Goal: Complete application form: Complete application form

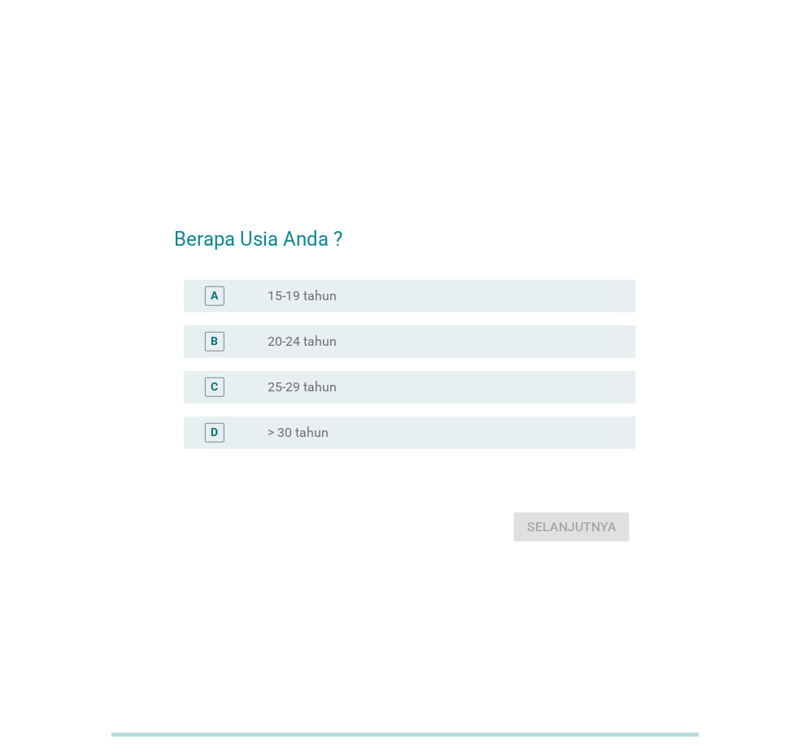
click at [358, 434] on div "radio_button_unchecked > 30 tahun" at bounding box center [439, 433] width 342 height 16
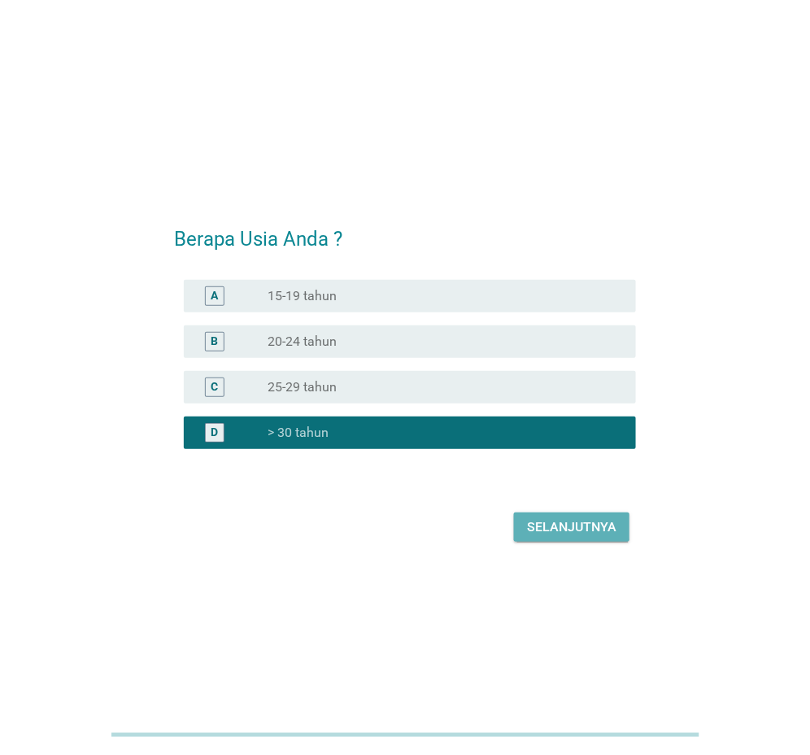
click at [601, 530] on div "Selanjutnya" at bounding box center [571, 527] width 89 height 20
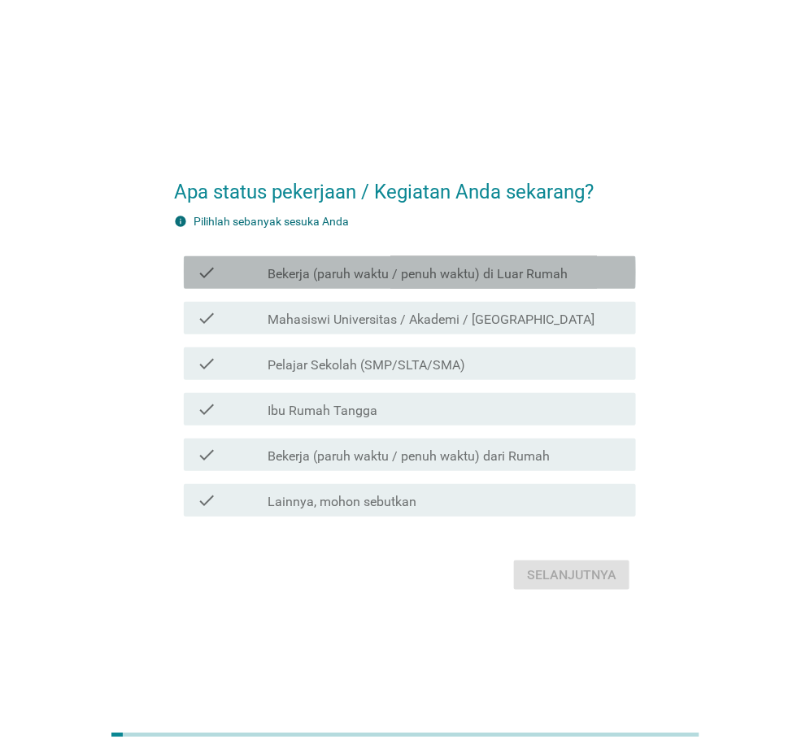
click at [212, 273] on icon "check" at bounding box center [207, 273] width 20 height 20
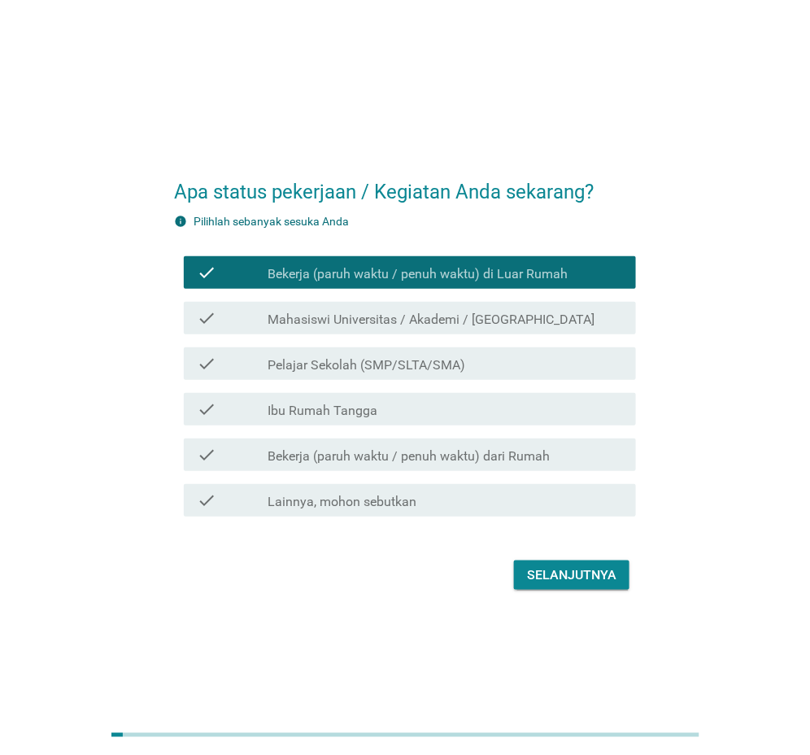
click at [212, 273] on icon "check" at bounding box center [207, 273] width 20 height 20
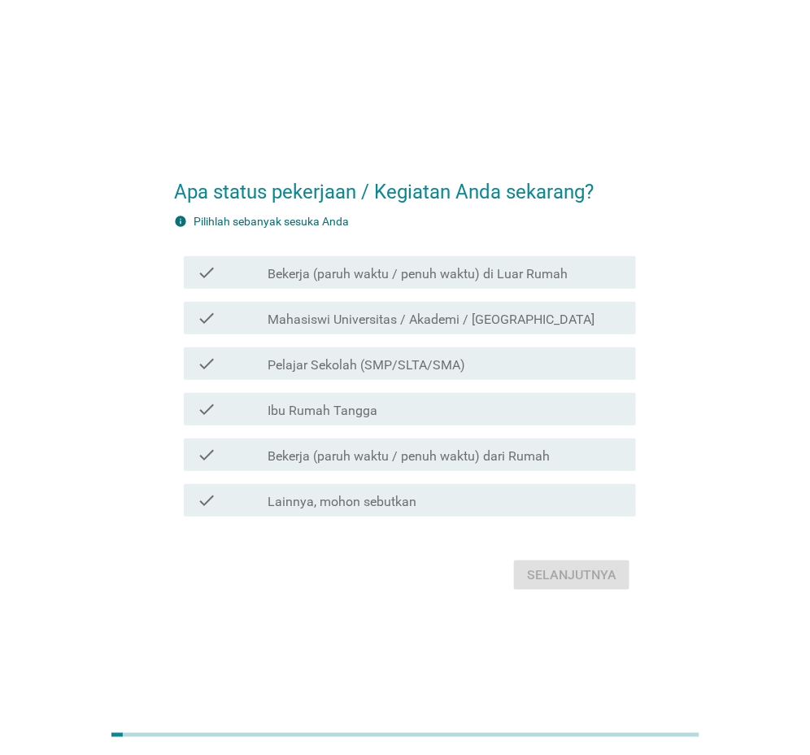
click at [287, 268] on label "Bekerja (paruh waktu / penuh waktu) di Luar Rumah" at bounding box center [418, 274] width 300 height 16
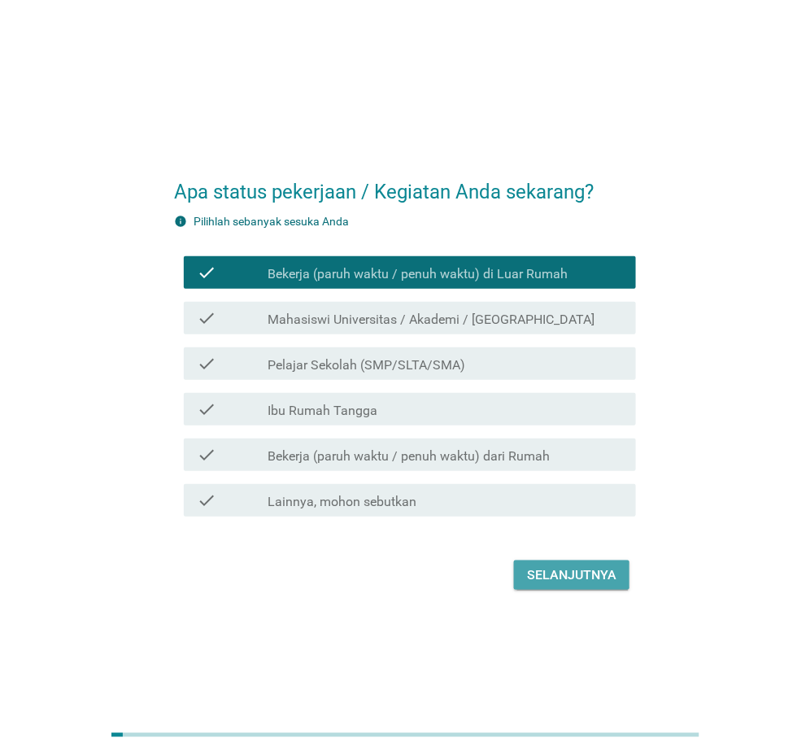
click at [588, 580] on div "Selanjutnya" at bounding box center [571, 575] width 89 height 20
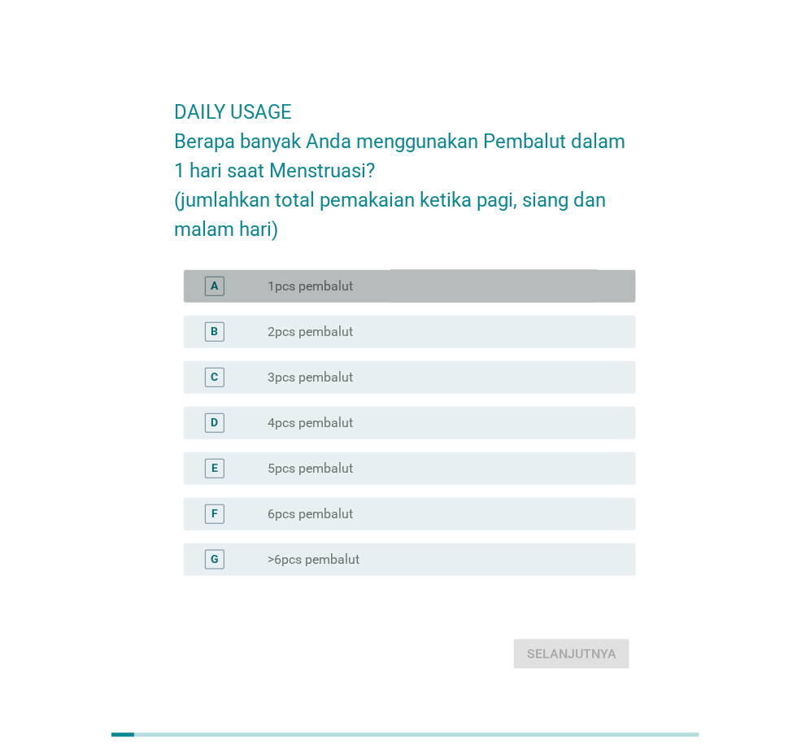
click at [321, 286] on label "1pcs pembalut" at bounding box center [310, 286] width 85 height 16
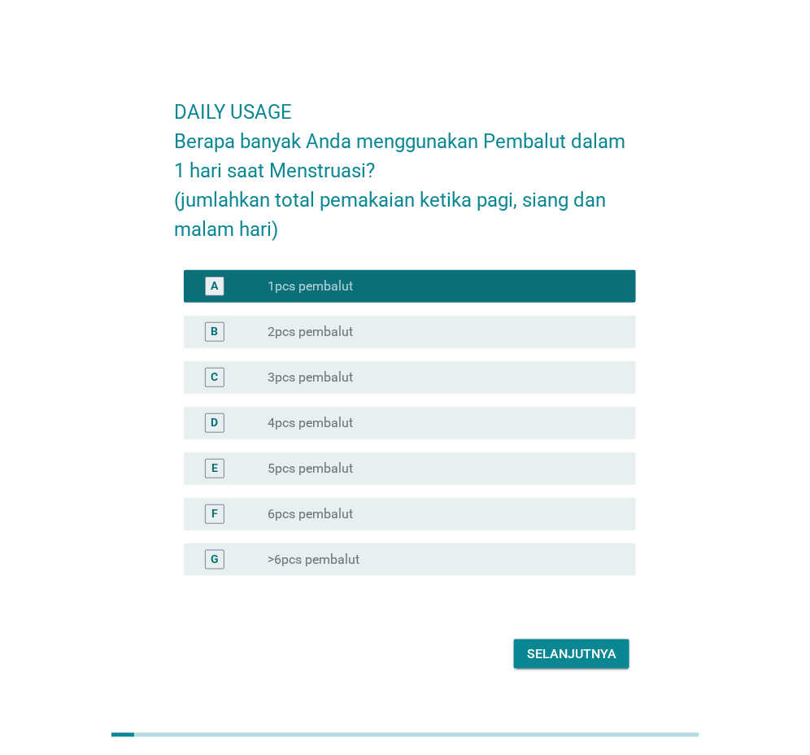
click at [343, 473] on label "5pcs pembalut" at bounding box center [310, 468] width 85 height 16
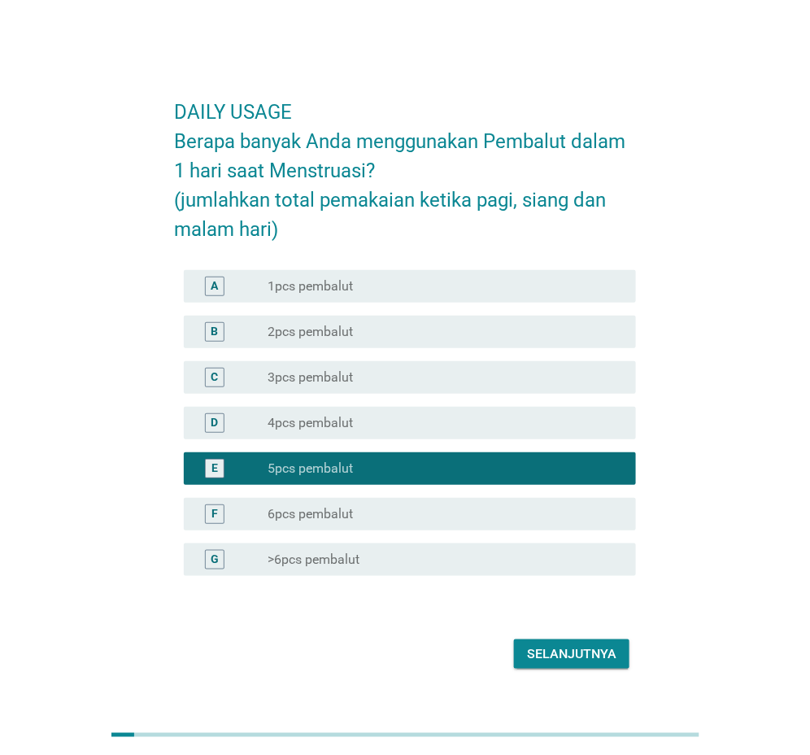
click at [557, 652] on div "Selanjutnya" at bounding box center [571, 654] width 89 height 20
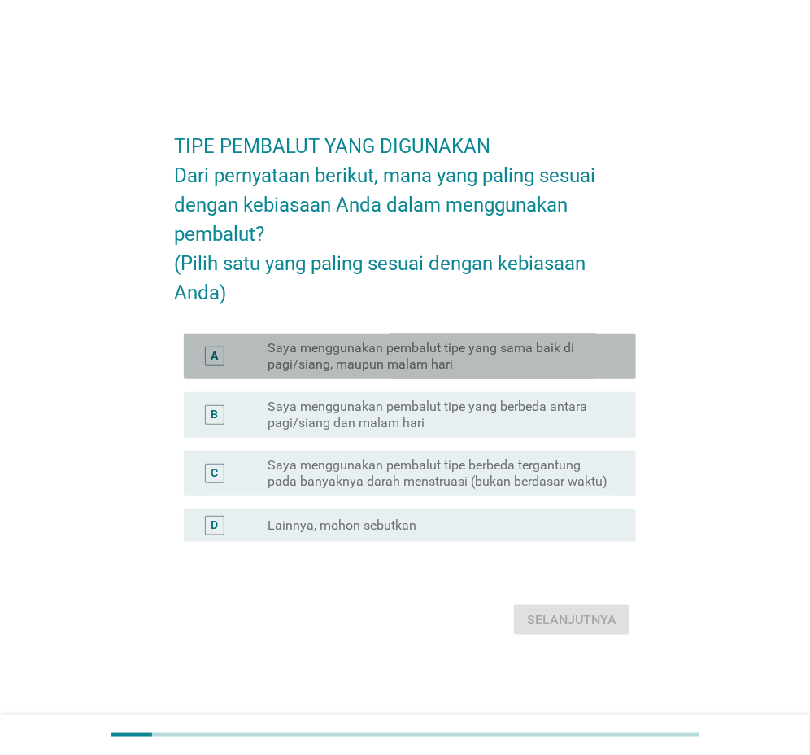
click at [333, 373] on label "Saya menggunakan pembalut tipe yang sama baik di pagi/siang, maupun malam hari" at bounding box center [439, 356] width 342 height 33
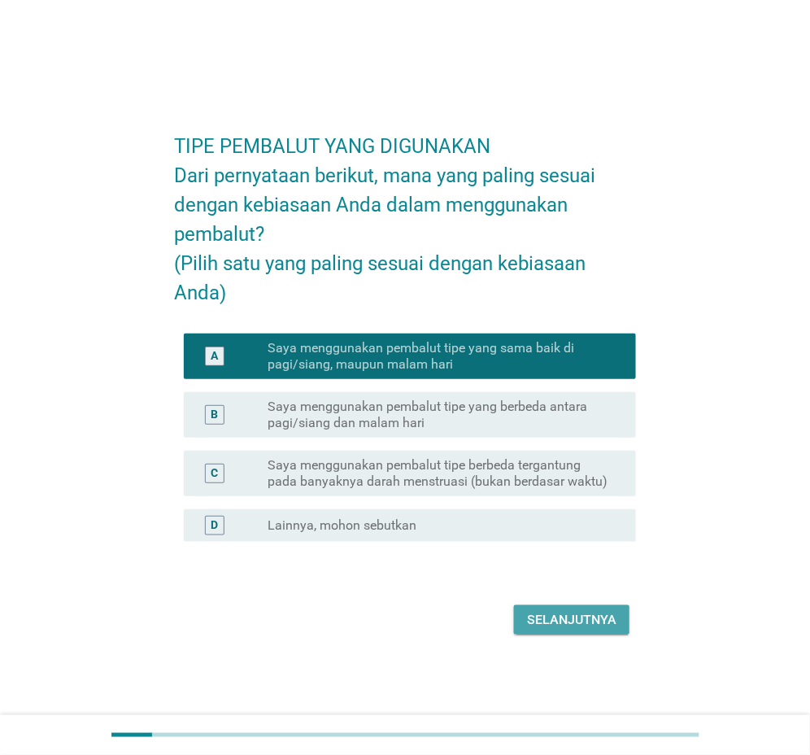
click at [576, 629] on div "Selanjutnya" at bounding box center [571, 620] width 89 height 20
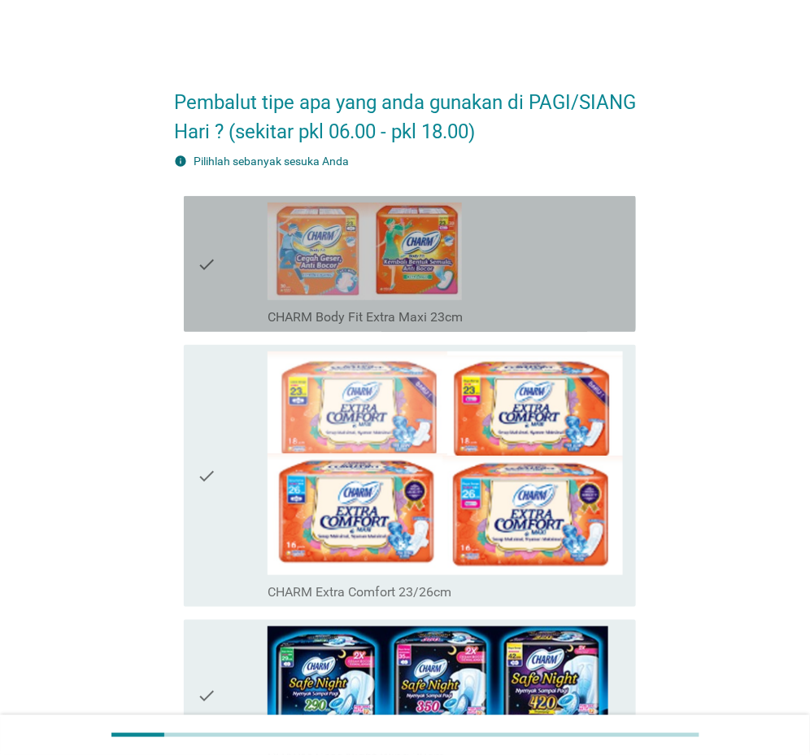
click at [209, 269] on icon "check" at bounding box center [207, 264] width 20 height 123
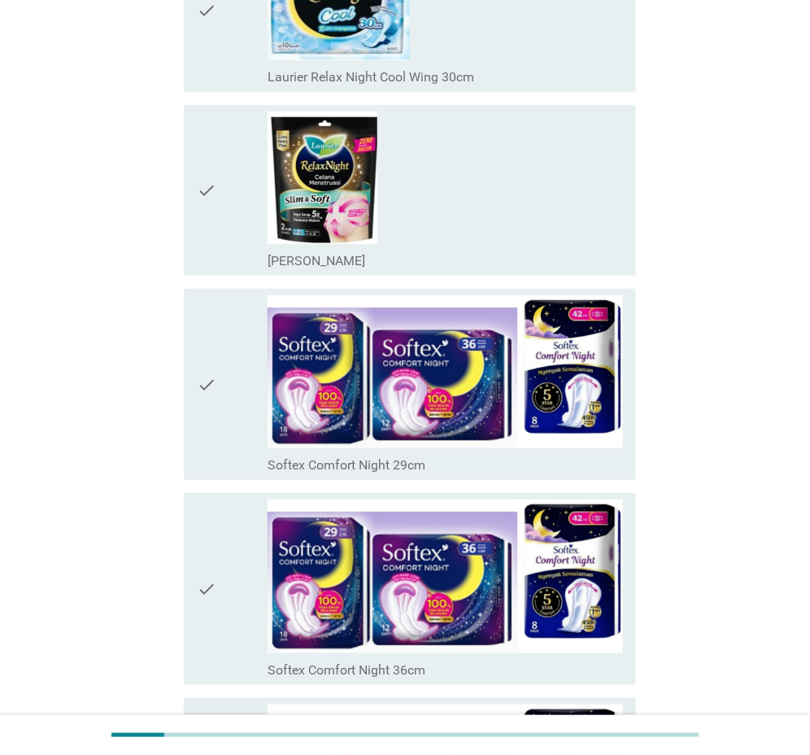
scroll to position [6996, 0]
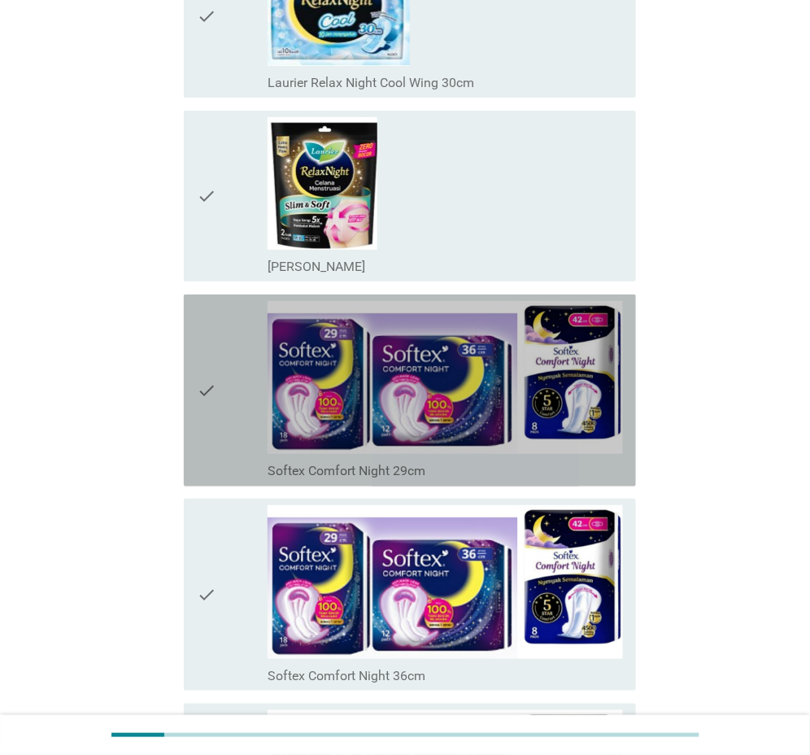
click at [204, 374] on icon "check" at bounding box center [207, 390] width 20 height 179
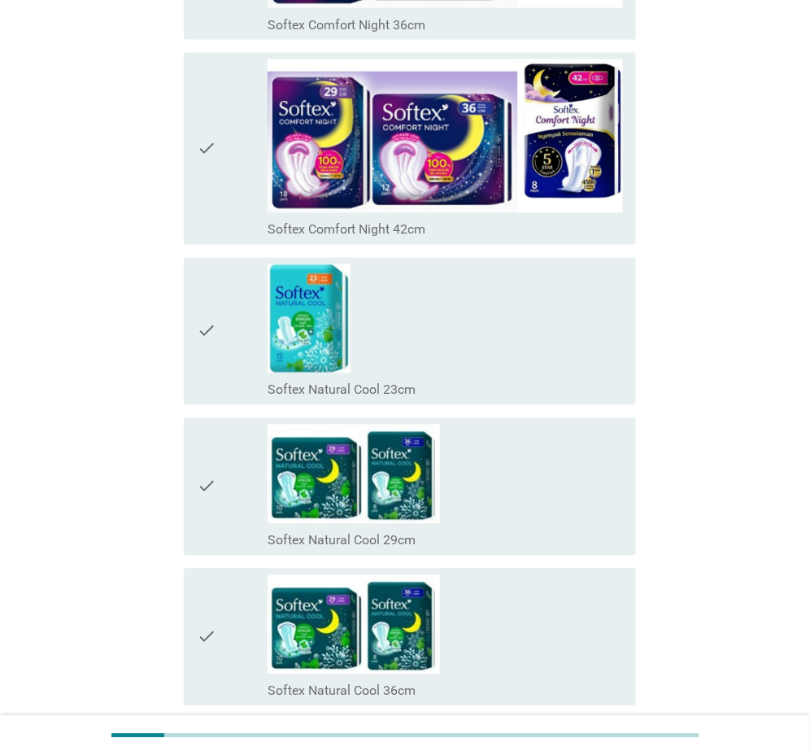
scroll to position [7972, 0]
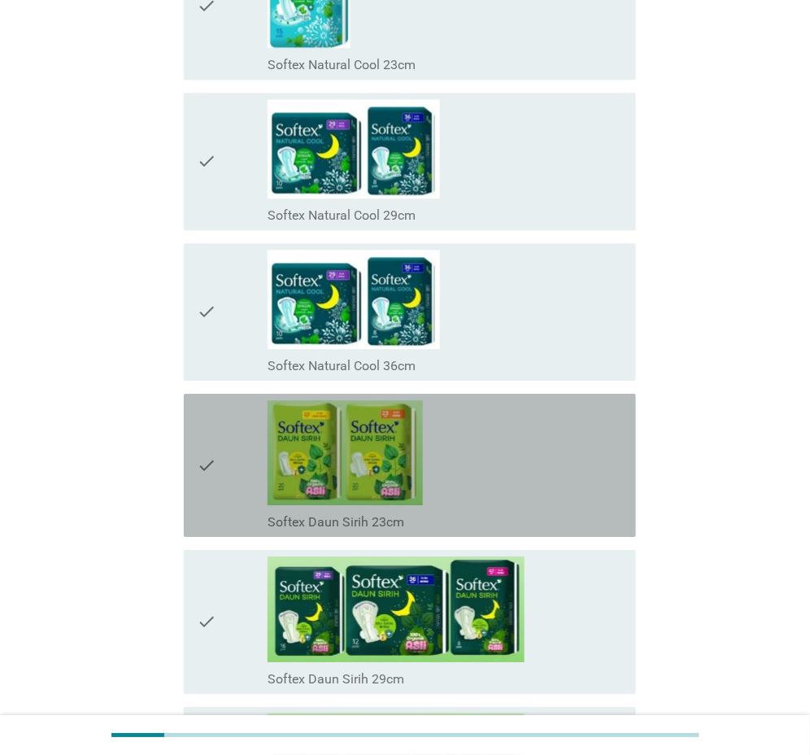
click at [213, 453] on icon "check" at bounding box center [207, 465] width 20 height 130
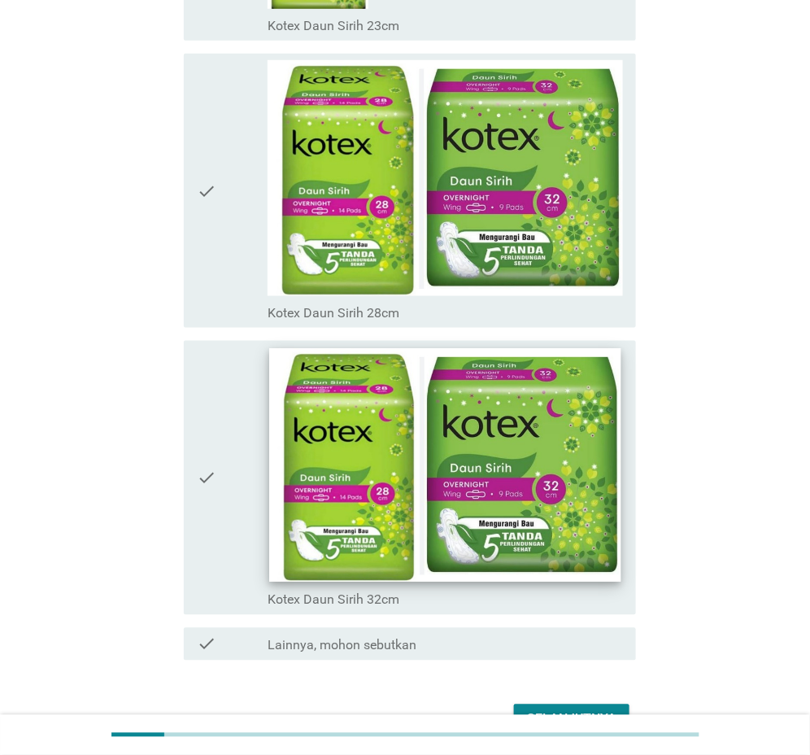
scroll to position [11724, 0]
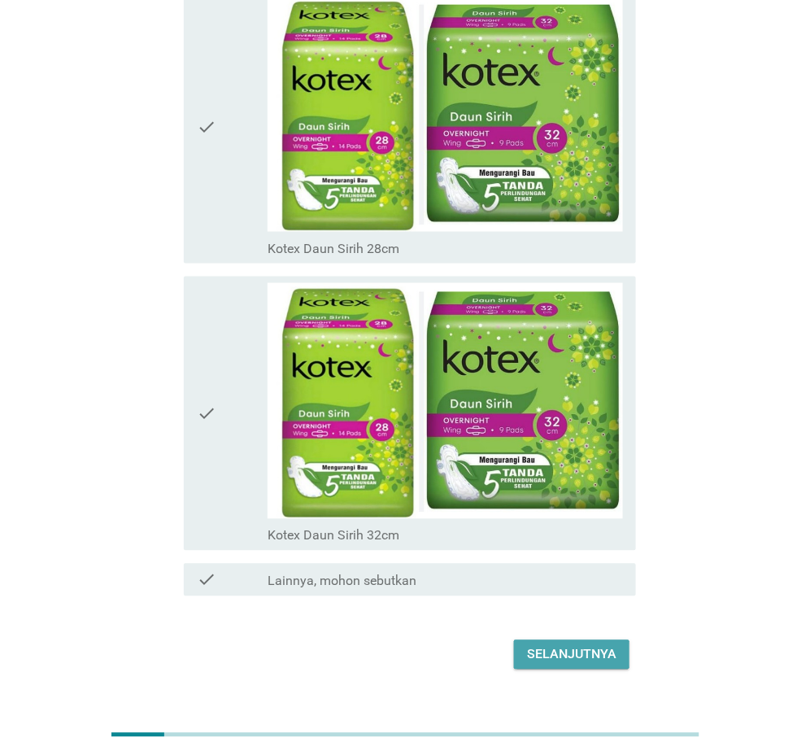
click at [544, 640] on button "Selanjutnya" at bounding box center [572, 654] width 116 height 29
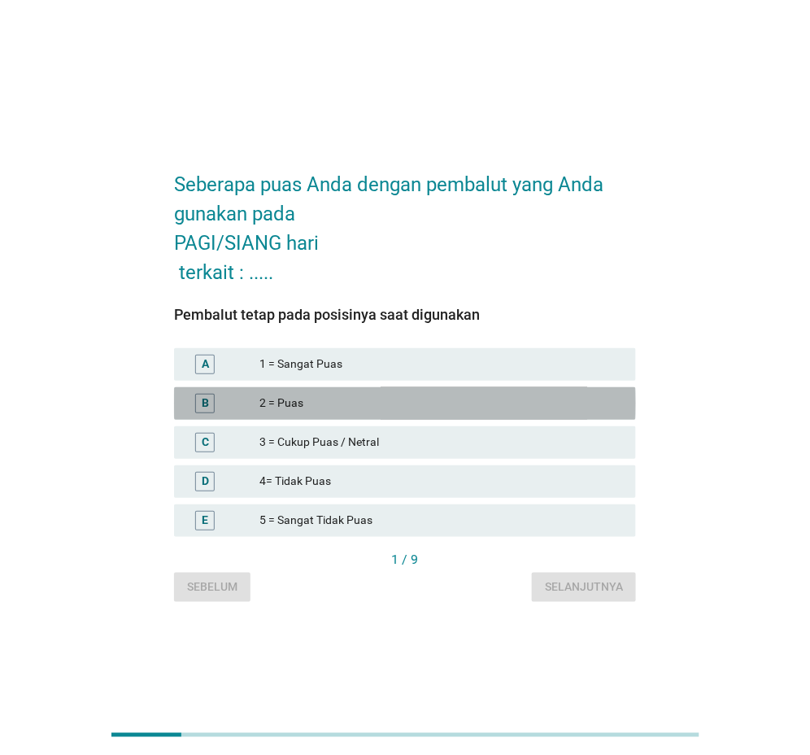
click at [264, 402] on div "2 = Puas" at bounding box center [441, 404] width 364 height 20
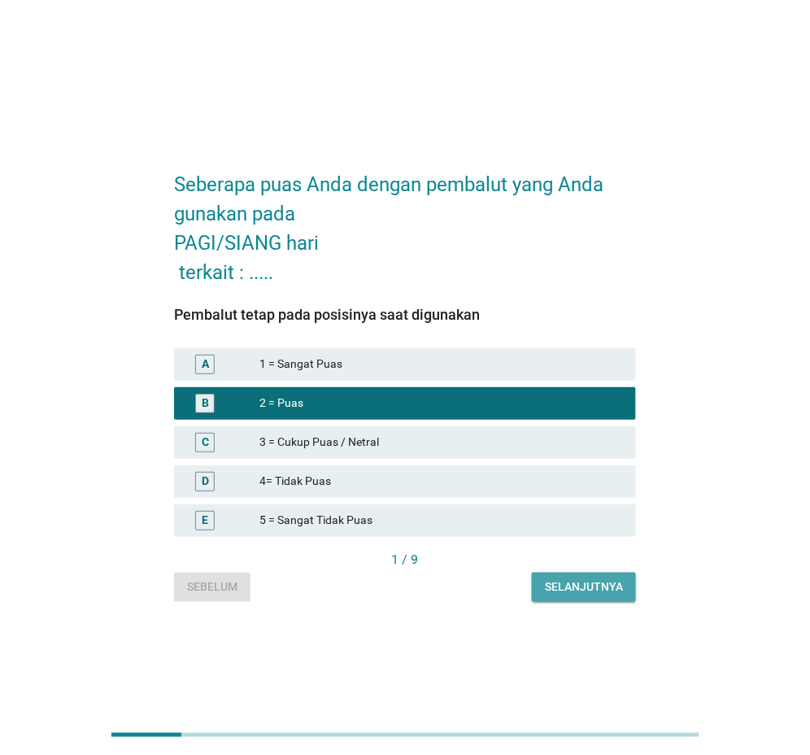
click at [564, 589] on div "Selanjutnya" at bounding box center [584, 586] width 78 height 17
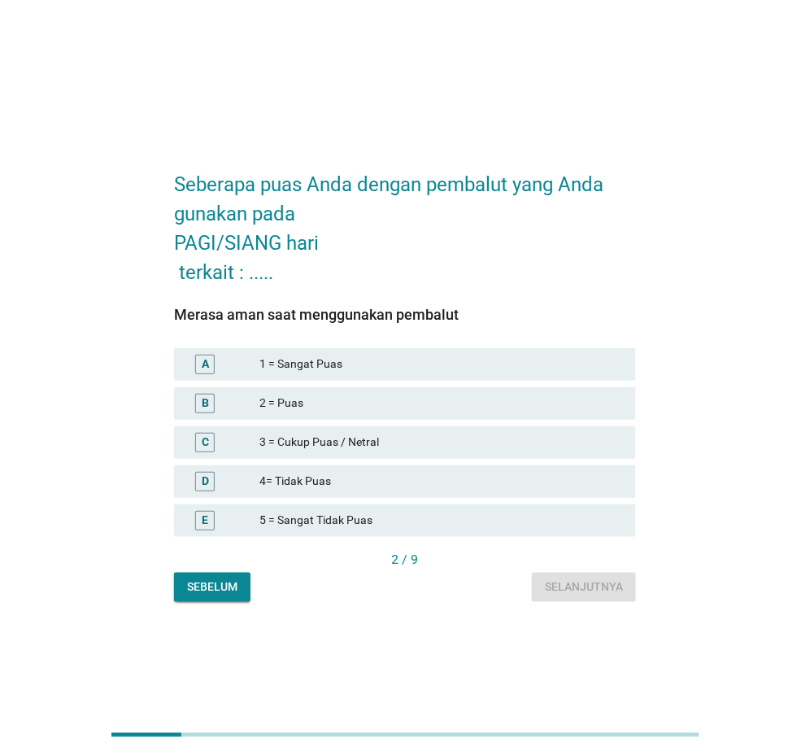
click at [290, 405] on div "2 = Puas" at bounding box center [441, 404] width 364 height 20
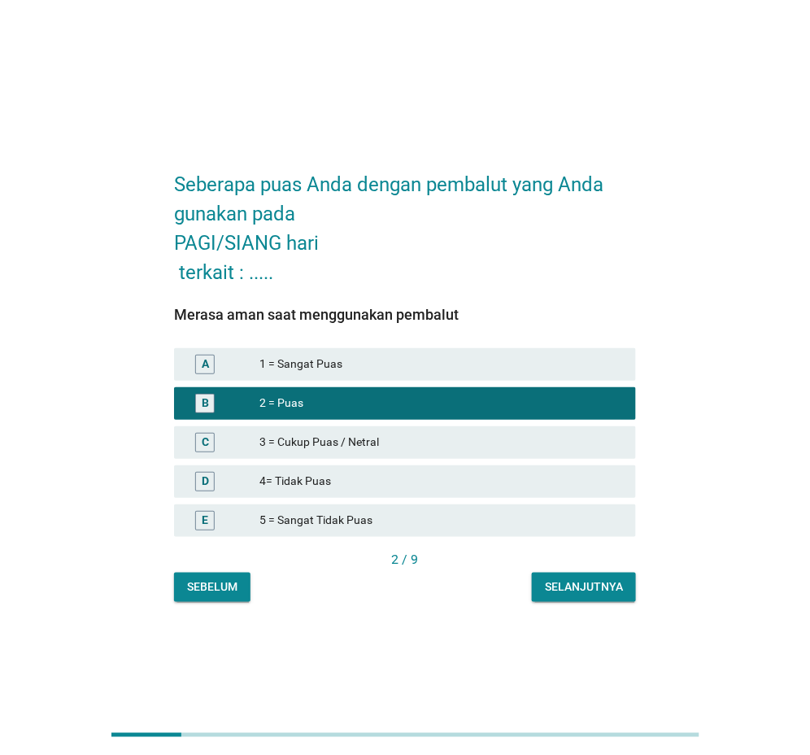
click at [578, 583] on div "Selanjutnya" at bounding box center [584, 586] width 78 height 17
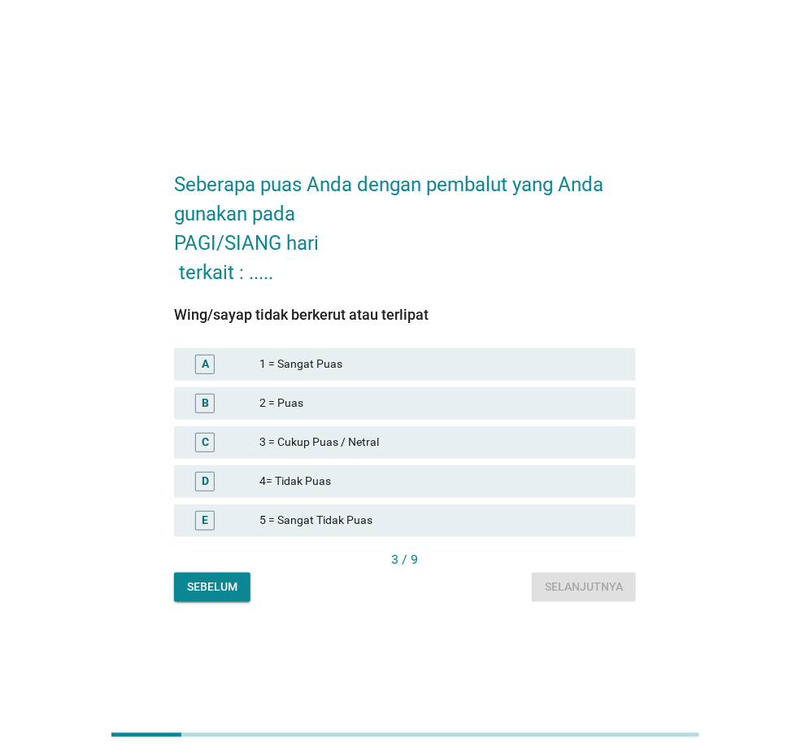
click at [318, 443] on div "3 = Cukup Puas / Netral" at bounding box center [441, 443] width 364 height 20
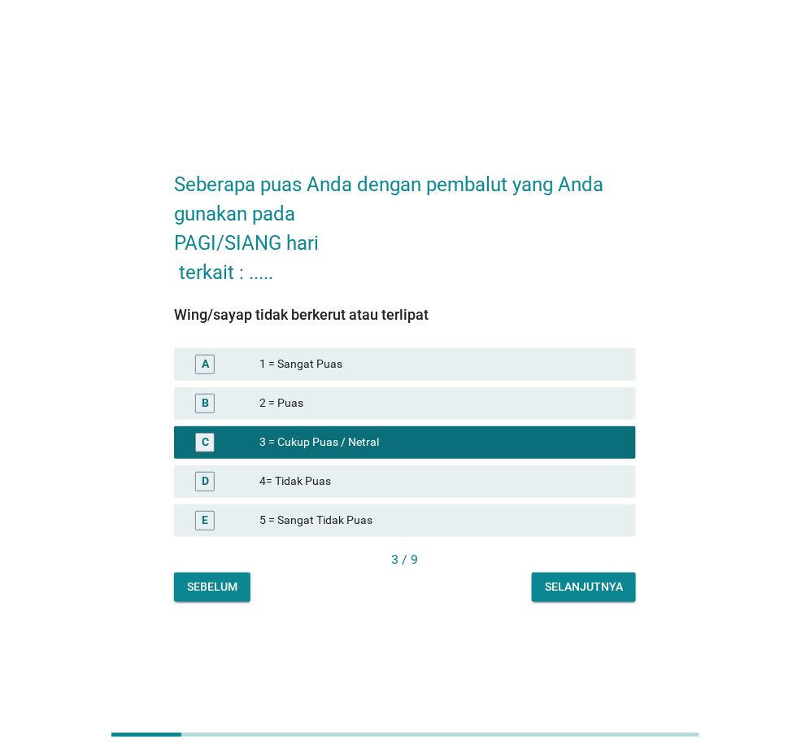
click at [604, 585] on div "Selanjutnya" at bounding box center [584, 586] width 78 height 17
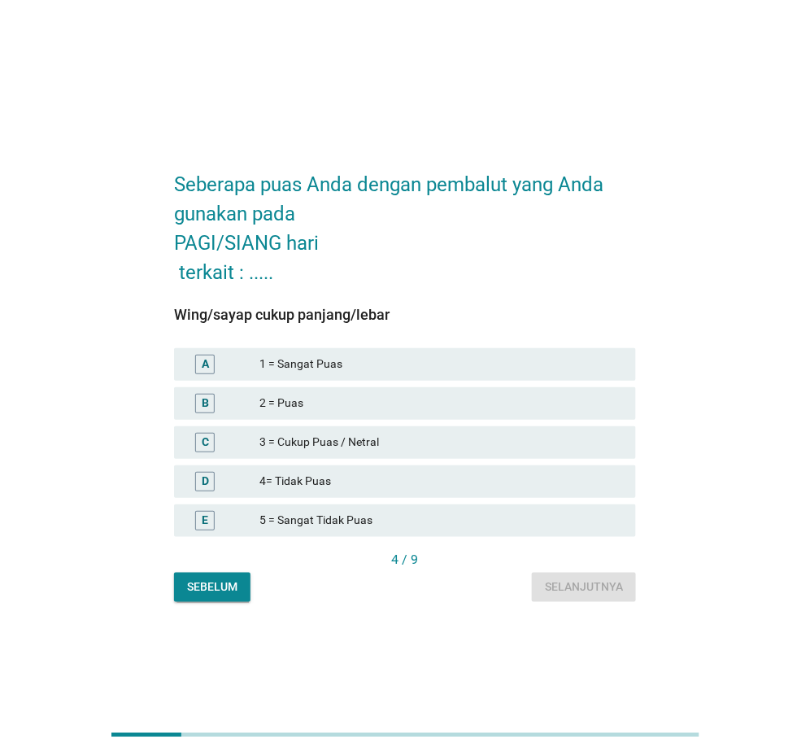
click at [279, 442] on div "3 = Cukup Puas / Netral" at bounding box center [441, 443] width 364 height 20
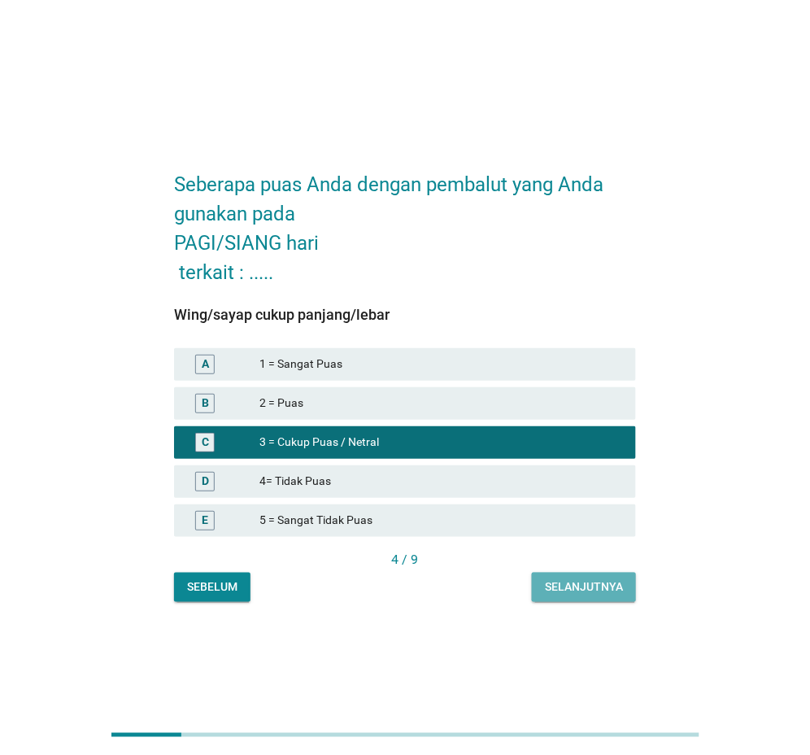
click at [569, 579] on div "Selanjutnya" at bounding box center [584, 586] width 78 height 17
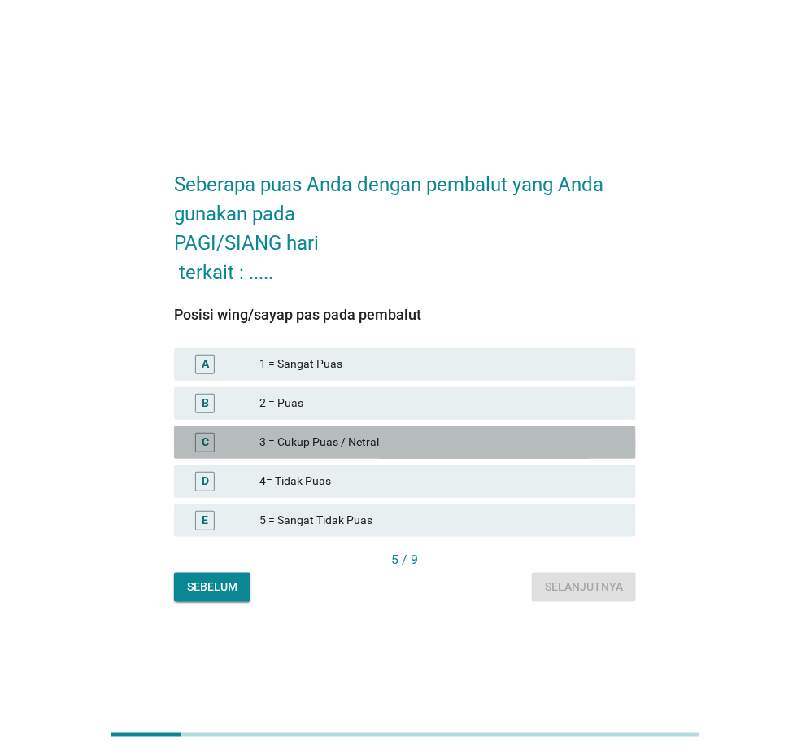
click at [292, 434] on div "3 = Cukup Puas / Netral" at bounding box center [441, 443] width 364 height 20
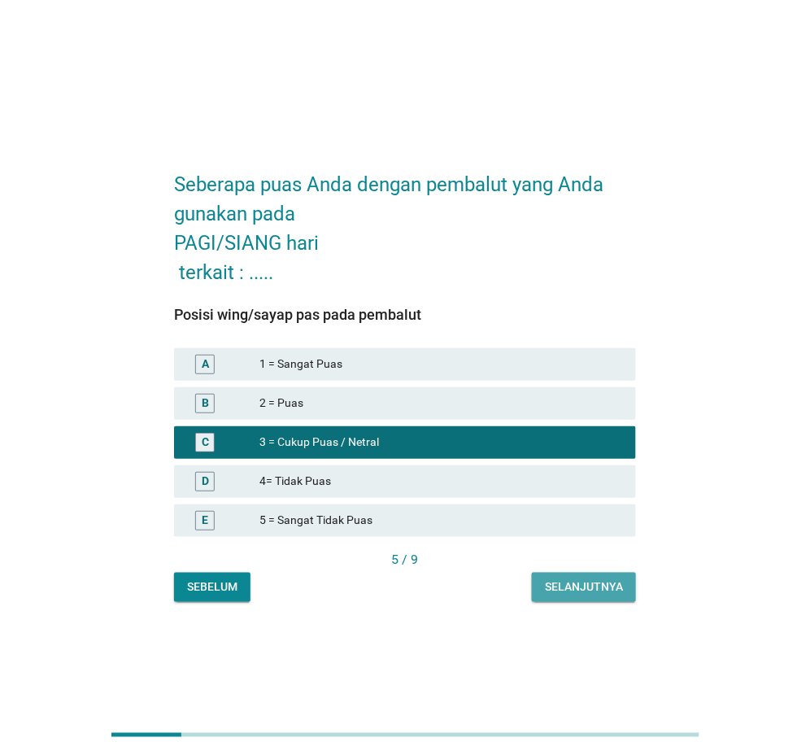
click at [586, 579] on div "Selanjutnya" at bounding box center [584, 586] width 78 height 17
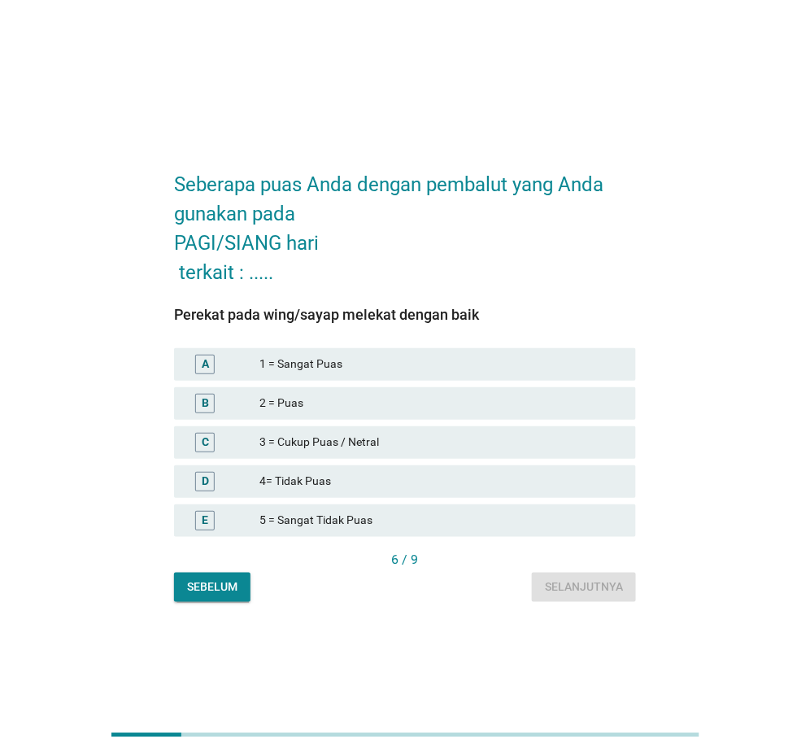
click at [298, 403] on div "2 = Puas" at bounding box center [441, 404] width 364 height 20
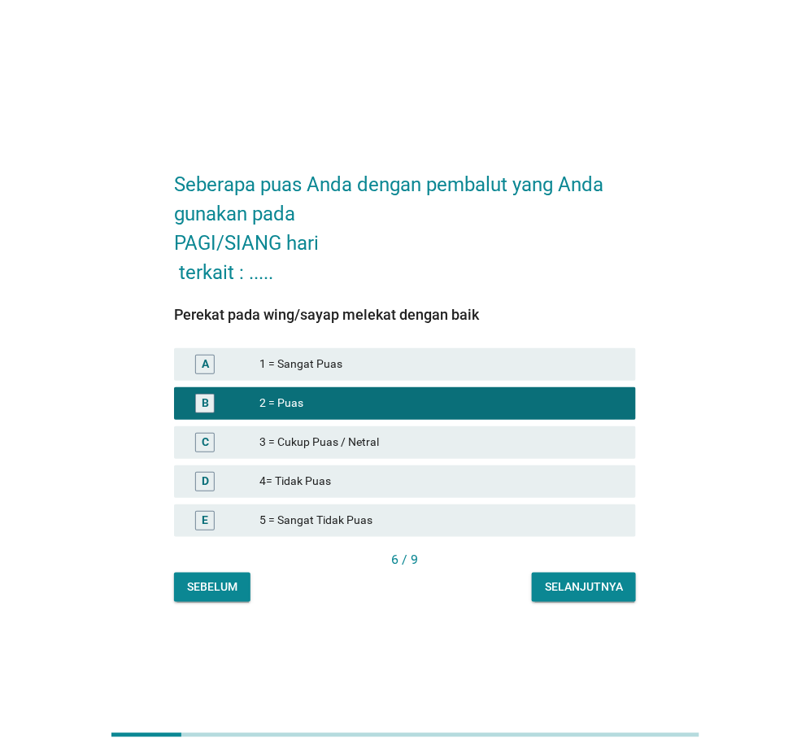
click at [605, 582] on div "Selanjutnya" at bounding box center [584, 586] width 78 height 17
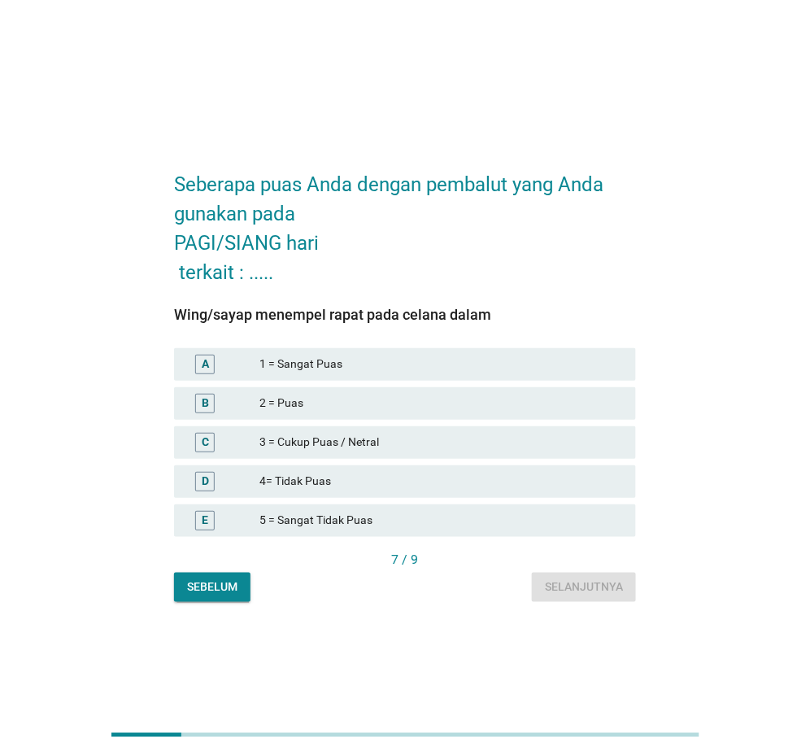
click at [289, 403] on div "2 = Puas" at bounding box center [441, 404] width 364 height 20
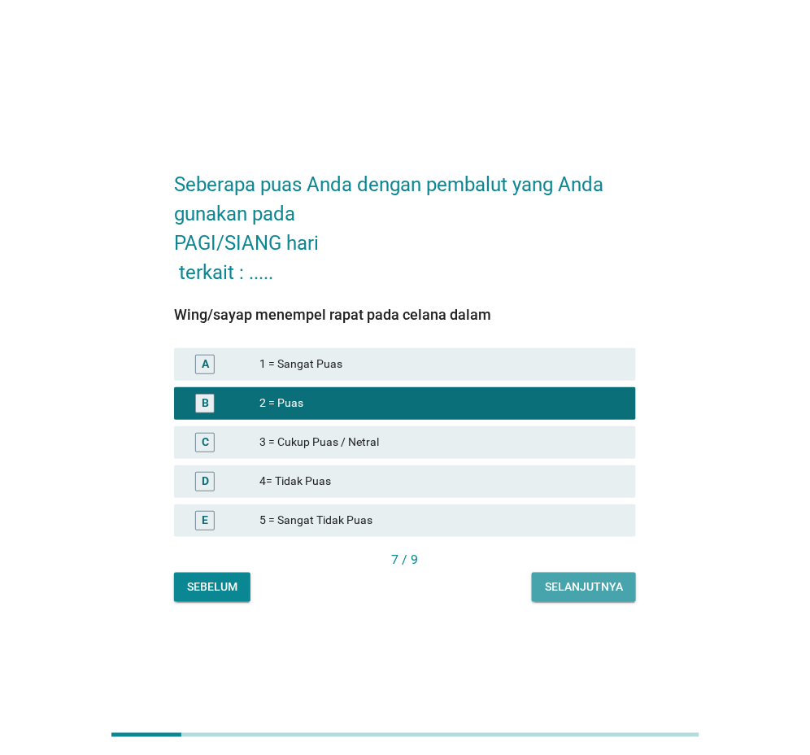
click at [604, 586] on div "Selanjutnya" at bounding box center [584, 586] width 78 height 17
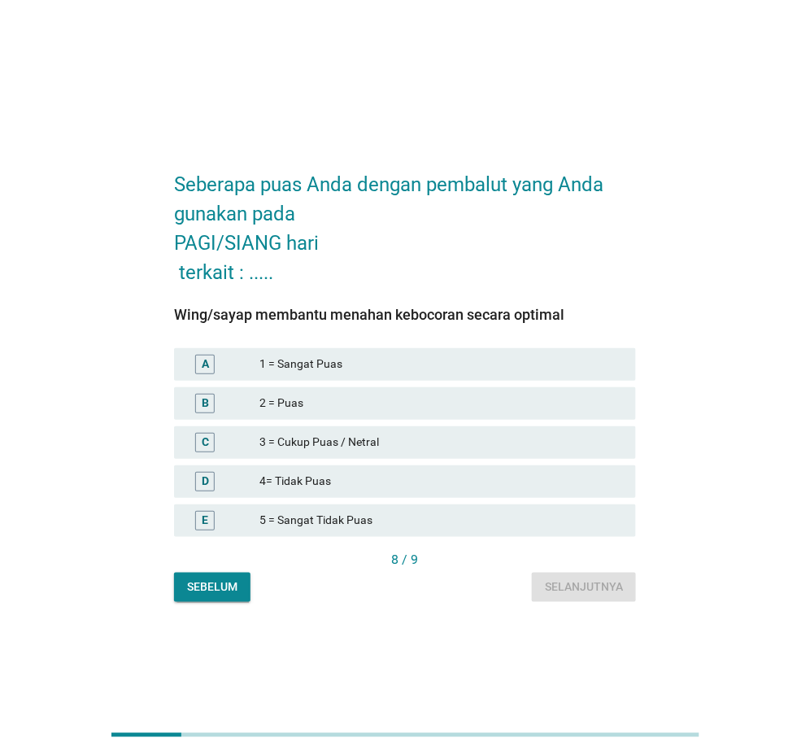
click at [290, 402] on div "2 = Puas" at bounding box center [441, 404] width 364 height 20
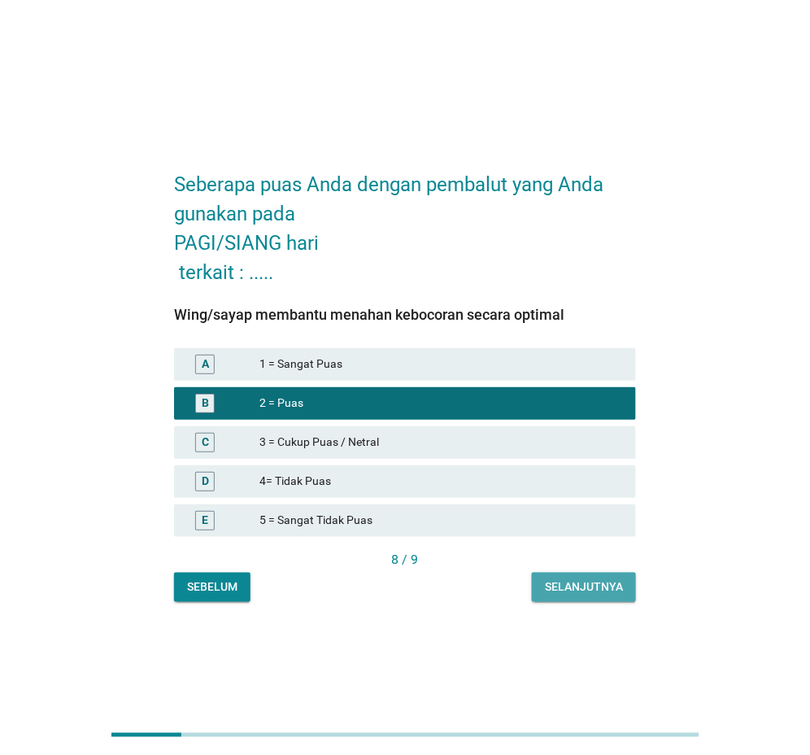
click at [595, 583] on div "Selanjutnya" at bounding box center [584, 586] width 78 height 17
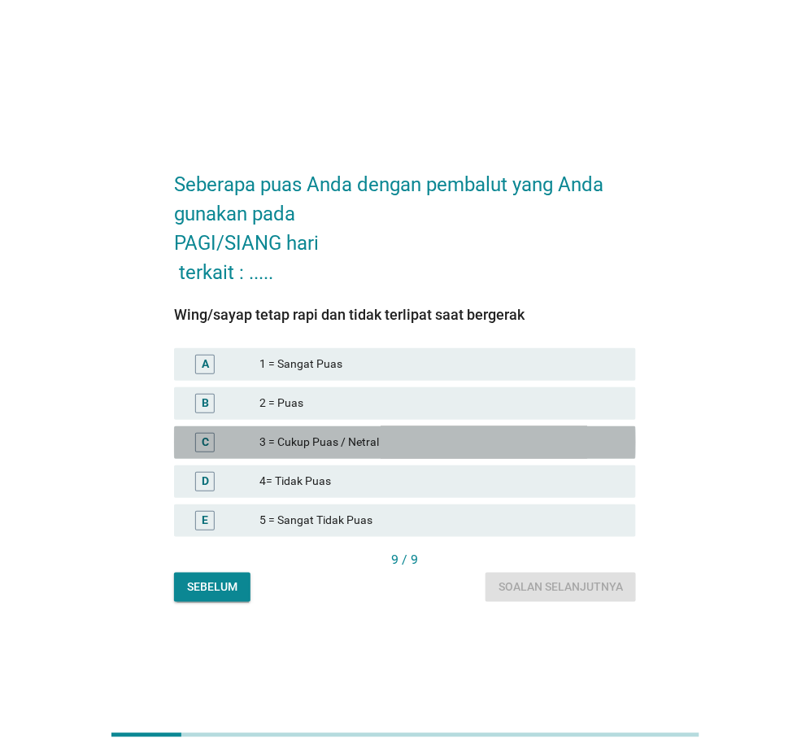
click at [313, 441] on div "3 = Cukup Puas / Netral" at bounding box center [441, 443] width 364 height 20
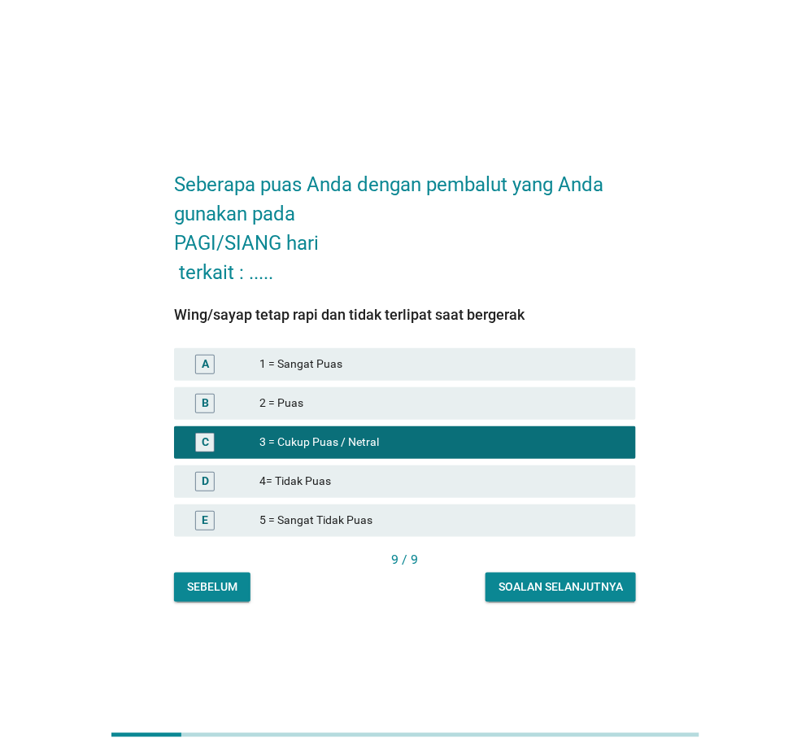
click at [323, 414] on div "B 2 = Puas" at bounding box center [405, 403] width 462 height 33
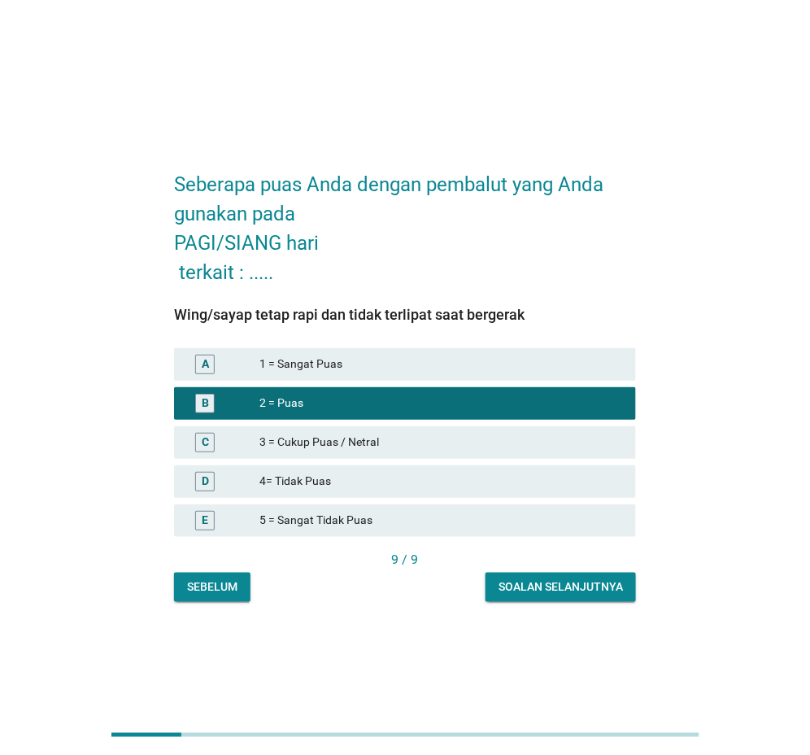
click at [524, 585] on div "Soalan selanjutnya" at bounding box center [561, 586] width 124 height 17
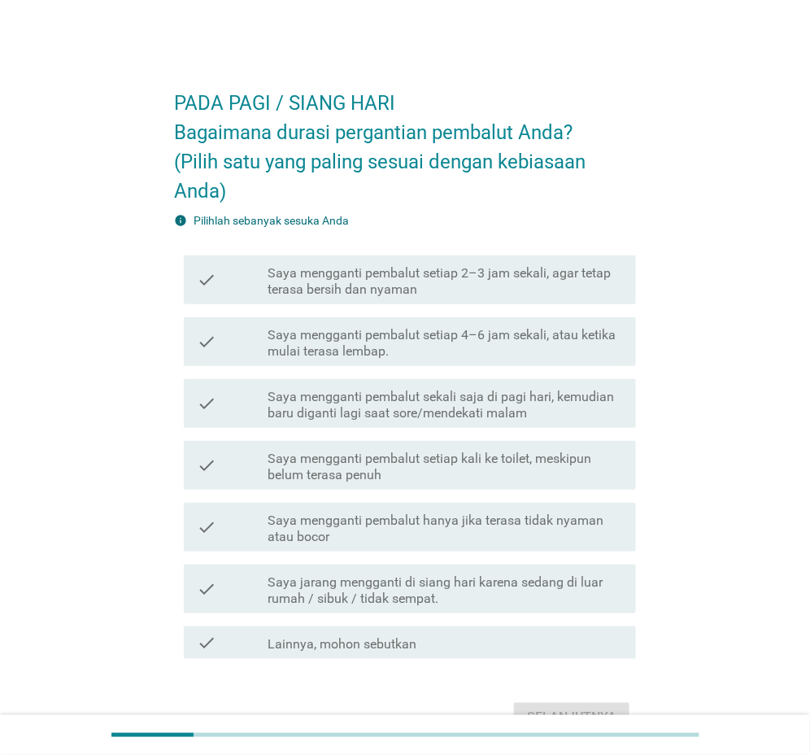
click at [205, 343] on icon "check" at bounding box center [207, 342] width 20 height 36
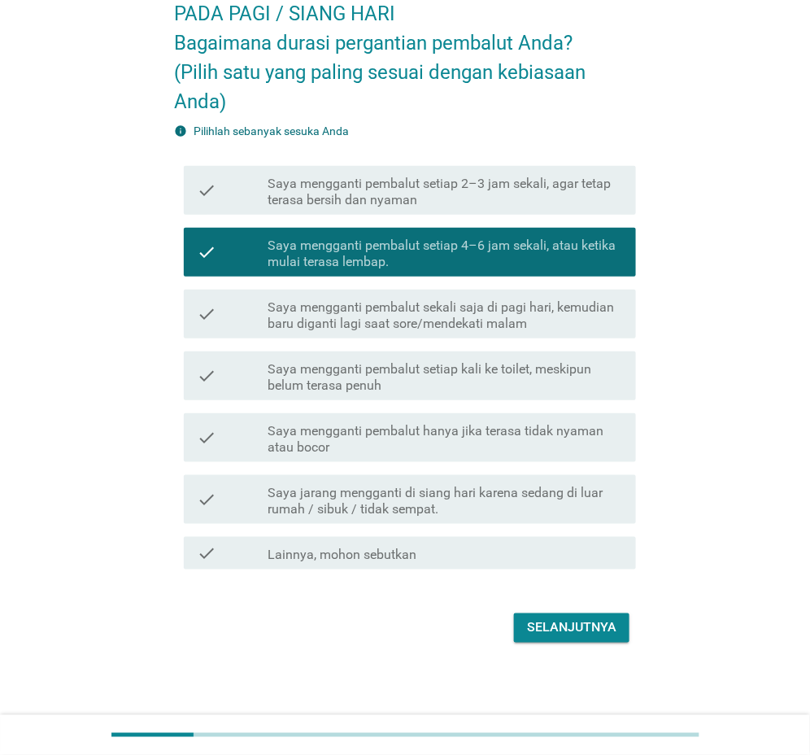
scroll to position [93, 0]
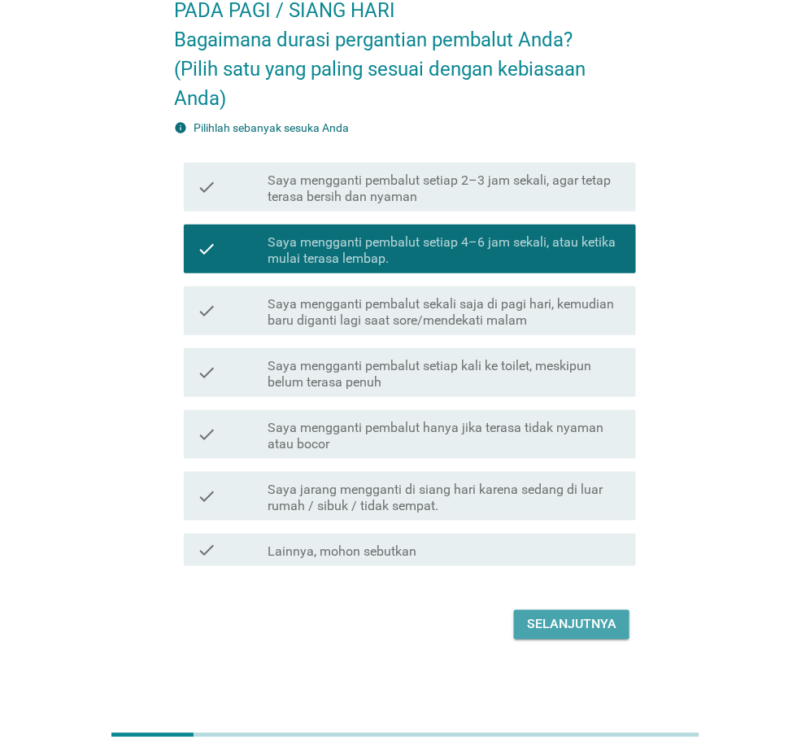
click at [565, 621] on div "Selanjutnya" at bounding box center [571, 625] width 89 height 20
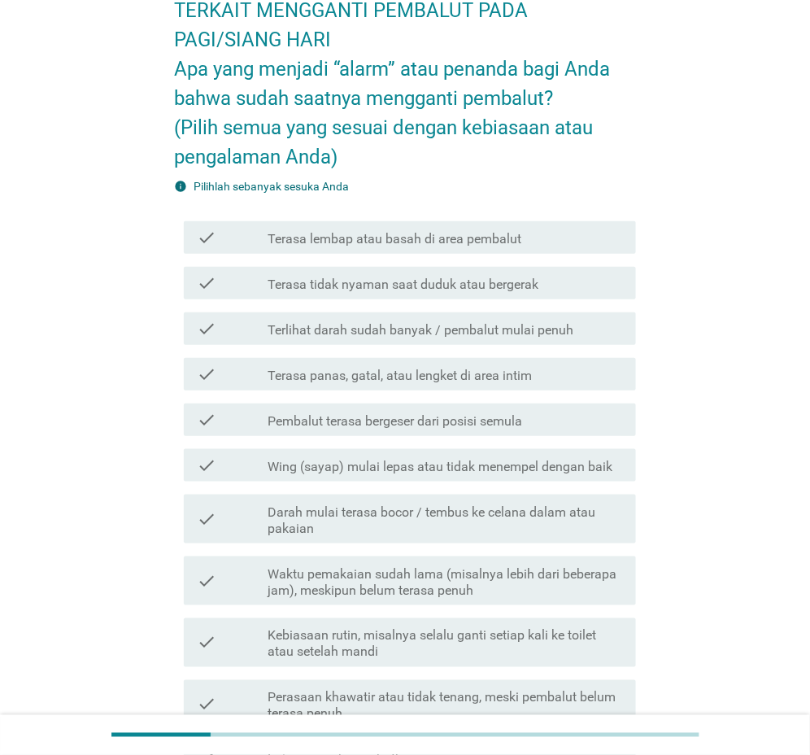
scroll to position [0, 0]
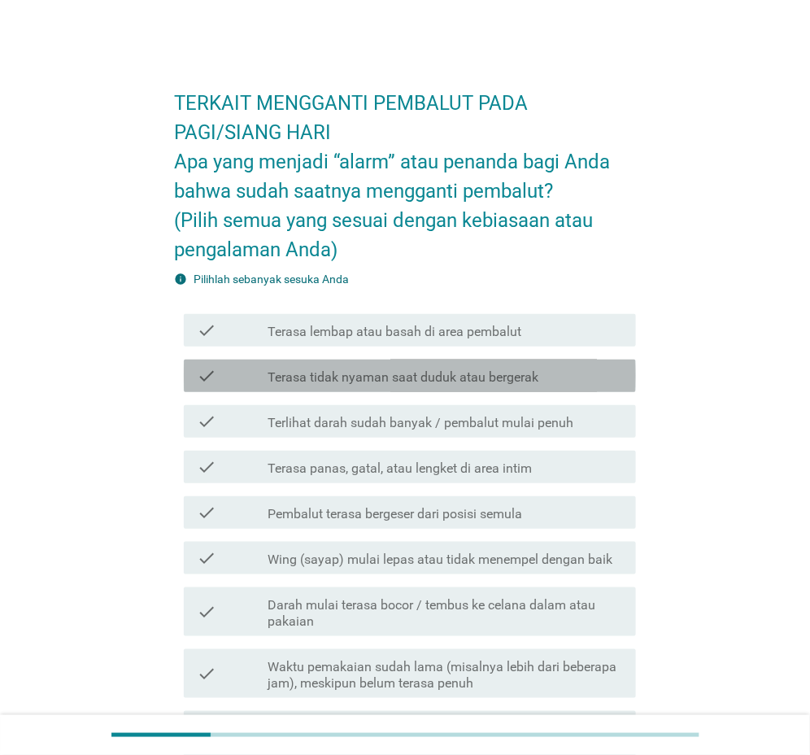
click at [382, 381] on label "Terasa tidak nyaman saat duduk atau bergerak" at bounding box center [403, 377] width 271 height 16
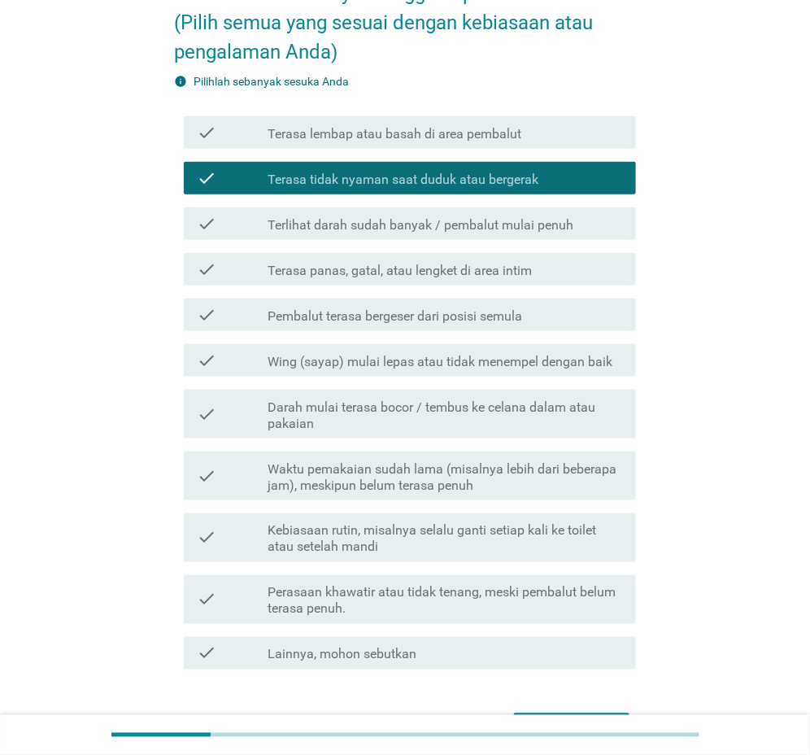
scroll to position [301, 0]
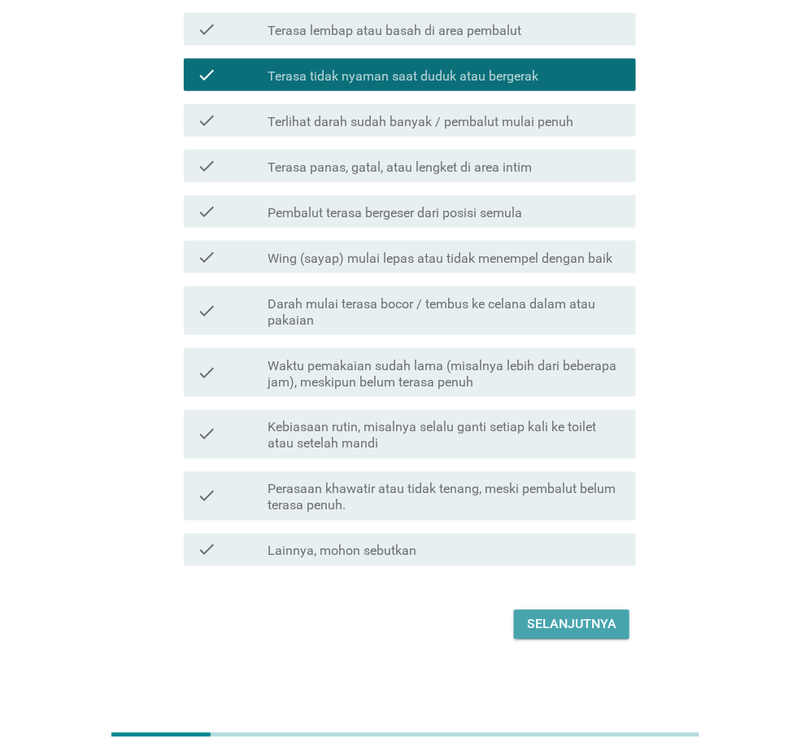
click at [565, 618] on div "Selanjutnya" at bounding box center [571, 625] width 89 height 20
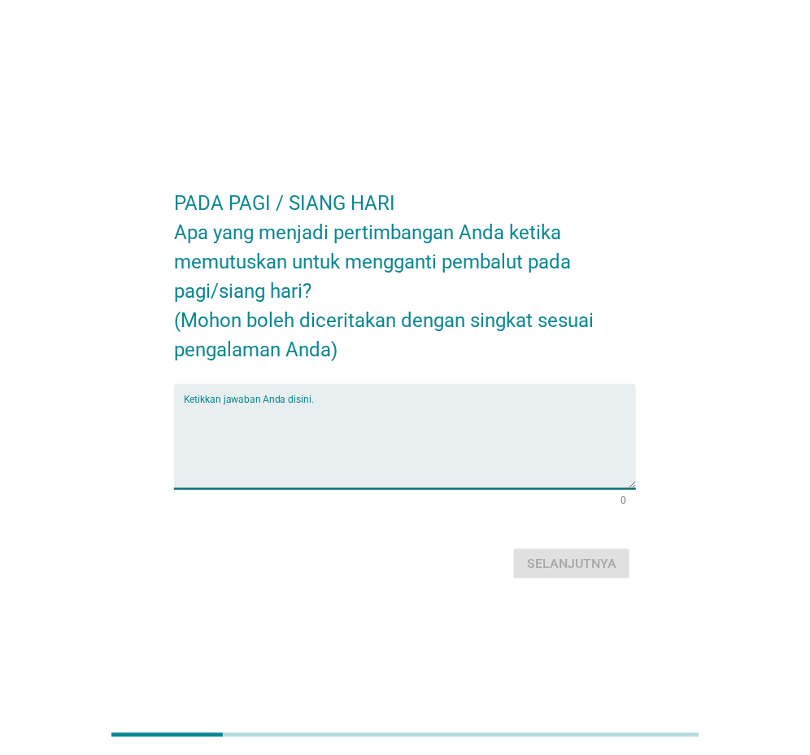
click at [372, 406] on textarea "Ketikkan jawaban Anda disini." at bounding box center [410, 445] width 452 height 85
type textarea "karena sudah tidak nyaman"
click at [555, 564] on div "Selanjutnya" at bounding box center [571, 564] width 89 height 20
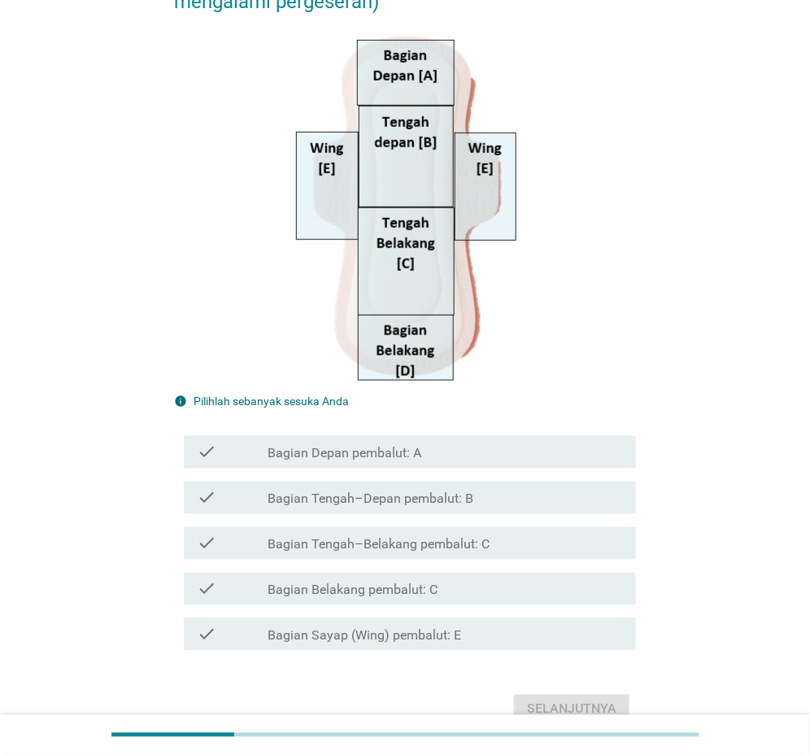
scroll to position [325, 0]
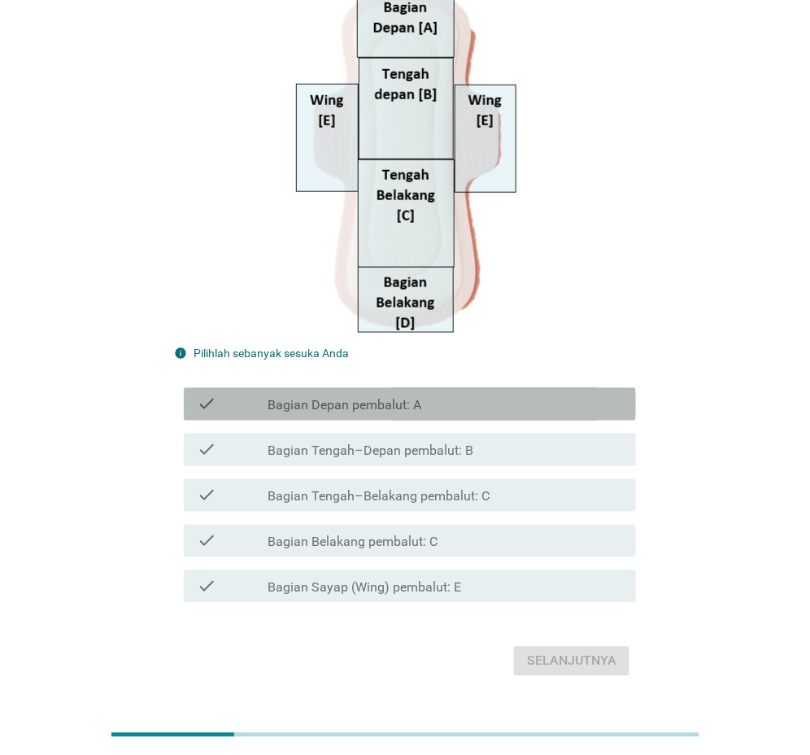
click at [358, 405] on label "Bagian Depan pembalut: A" at bounding box center [345, 406] width 154 height 16
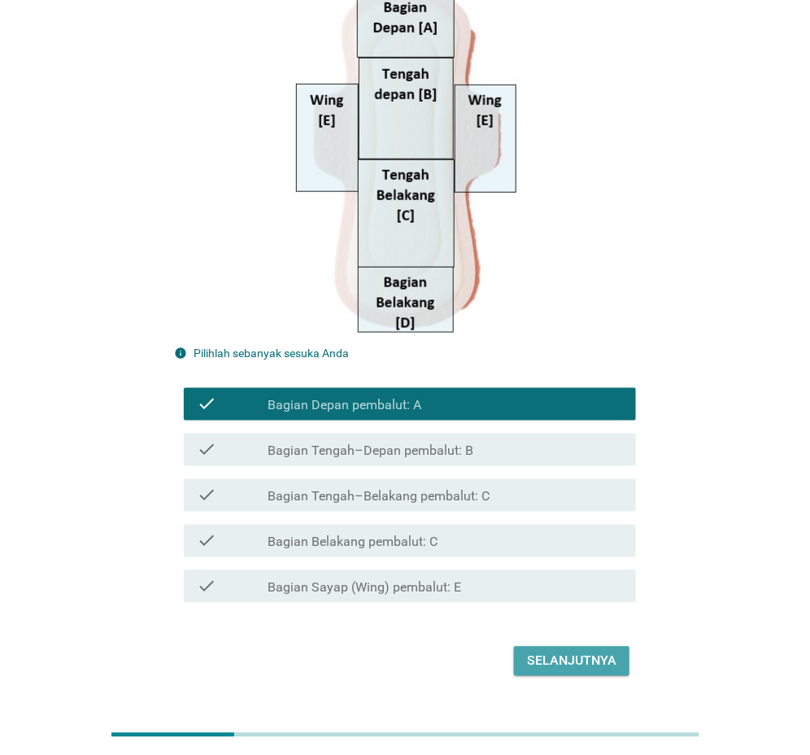
click at [566, 665] on div "Selanjutnya" at bounding box center [571, 662] width 89 height 20
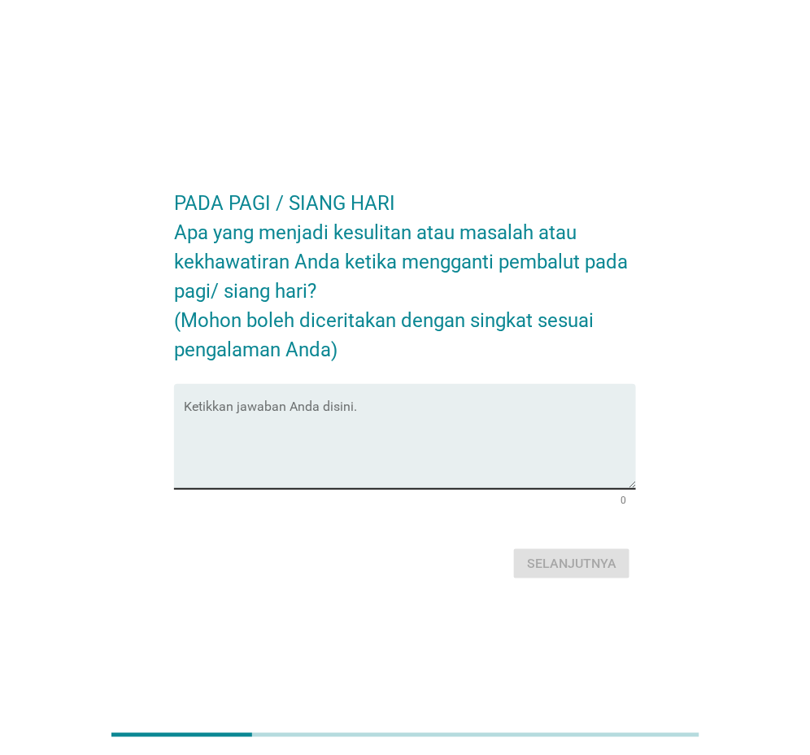
click at [437, 426] on textarea "Ketikkan jawaban Anda disini." at bounding box center [410, 445] width 452 height 85
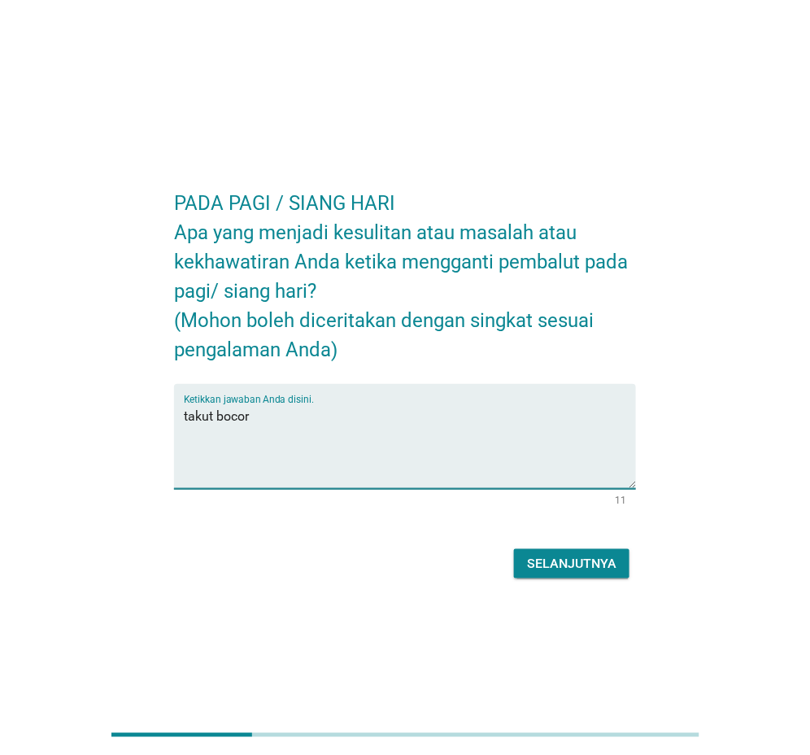
type textarea "takut bocor"
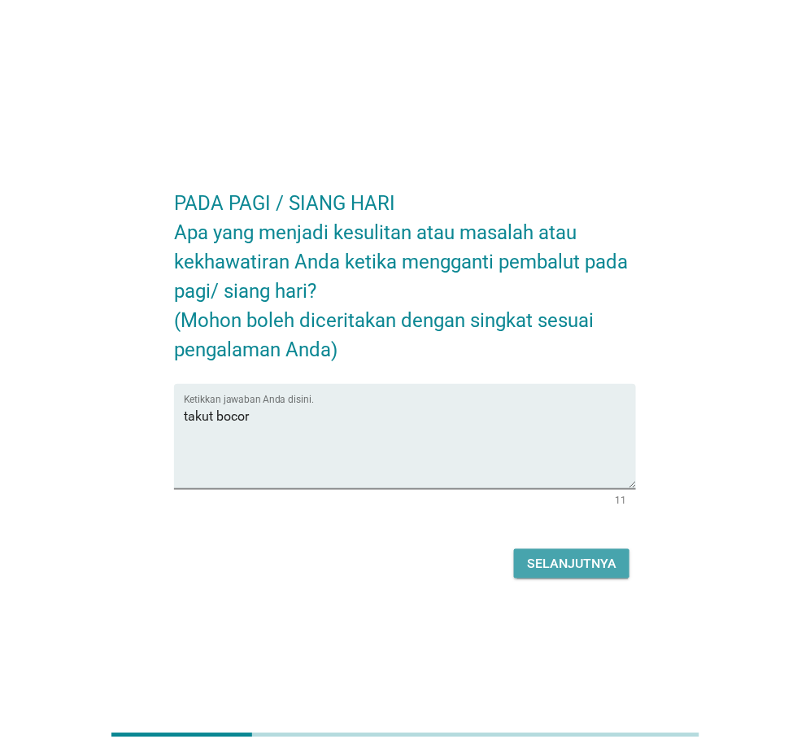
click at [551, 567] on div "Selanjutnya" at bounding box center [571, 564] width 89 height 20
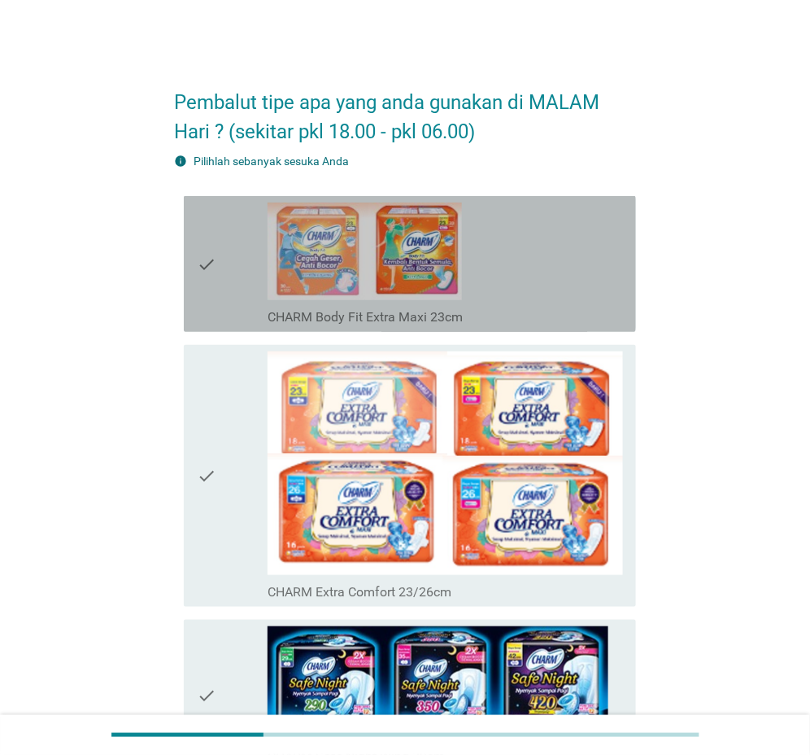
click at [202, 265] on icon "check" at bounding box center [207, 264] width 20 height 123
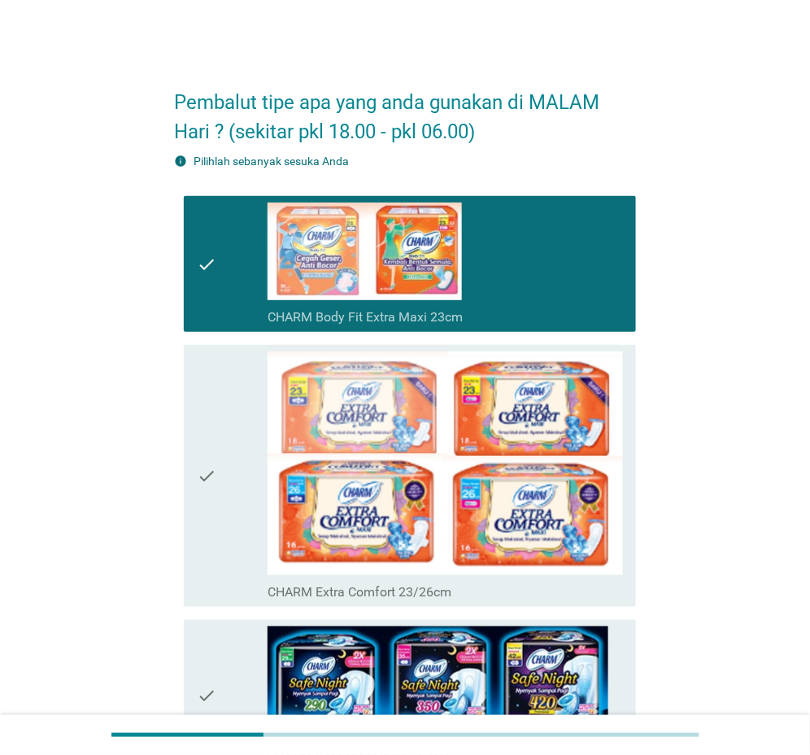
click at [223, 256] on div "check" at bounding box center [232, 264] width 71 height 123
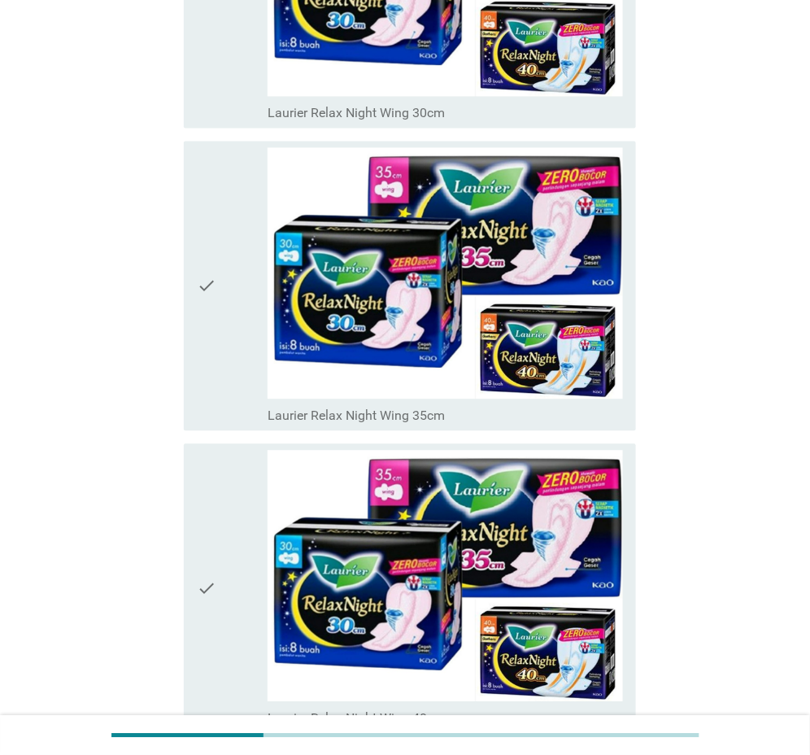
scroll to position [4800, 0]
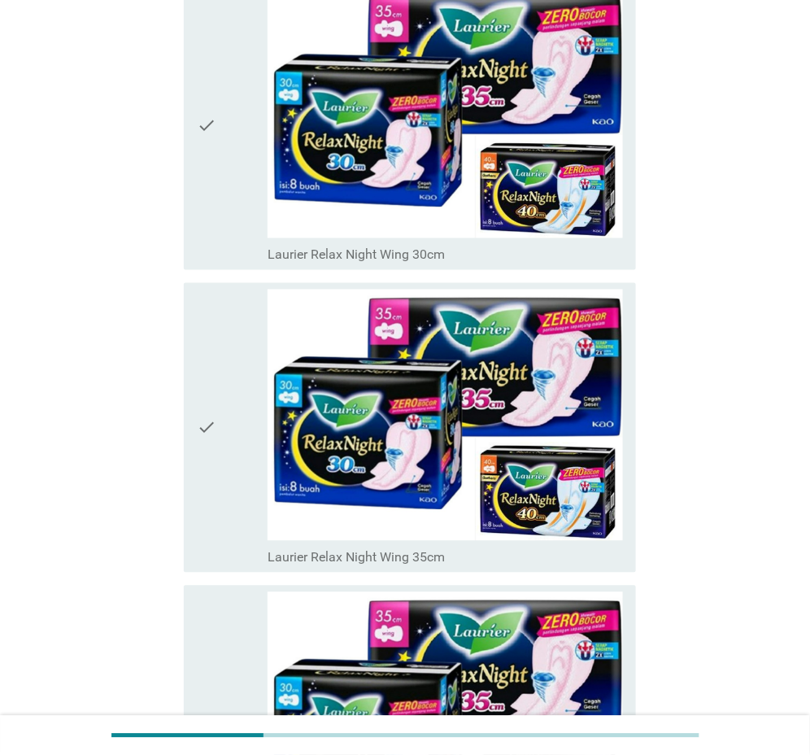
click at [215, 127] on icon "check" at bounding box center [207, 125] width 20 height 277
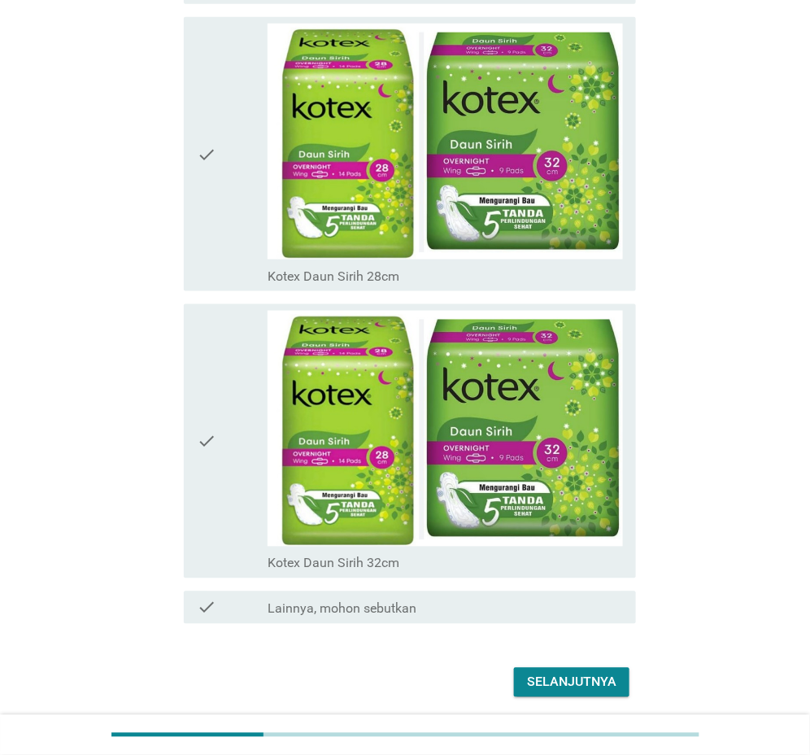
scroll to position [11724, 0]
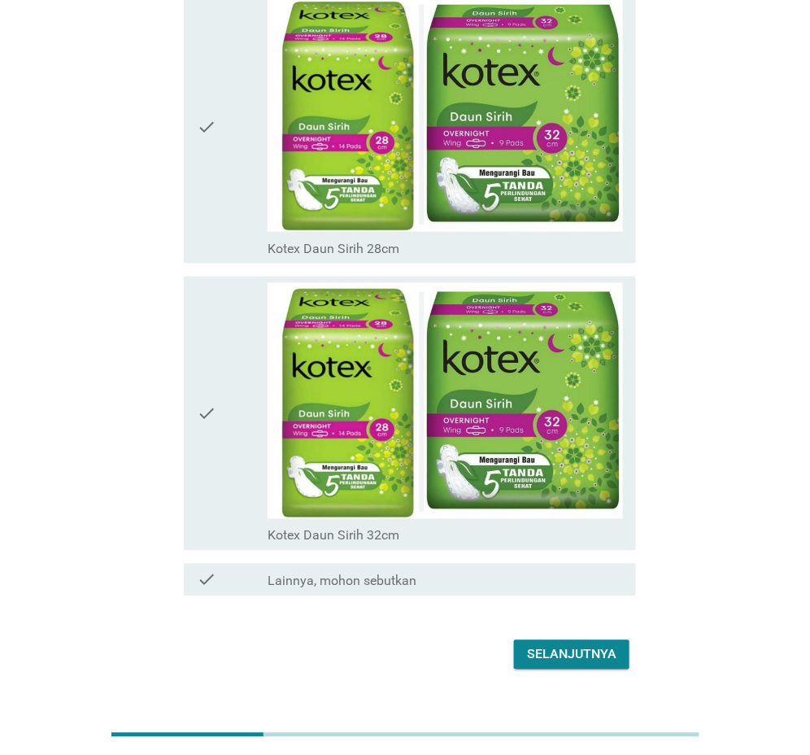
click at [589, 642] on div "Selanjutnya" at bounding box center [405, 654] width 462 height 39
click at [591, 645] on div "Selanjutnya" at bounding box center [571, 655] width 89 height 20
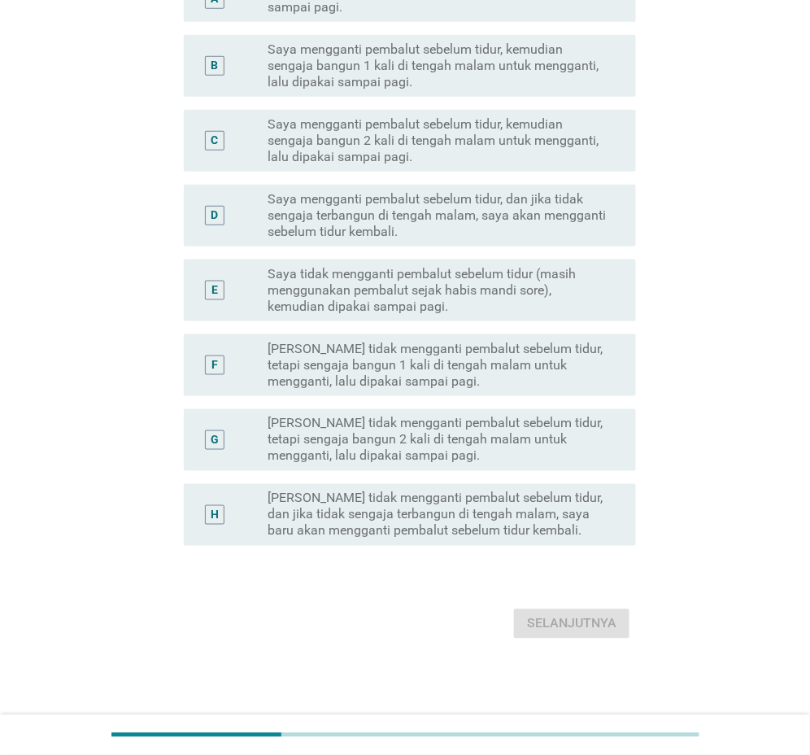
scroll to position [0, 0]
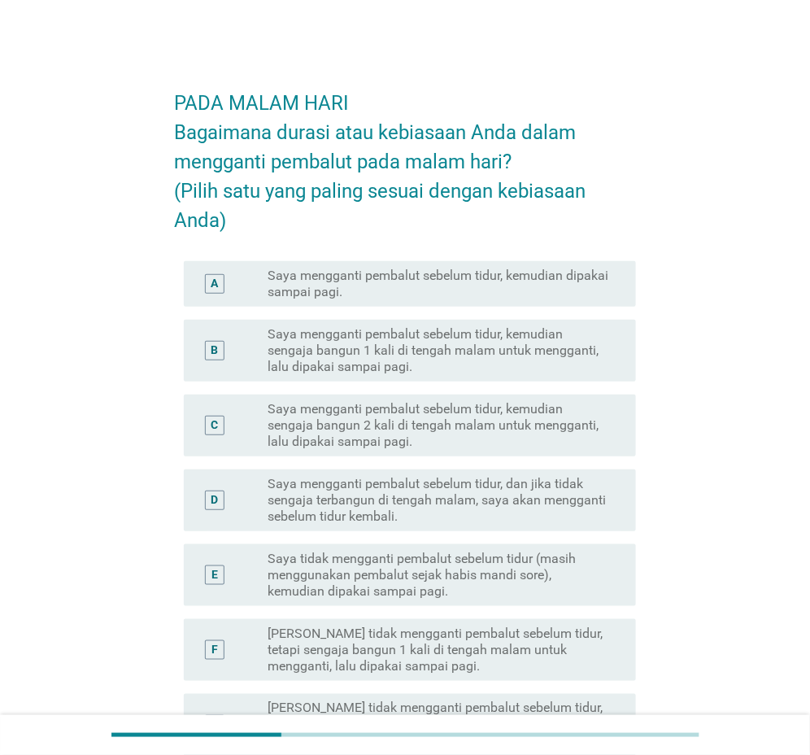
click at [410, 287] on label "Saya mengganti pembalut sebelum tidur, kemudian dipakai sampai pagi." at bounding box center [439, 284] width 342 height 33
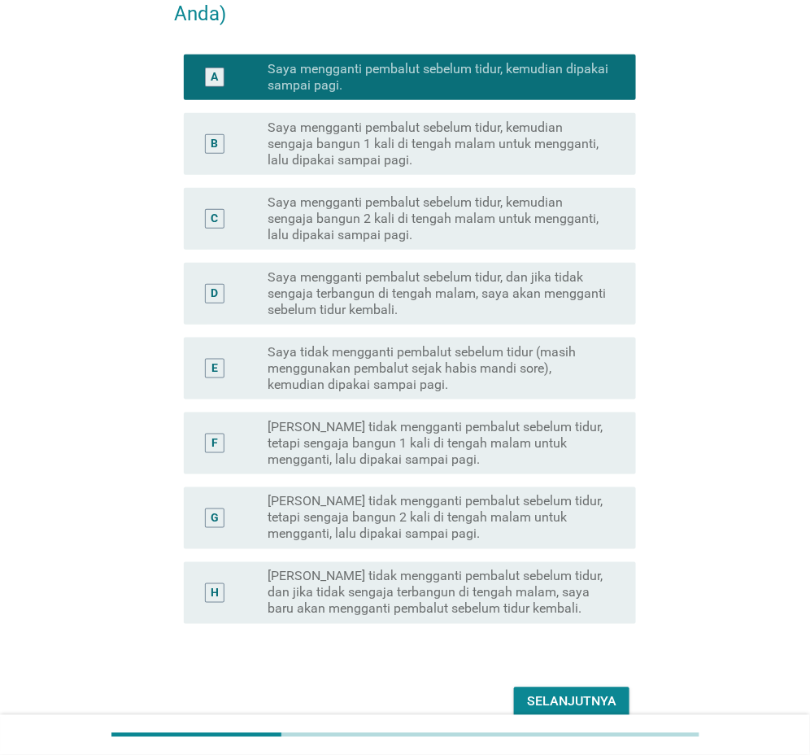
scroll to position [285, 0]
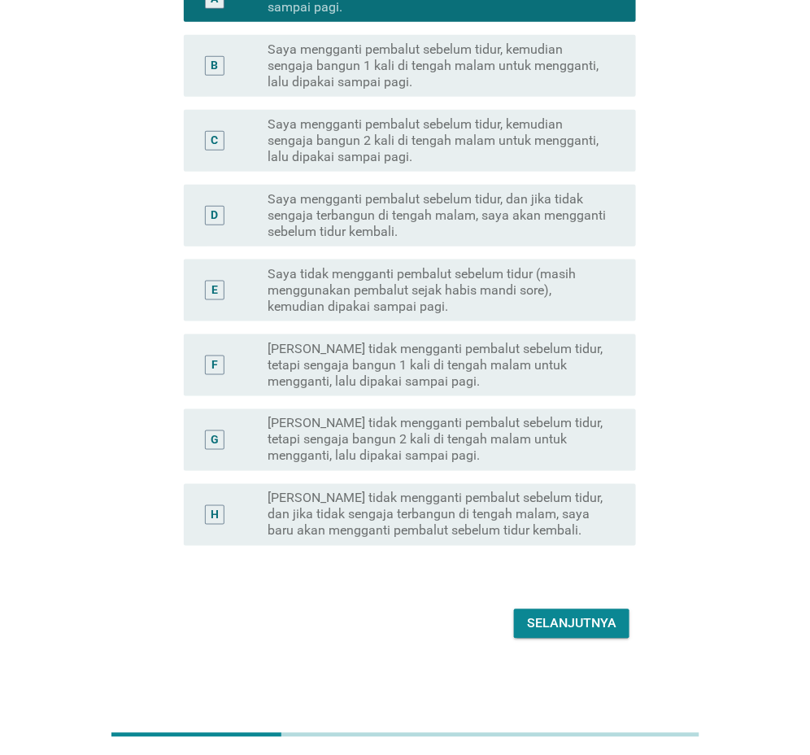
click at [591, 626] on div "Selanjutnya" at bounding box center [571, 624] width 89 height 20
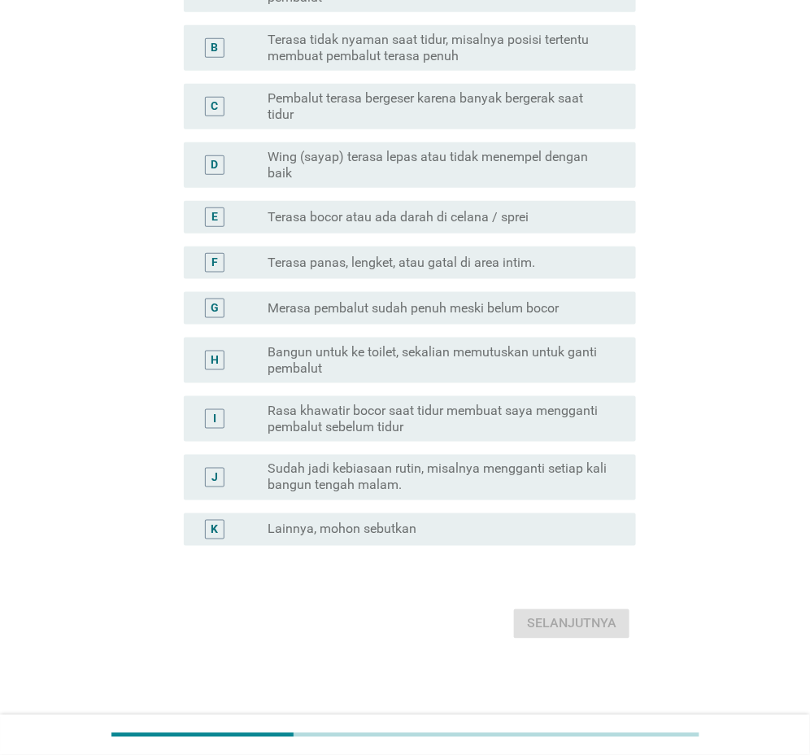
scroll to position [0, 0]
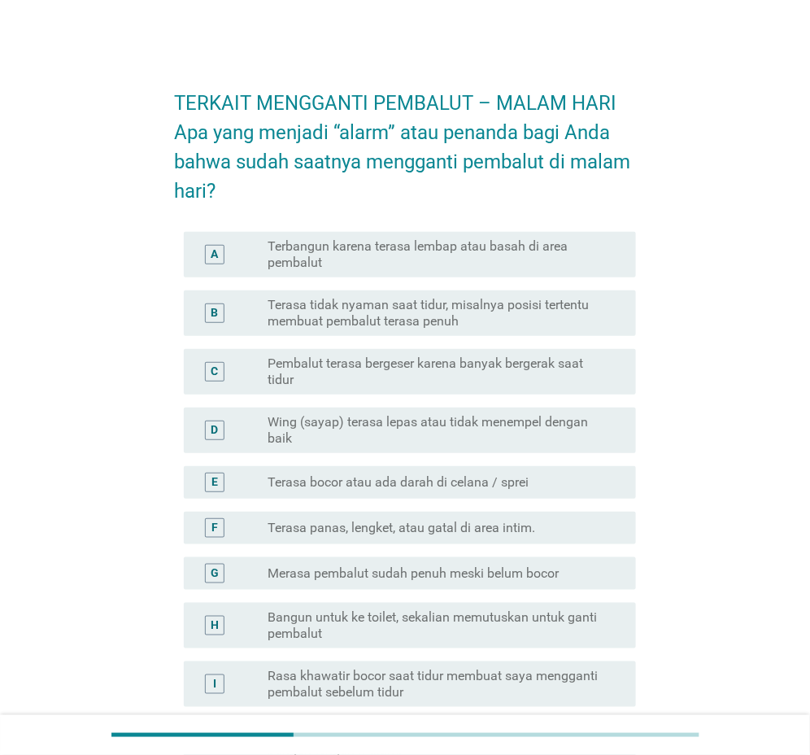
click at [393, 314] on label "Terasa tidak nyaman saat tidur, misalnya posisi tertentu membuat pembalut teras…" at bounding box center [439, 313] width 342 height 33
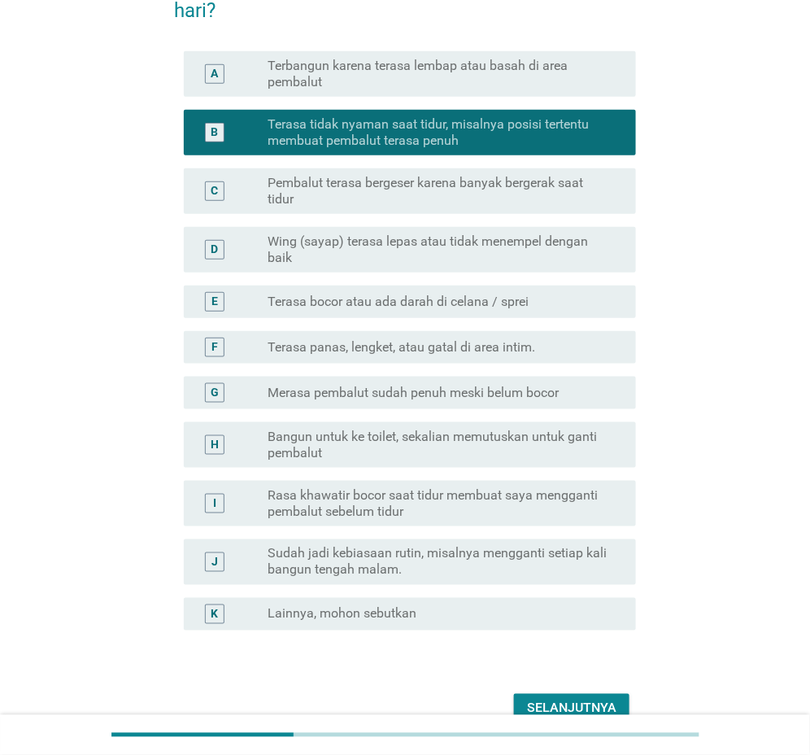
scroll to position [265, 0]
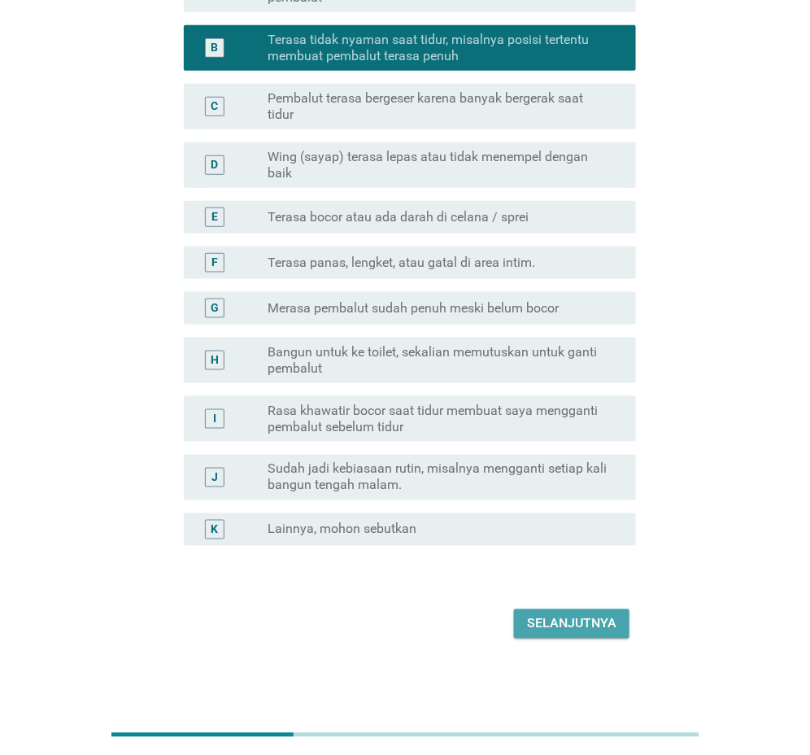
click at [608, 627] on div "Selanjutnya" at bounding box center [571, 624] width 89 height 20
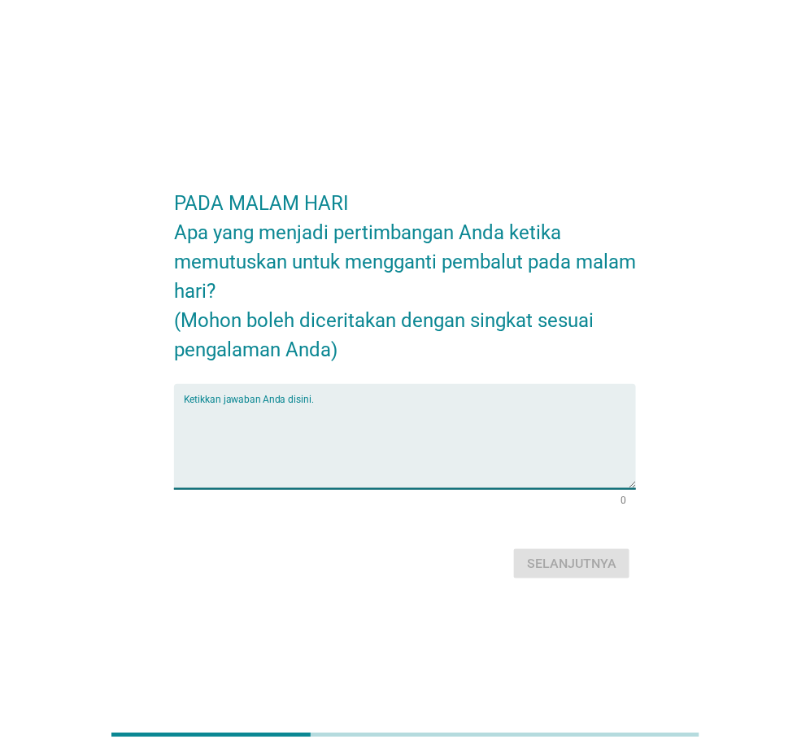
drag, startPoint x: 329, startPoint y: 447, endPoint x: 362, endPoint y: 453, distance: 33.8
click at [329, 447] on textarea "Ketikkan jawaban Anda disini." at bounding box center [410, 445] width 452 height 85
type textarea "ketika terasa tidak yaman dan penuh"
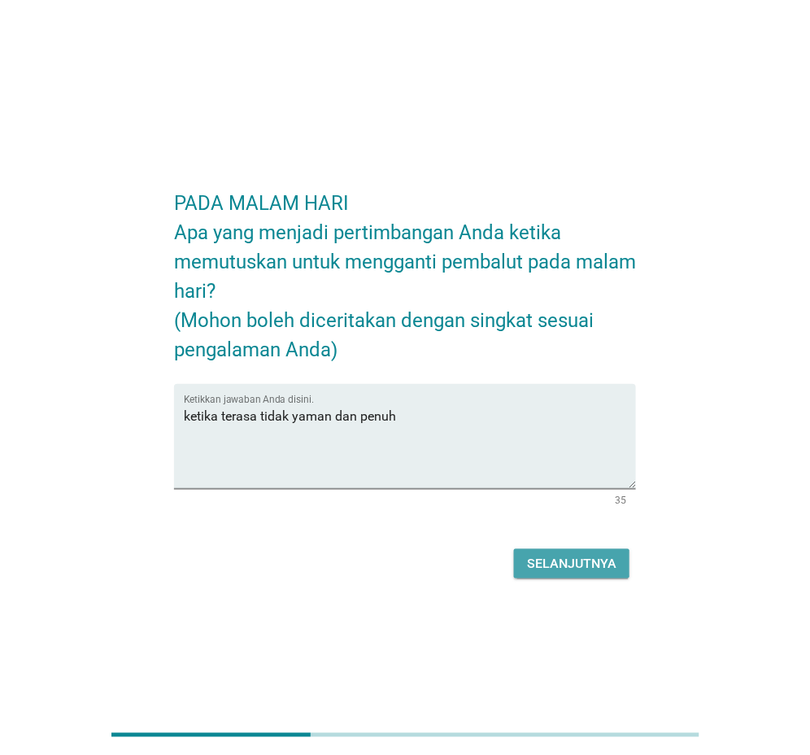
click at [568, 563] on div "Selanjutnya" at bounding box center [571, 564] width 89 height 20
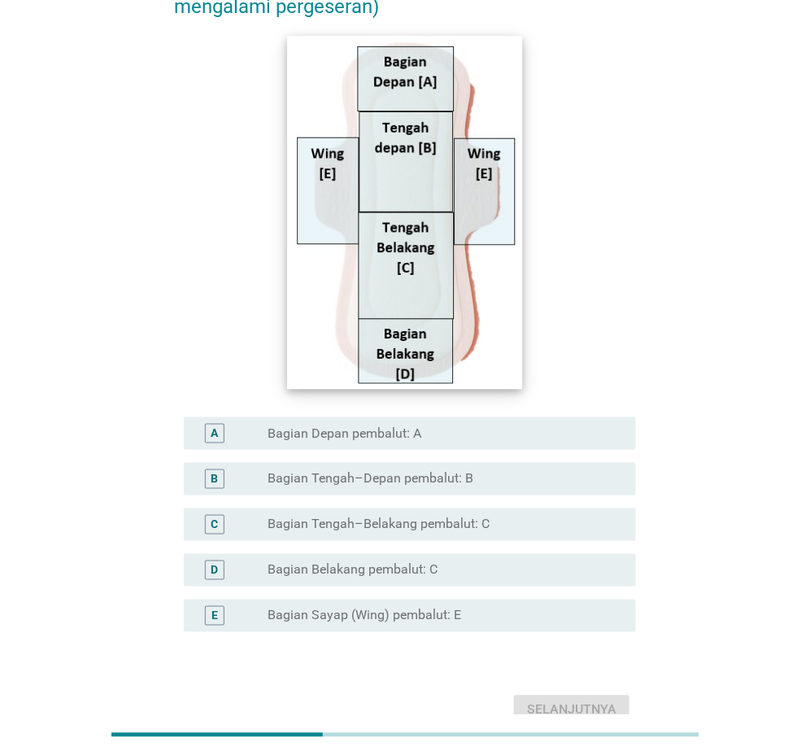
scroll to position [244, 0]
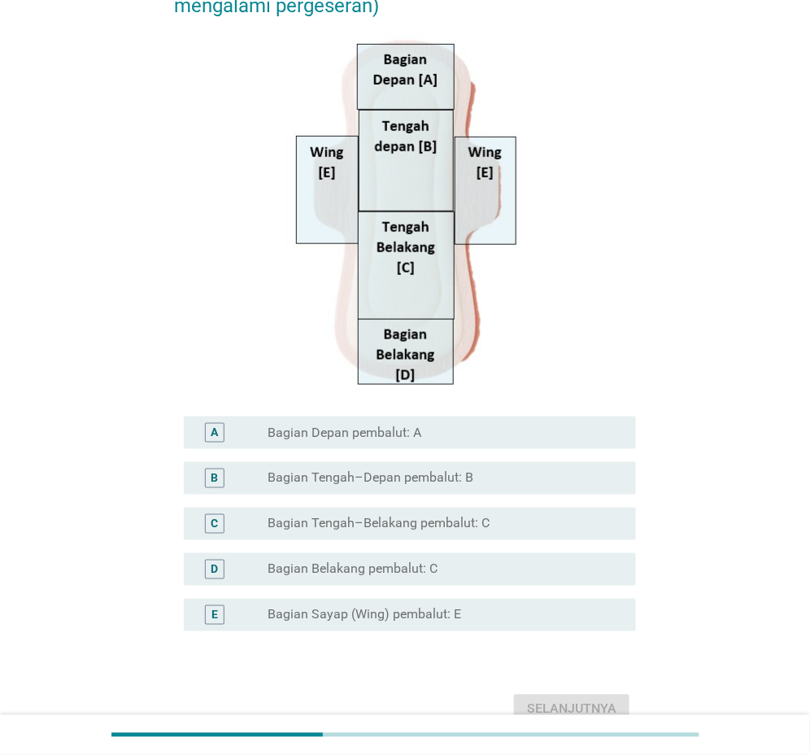
drag, startPoint x: 376, startPoint y: 424, endPoint x: 436, endPoint y: 460, distance: 70.5
click at [377, 425] on label "Bagian Depan pembalut: A" at bounding box center [345, 433] width 154 height 16
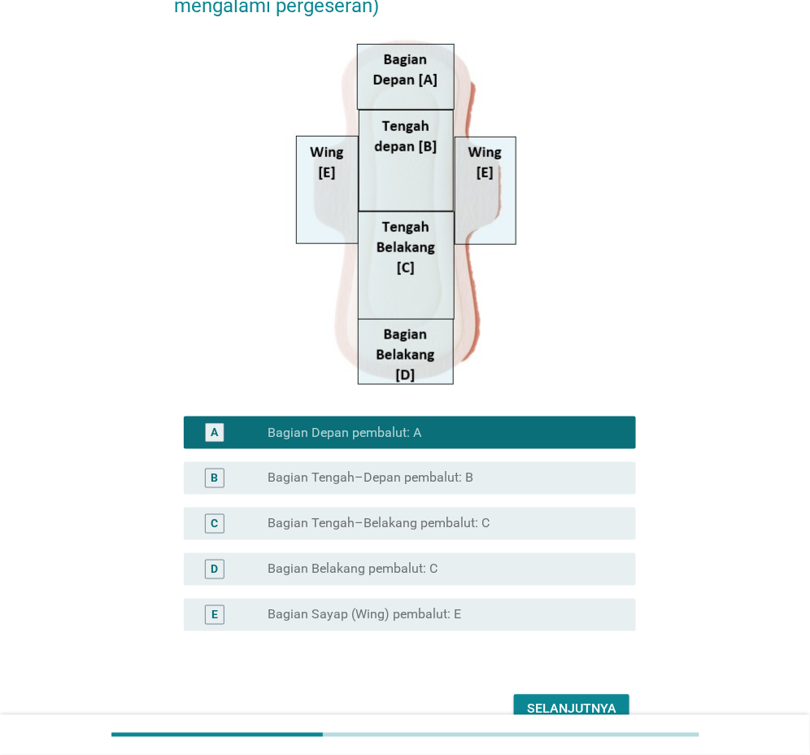
click at [589, 707] on div "Selanjutnya" at bounding box center [571, 710] width 89 height 20
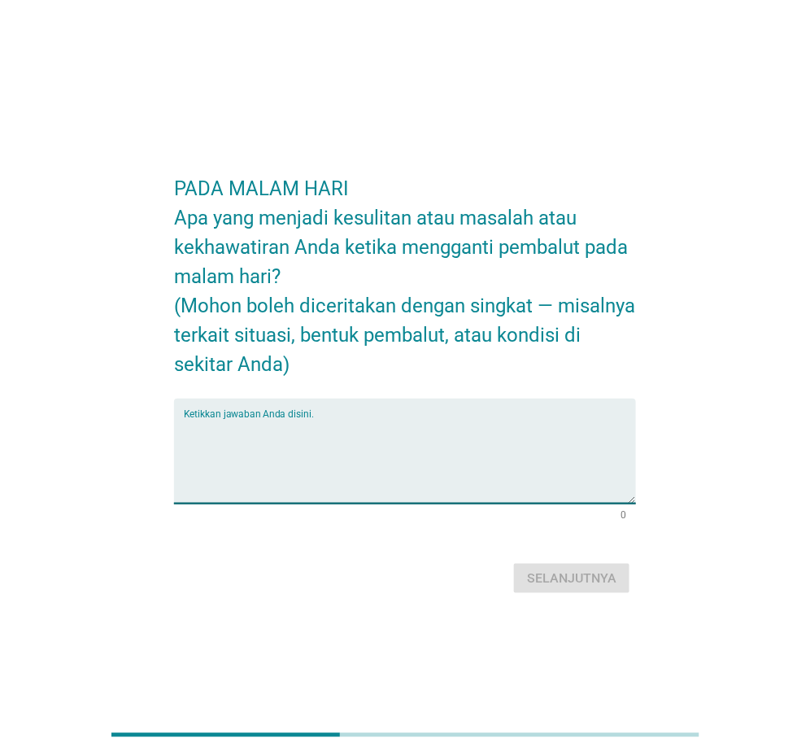
click at [431, 440] on textarea "Ketikkan jawaban Anda disini." at bounding box center [410, 460] width 452 height 85
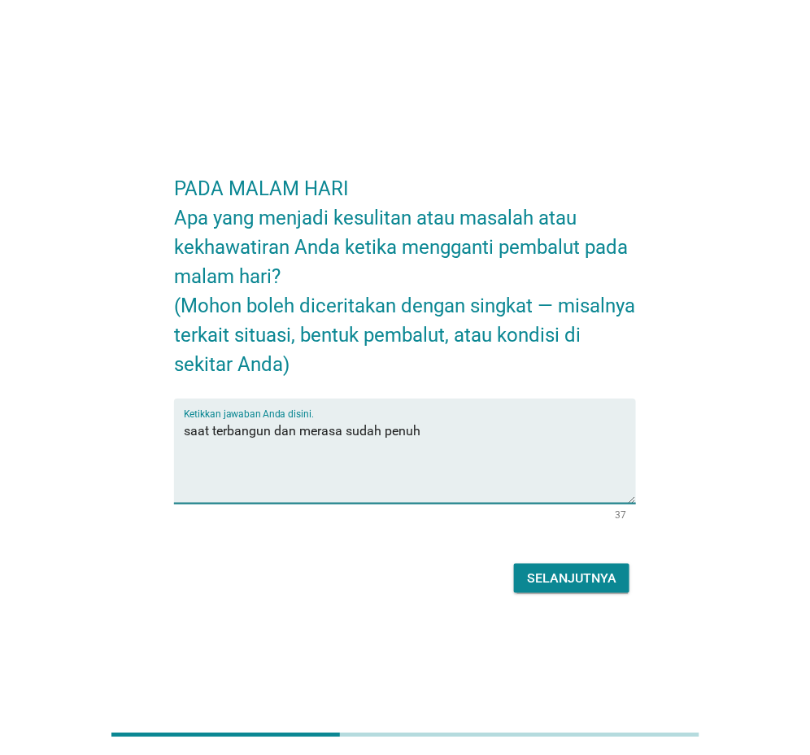
type textarea "saat terbangun dan merasa sudah penuh"
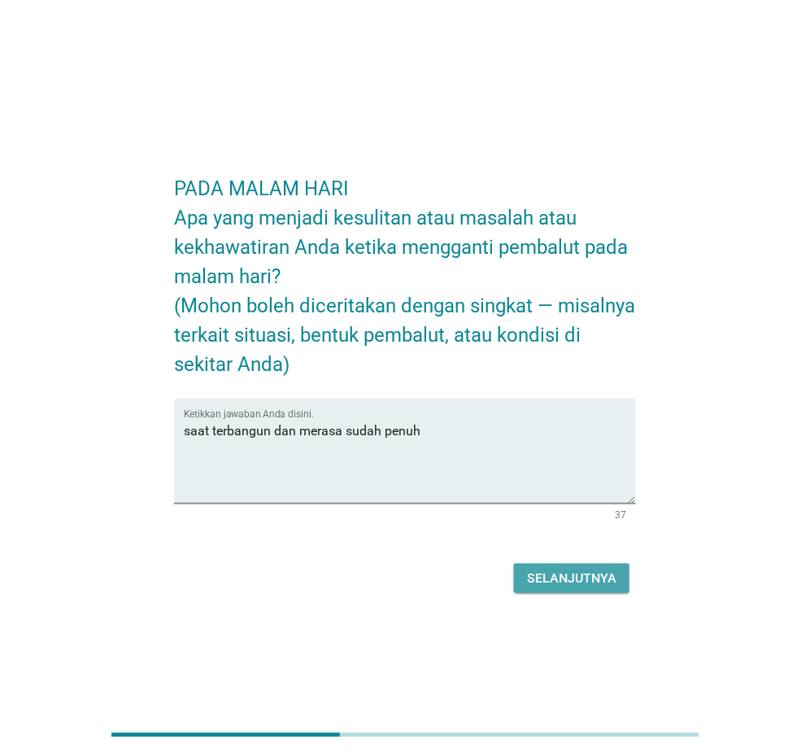
click at [568, 571] on div "Selanjutnya" at bounding box center [571, 579] width 89 height 20
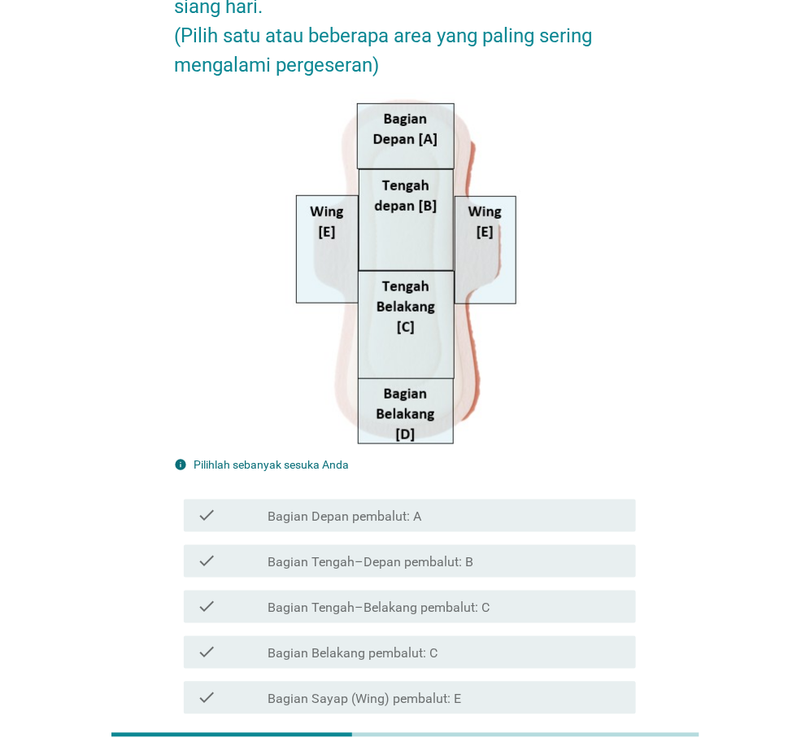
scroll to position [363, 0]
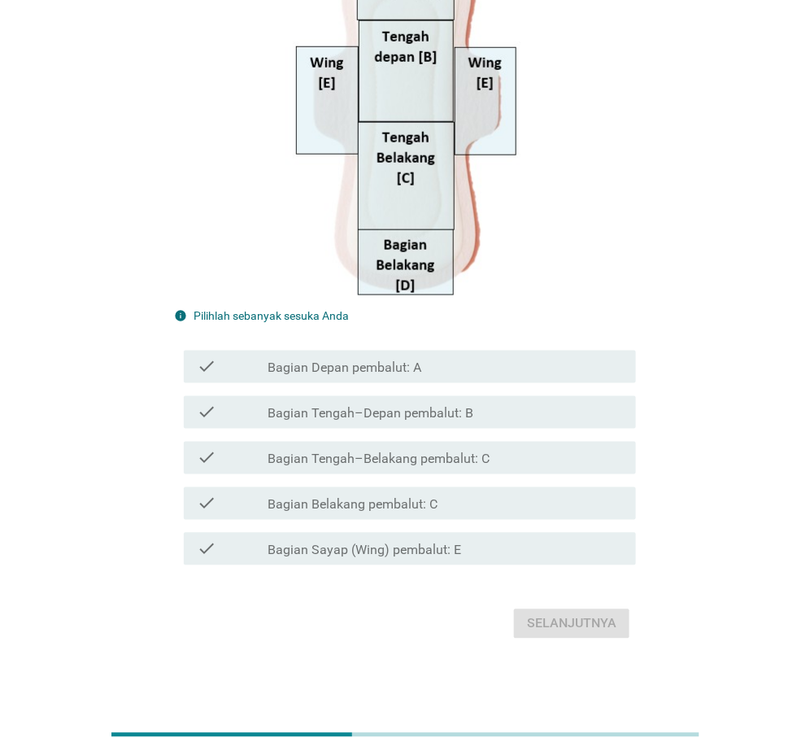
click at [381, 371] on label "Bagian Depan pembalut: A" at bounding box center [345, 368] width 154 height 16
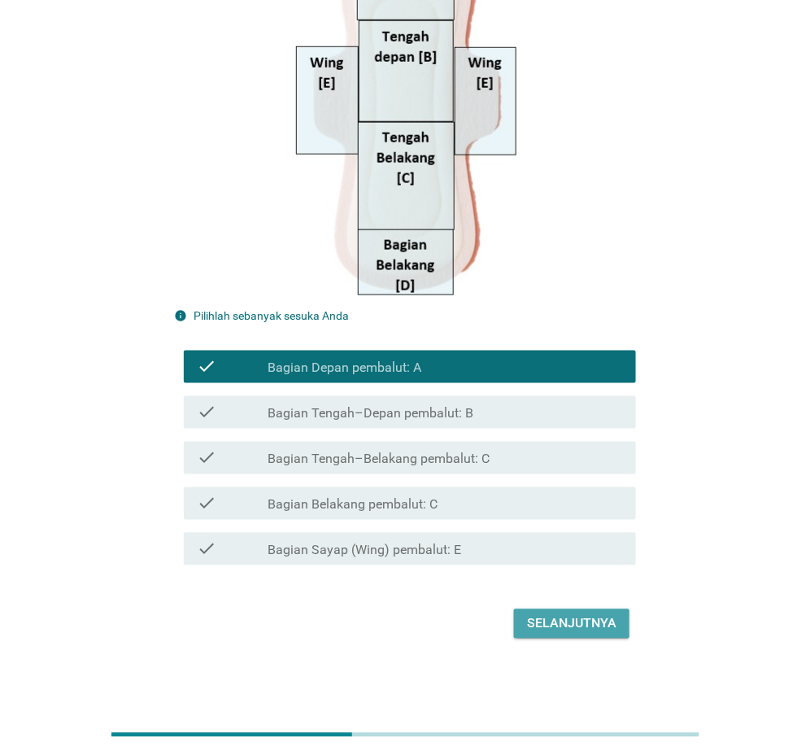
click at [578, 625] on div "Selanjutnya" at bounding box center [571, 624] width 89 height 20
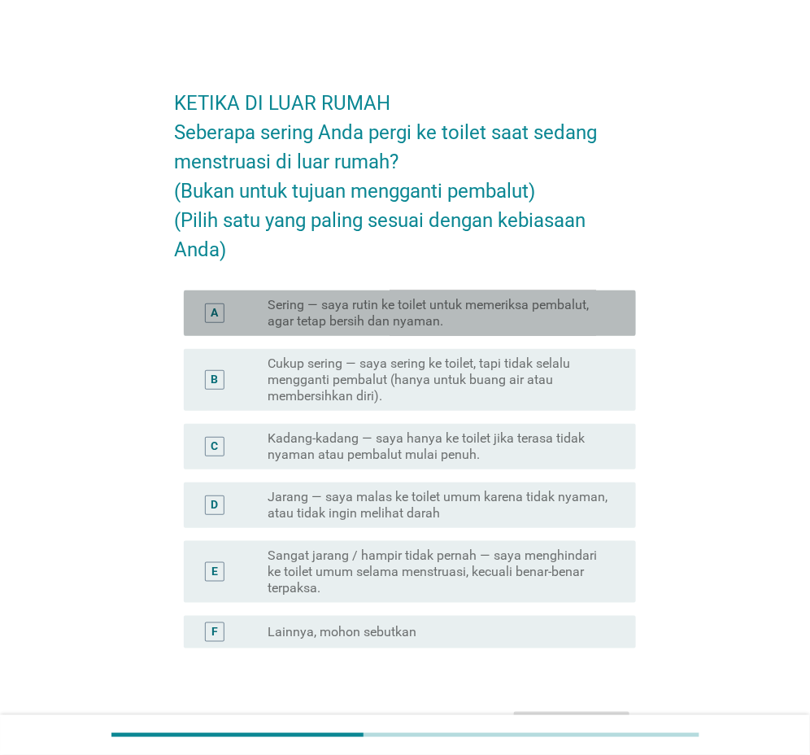
click at [352, 320] on label "Sering — saya rutin ke toilet untuk memeriksa pembalut, agar tetap bersih dan n…" at bounding box center [439, 313] width 342 height 33
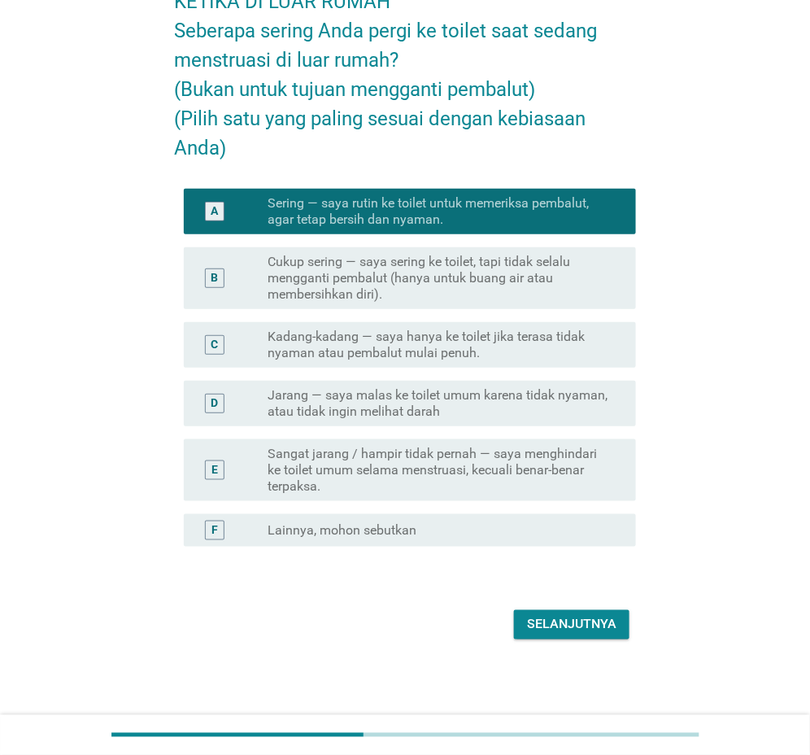
scroll to position [102, 0]
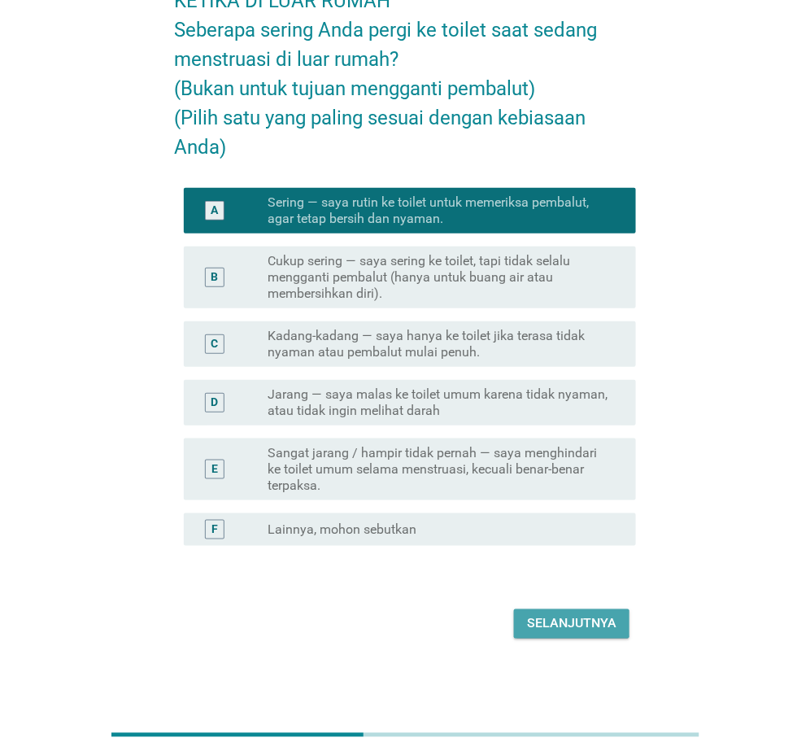
click at [530, 614] on div "Selanjutnya" at bounding box center [571, 624] width 89 height 20
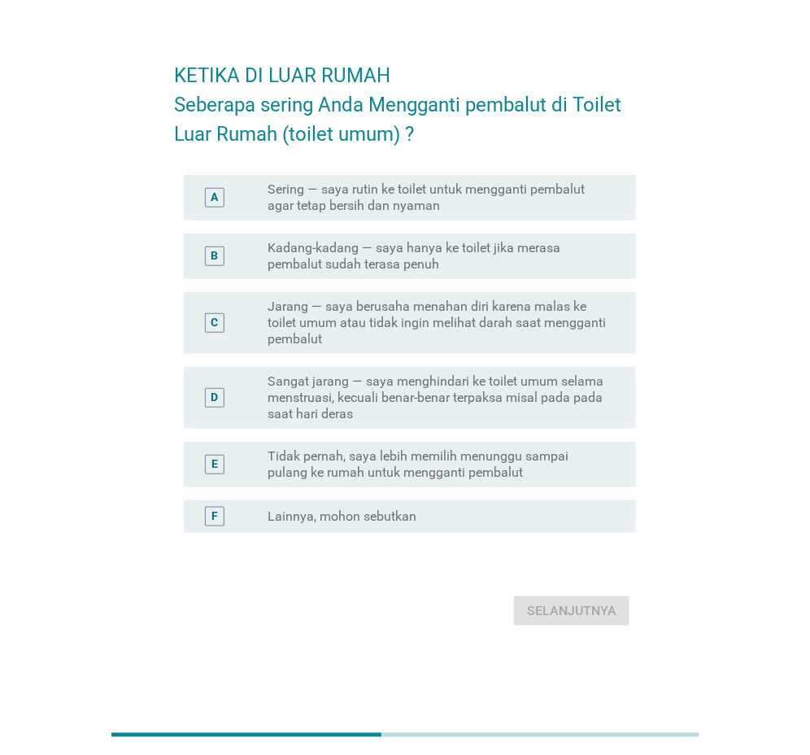
scroll to position [0, 0]
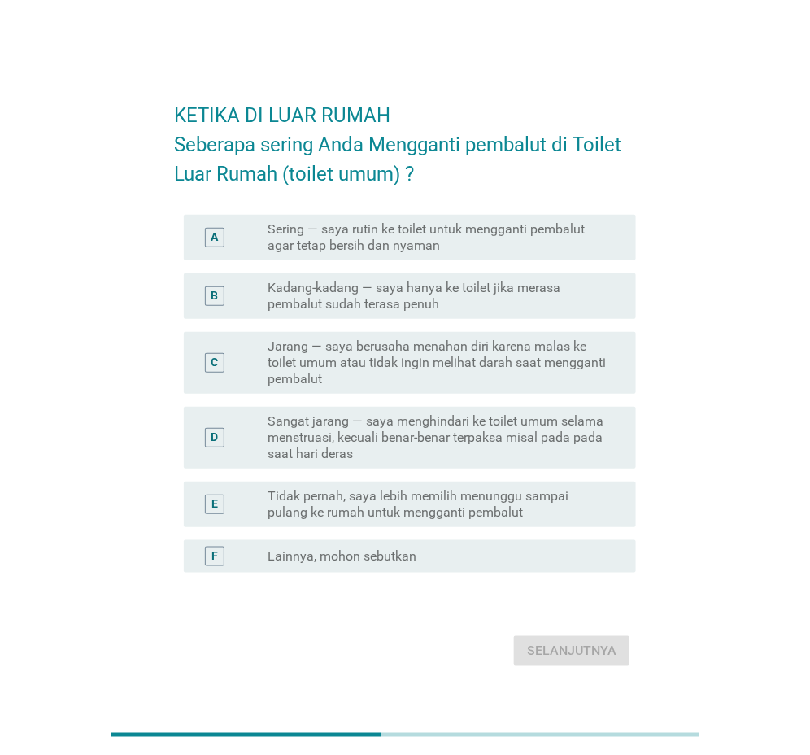
click at [89, 181] on div "KETIKA DI LUAR RUMAH Seberapa sering Anda Mengganti pembalut di Toilet Luar Rum…" at bounding box center [405, 378] width 732 height 612
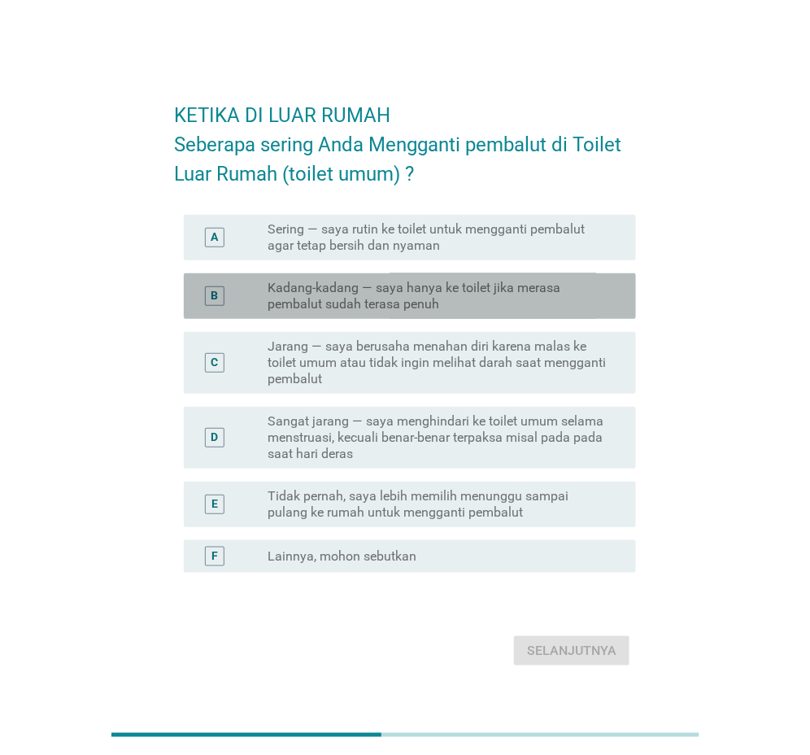
click at [372, 285] on label "Kadang-kadang — saya hanya ke toilet jika merasa pembalut sudah terasa penuh" at bounding box center [439, 296] width 342 height 33
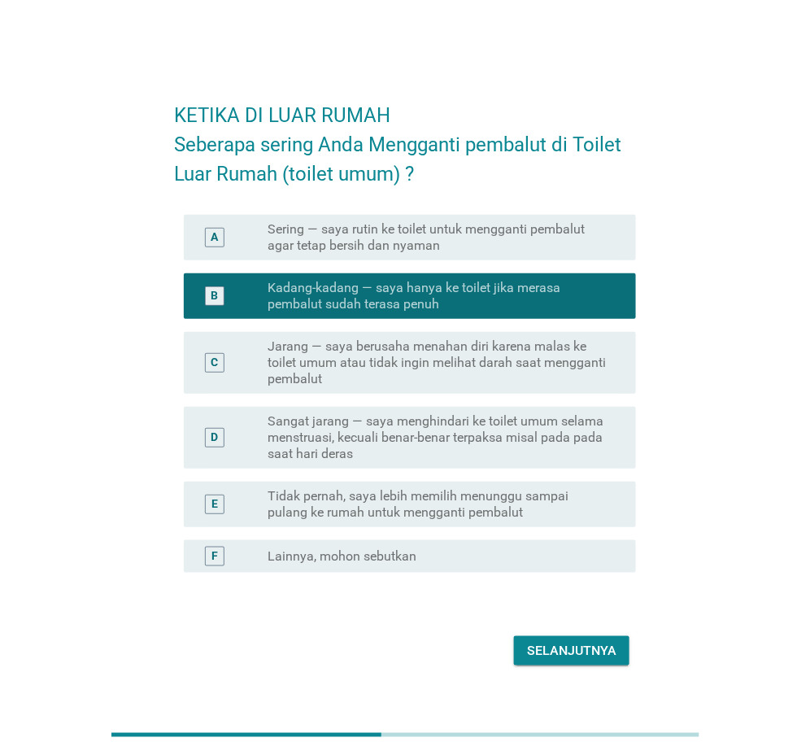
click at [581, 647] on div "Selanjutnya" at bounding box center [571, 651] width 89 height 20
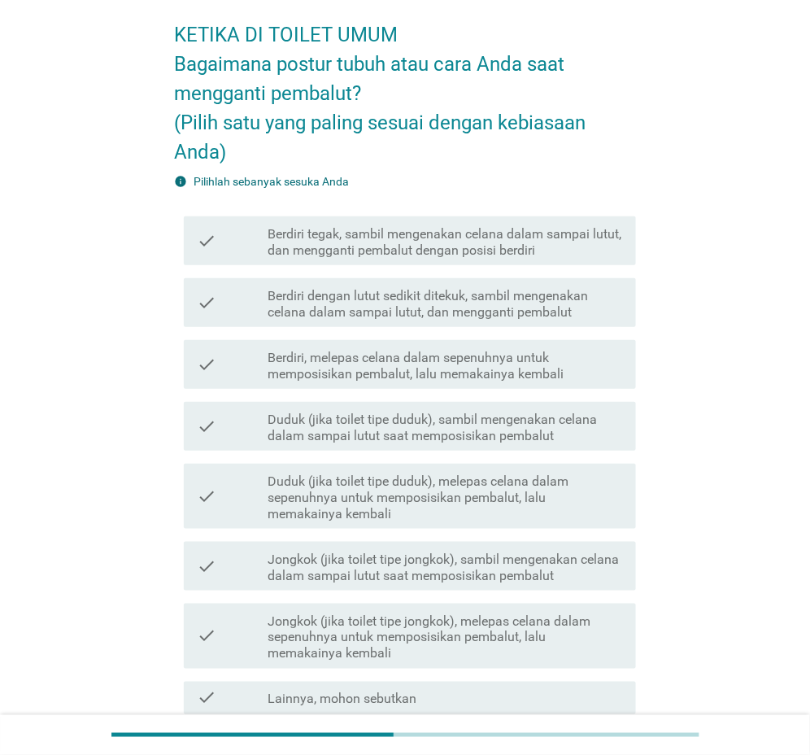
scroll to position [81, 0]
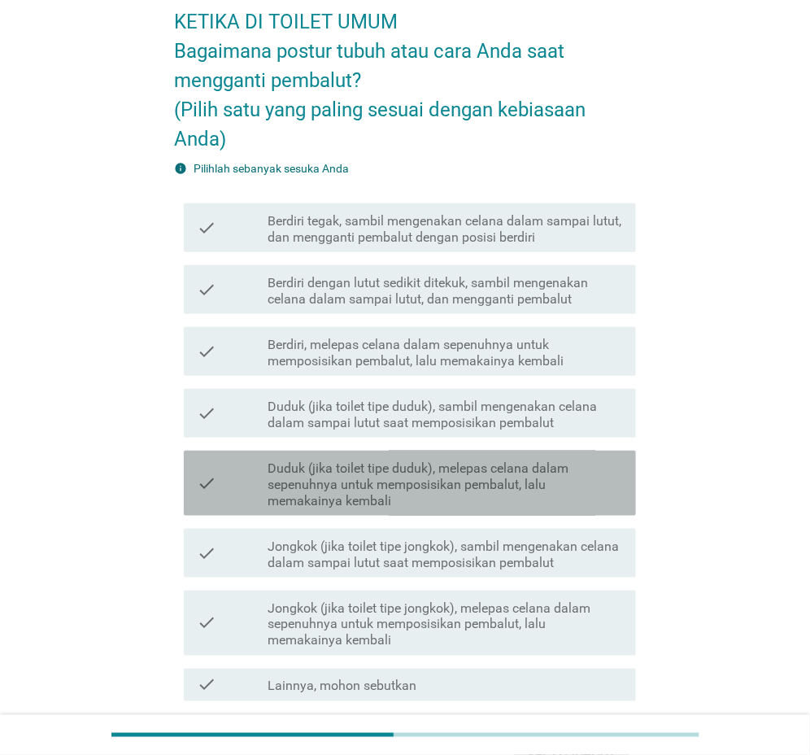
click at [408, 486] on label "Duduk (jika toilet tipe duduk), melepas celana dalam sepenuhnya untuk memposisi…" at bounding box center [445, 484] width 355 height 49
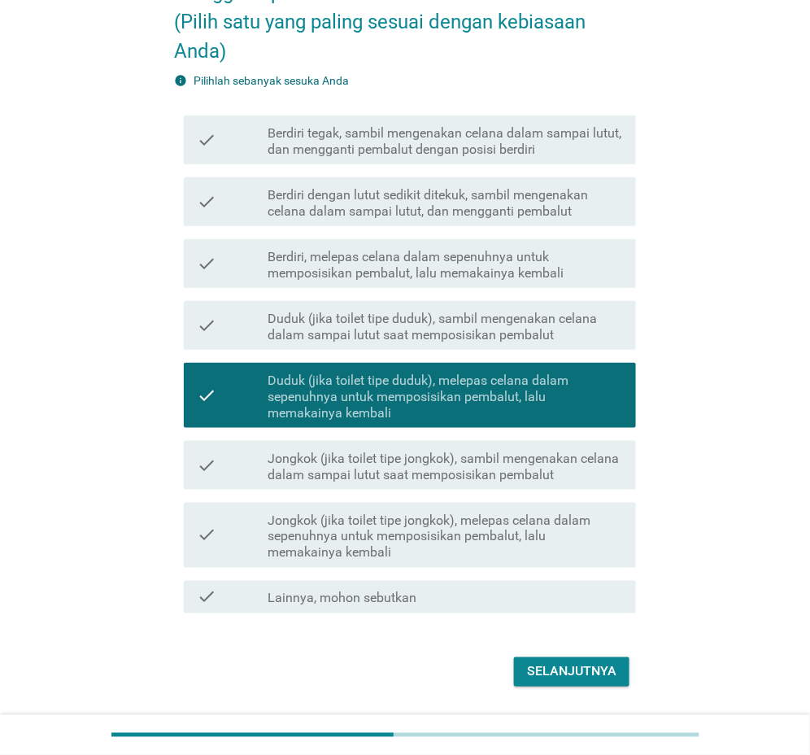
scroll to position [216, 0]
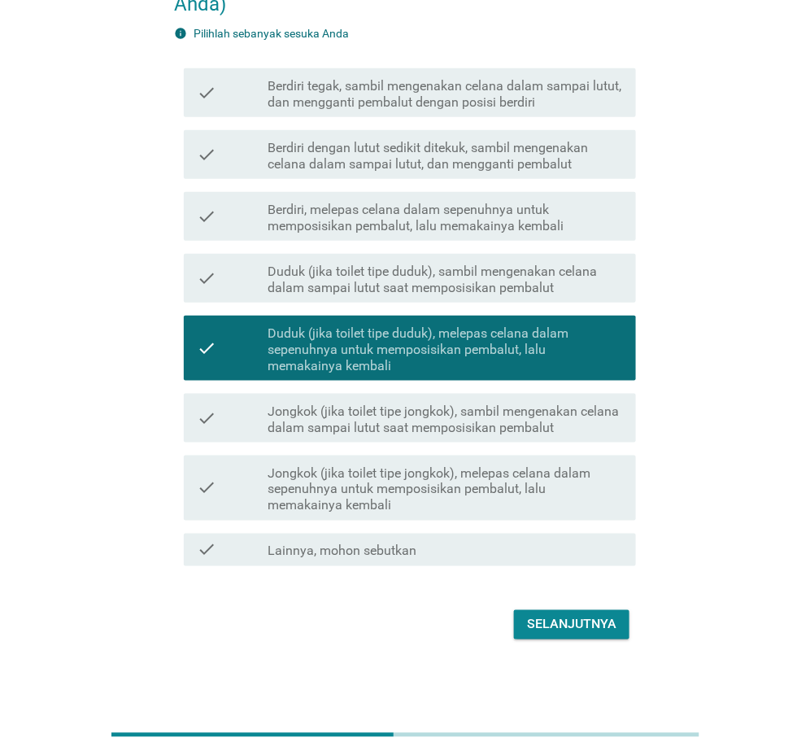
click at [597, 625] on div "Selanjutnya" at bounding box center [571, 625] width 89 height 20
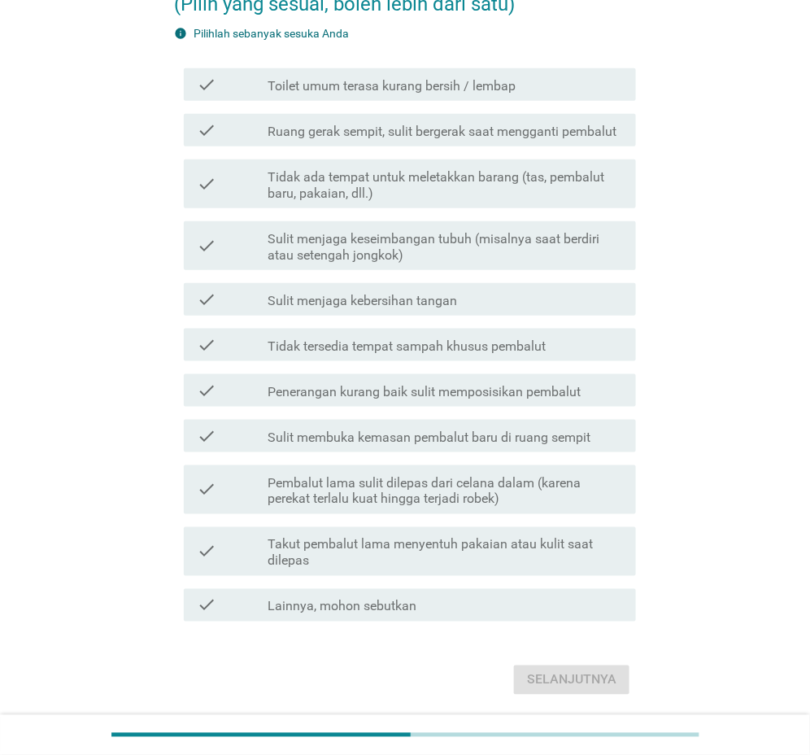
scroll to position [0, 0]
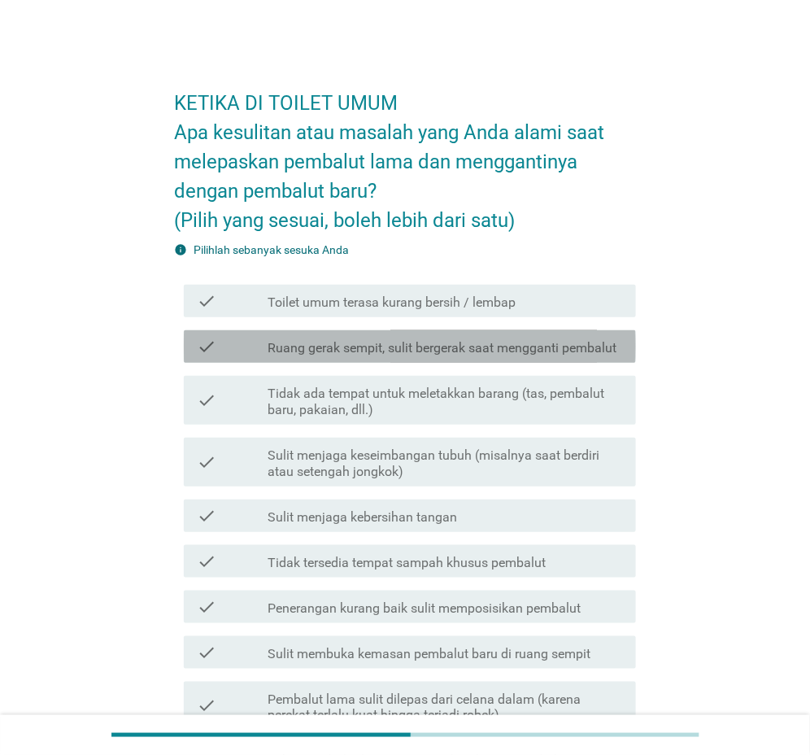
click at [369, 348] on label "Ruang gerak sempit, sulit bergerak saat mengganti pembalut" at bounding box center [442, 348] width 349 height 16
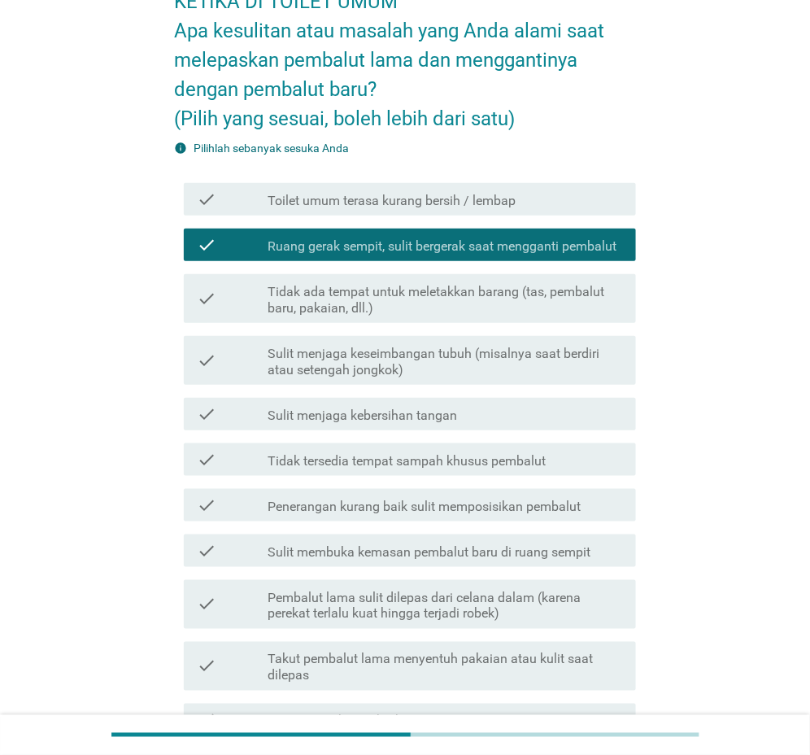
scroll to position [272, 0]
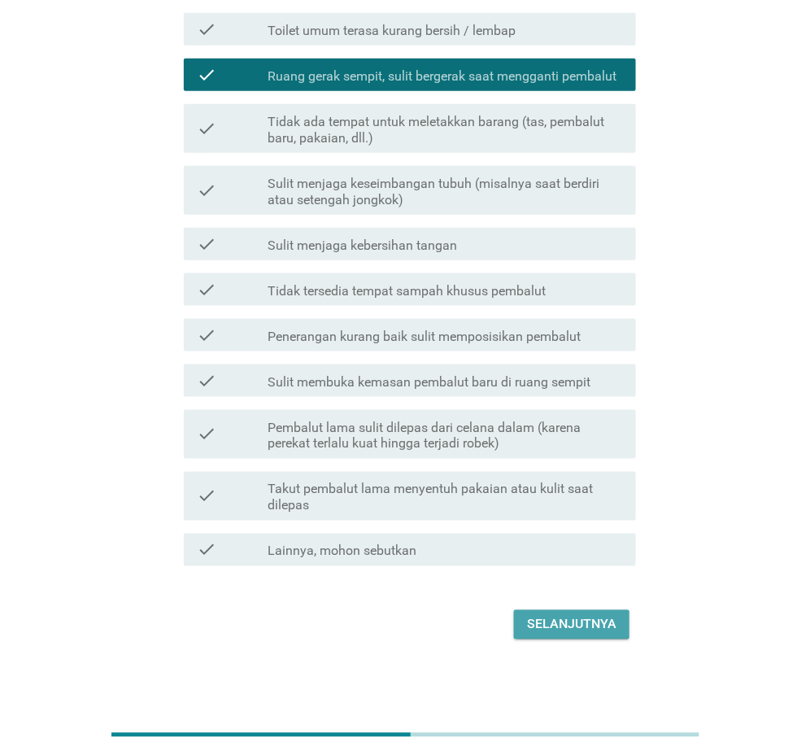
click at [551, 625] on div "Selanjutnya" at bounding box center [571, 625] width 89 height 20
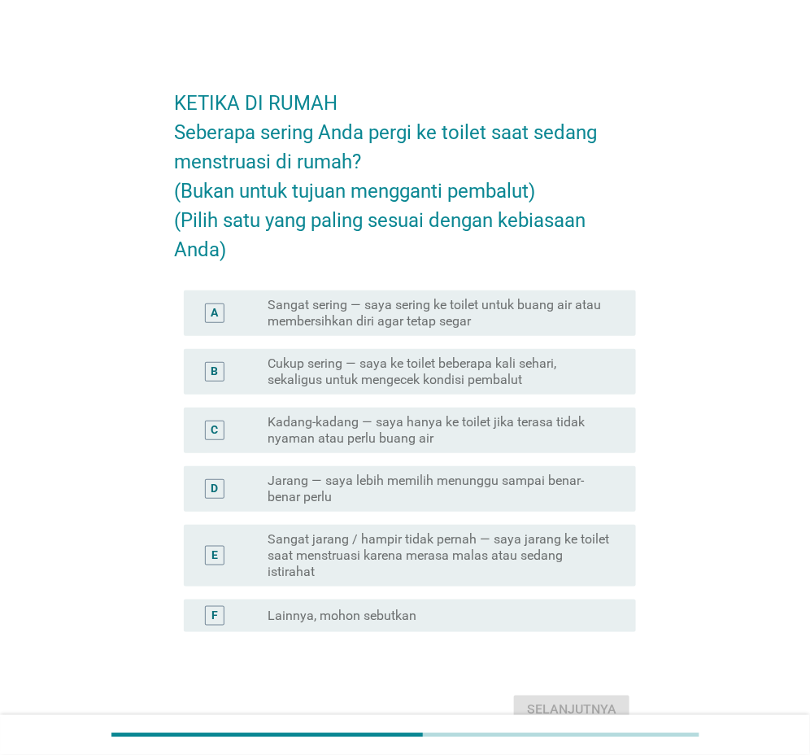
click at [355, 321] on label "Sangat sering — saya sering ke toilet untuk buang air atau membersihkan diri ag…" at bounding box center [439, 313] width 342 height 33
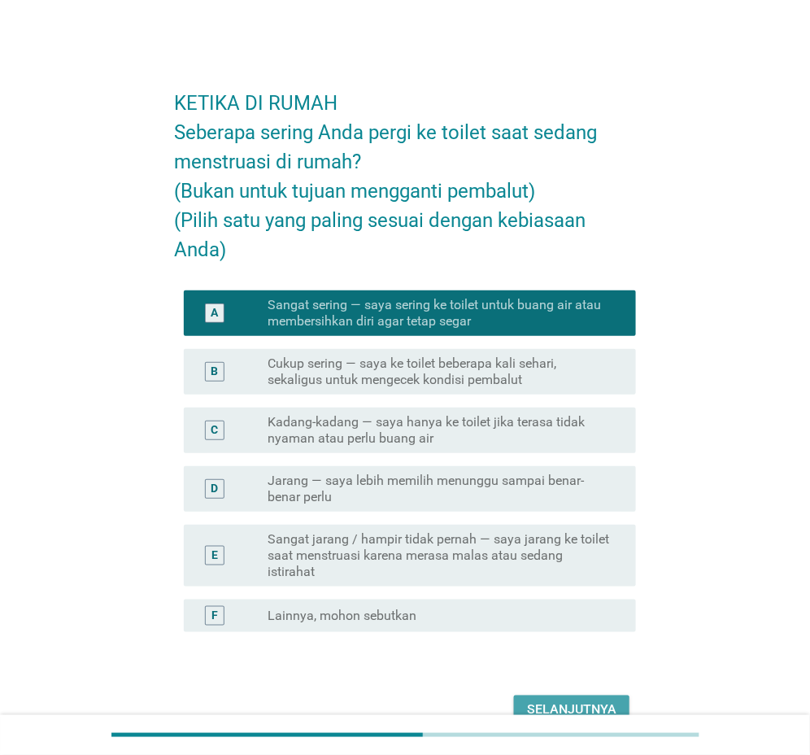
click at [599, 708] on div "Selanjutnya" at bounding box center [571, 710] width 89 height 20
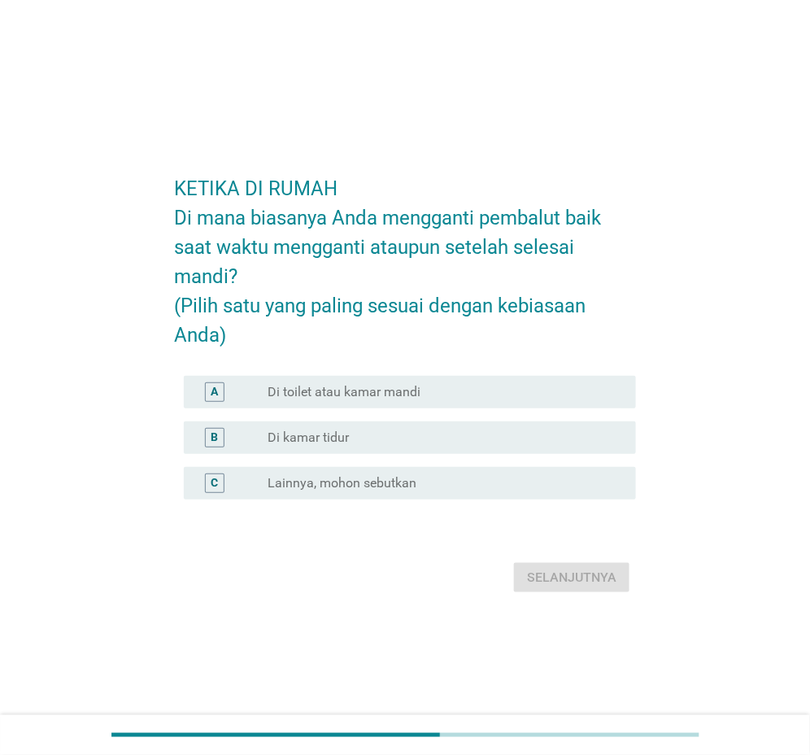
click at [338, 383] on div "radio_button_unchecked Di toilet atau kamar mandi" at bounding box center [445, 392] width 355 height 20
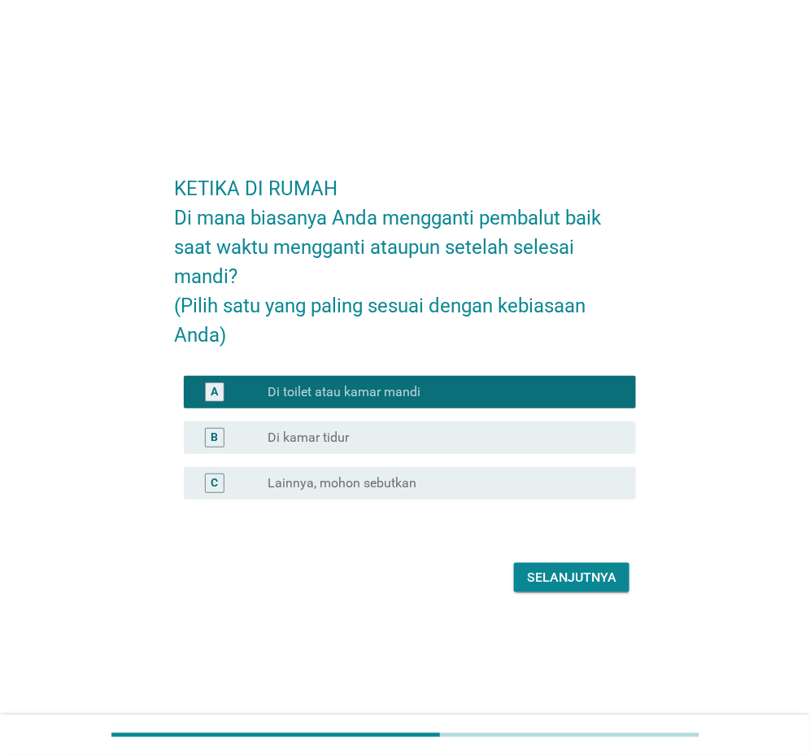
click at [559, 582] on div "Selanjutnya" at bounding box center [571, 578] width 89 height 20
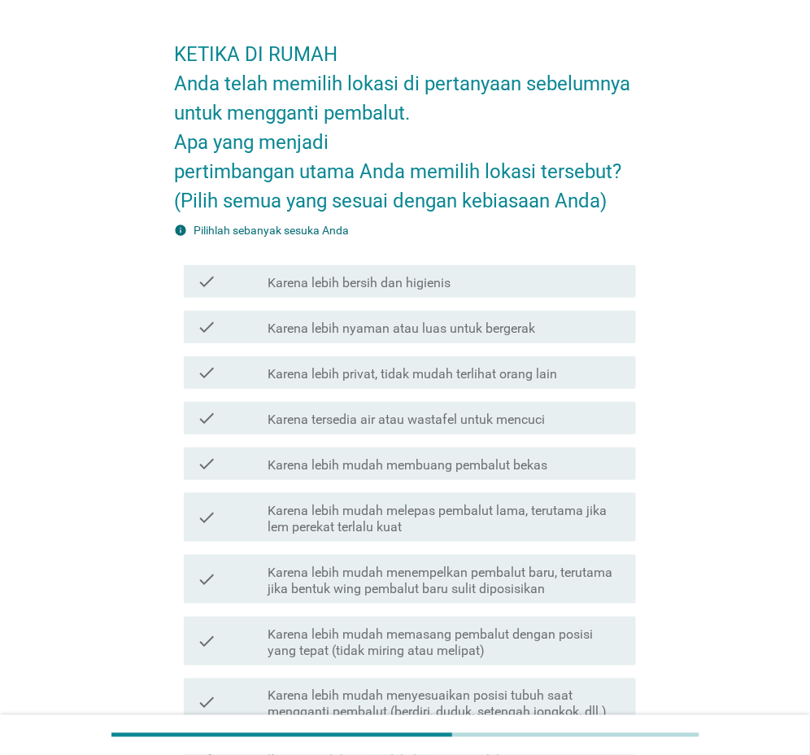
scroll to position [81, 0]
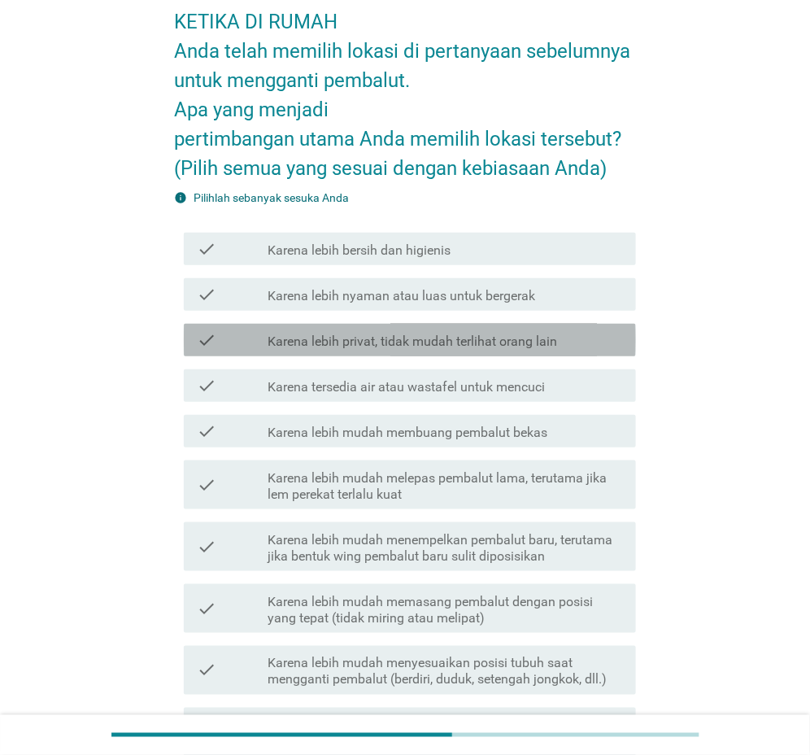
click at [403, 348] on label "Karena lebih privat, tidak mudah terlihat orang lain" at bounding box center [413, 342] width 290 height 16
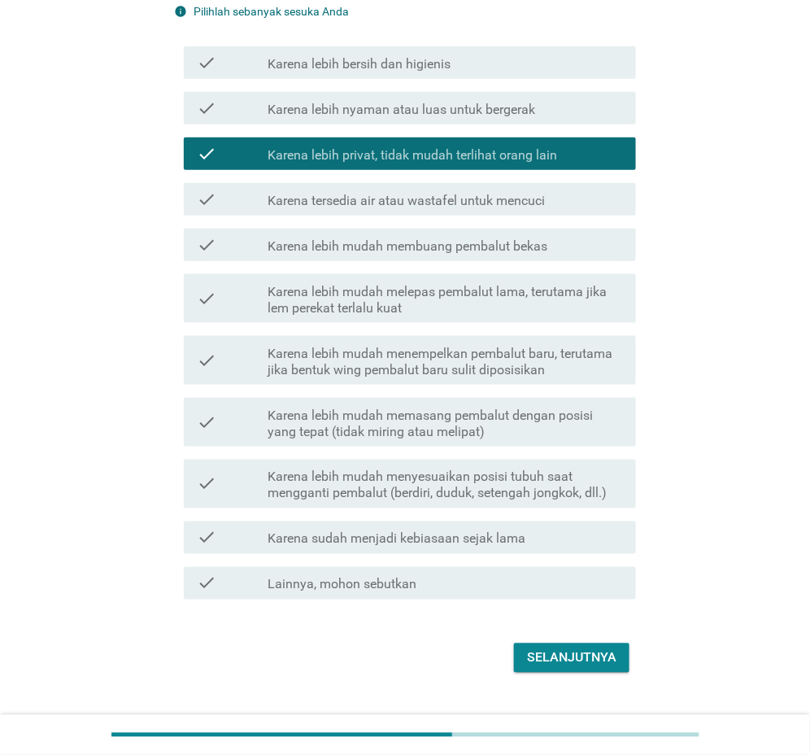
scroll to position [301, 0]
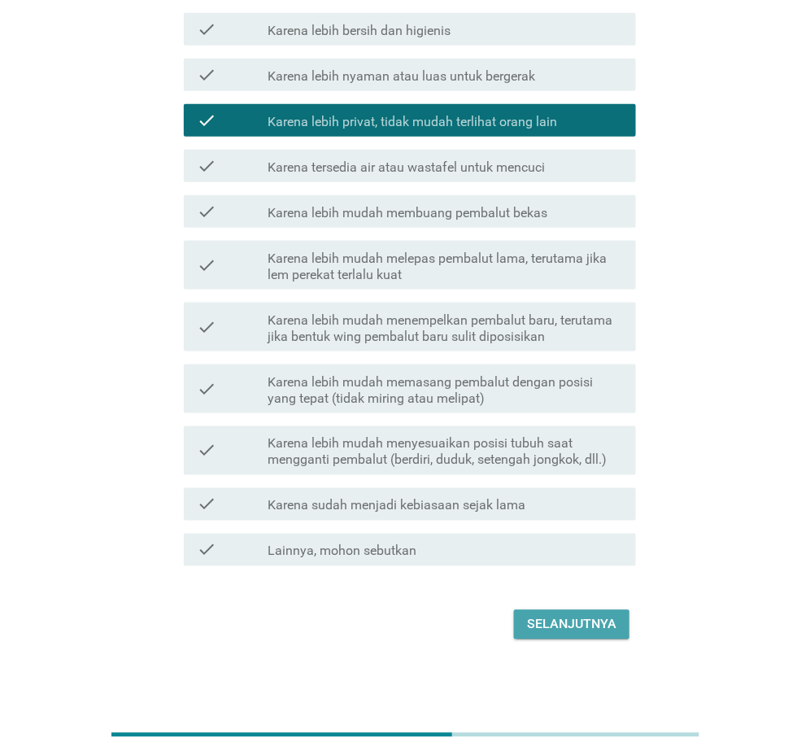
click at [594, 626] on div "Selanjutnya" at bounding box center [571, 625] width 89 height 20
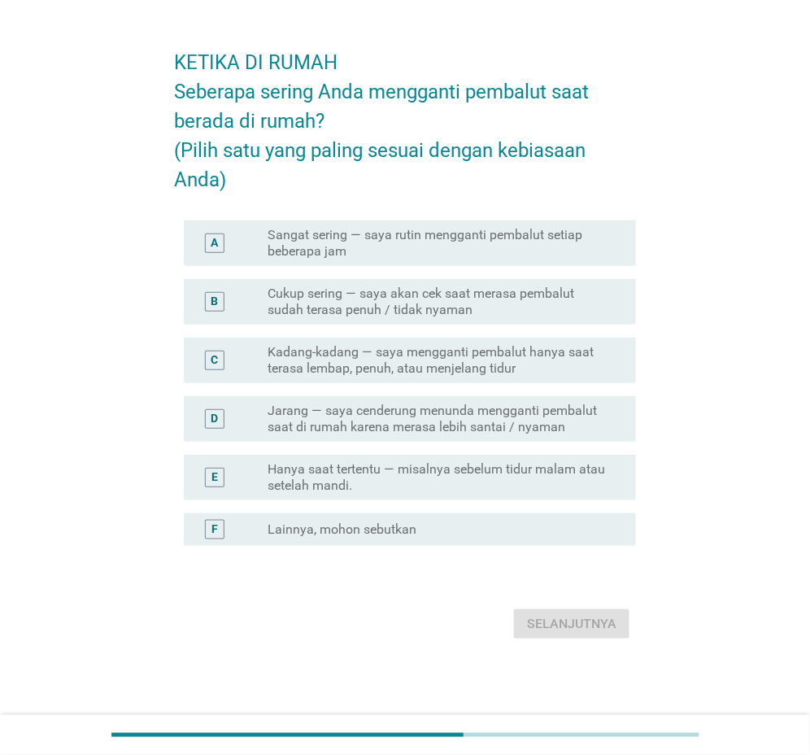
scroll to position [0, 0]
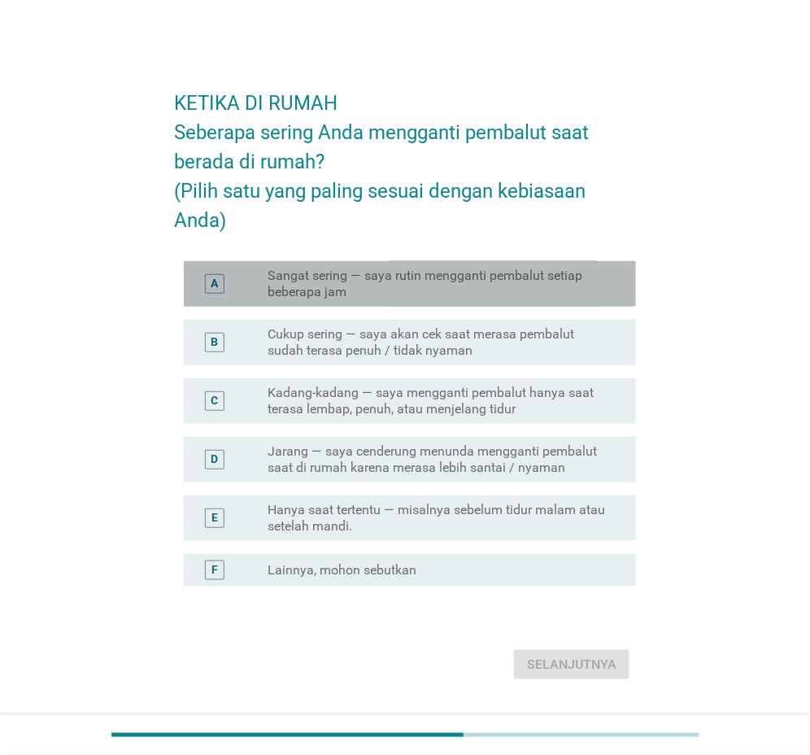
click at [336, 294] on label "Sangat sering — saya rutin mengganti pembalut setiap beberapa jam" at bounding box center [439, 284] width 342 height 33
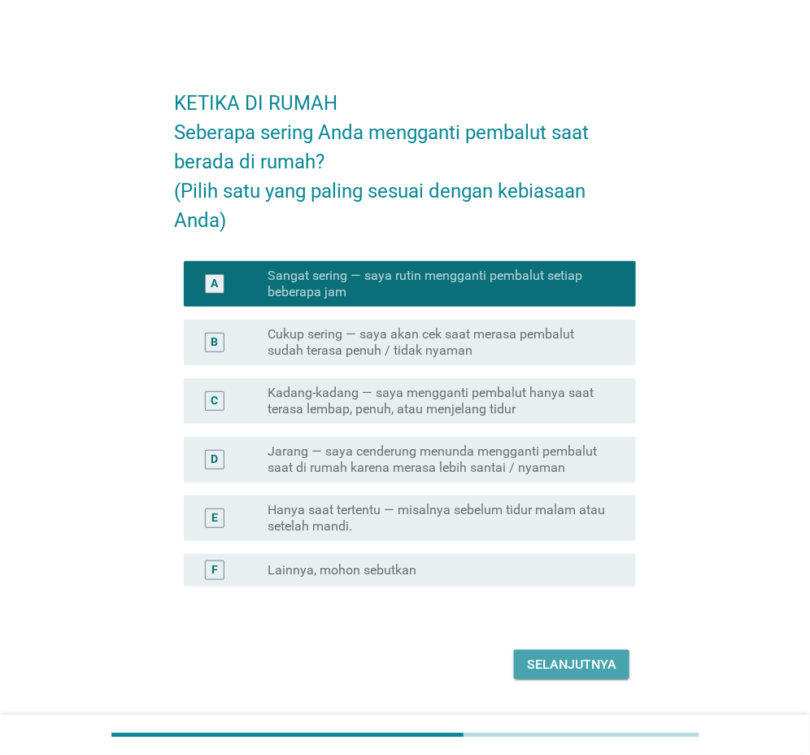
click at [538, 668] on div "Selanjutnya" at bounding box center [571, 665] width 89 height 20
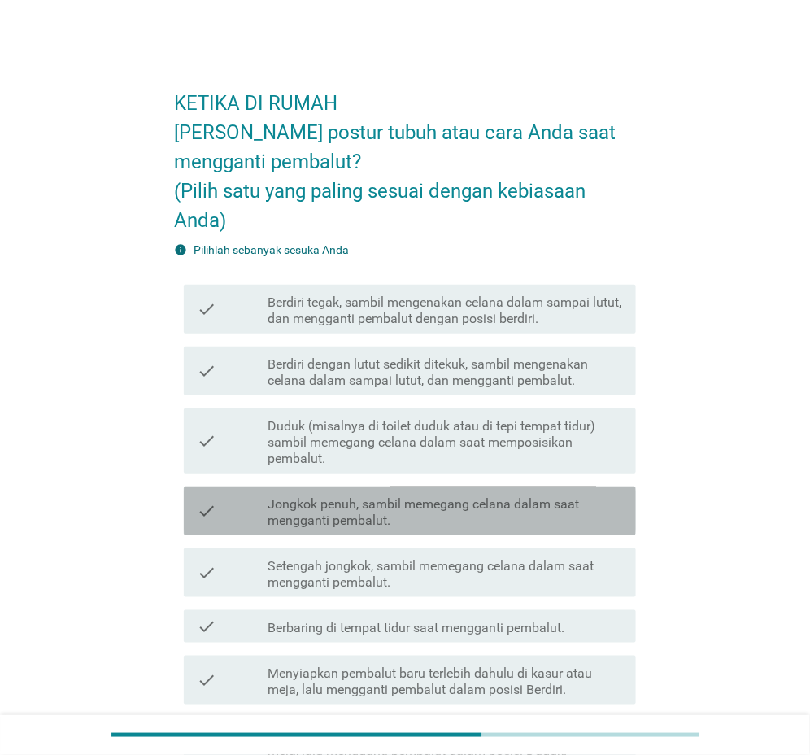
click at [405, 517] on label "Jongkok penuh, sambil memegang celana dalam saat mengganti pembalut." at bounding box center [445, 512] width 355 height 33
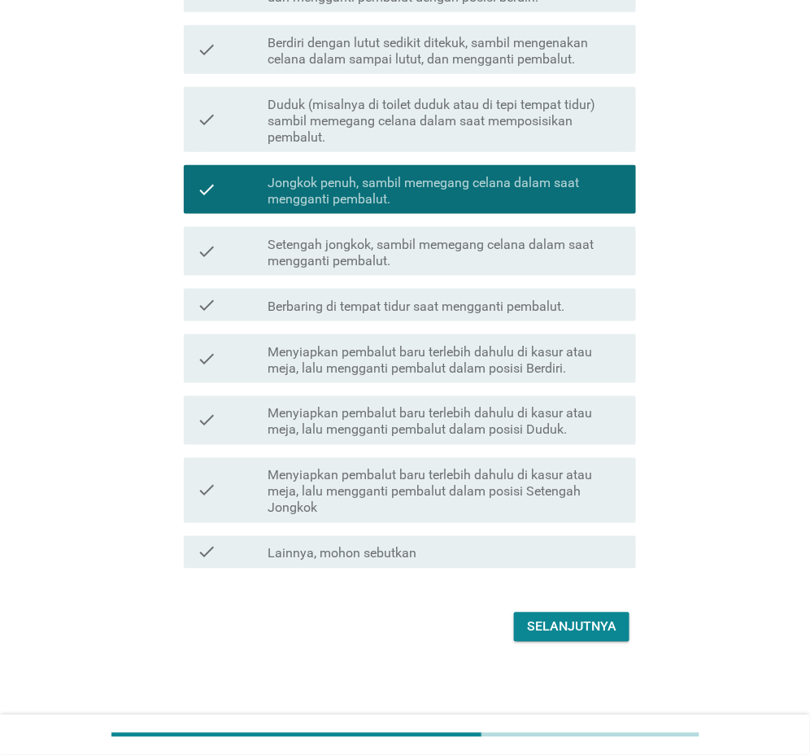
scroll to position [324, 0]
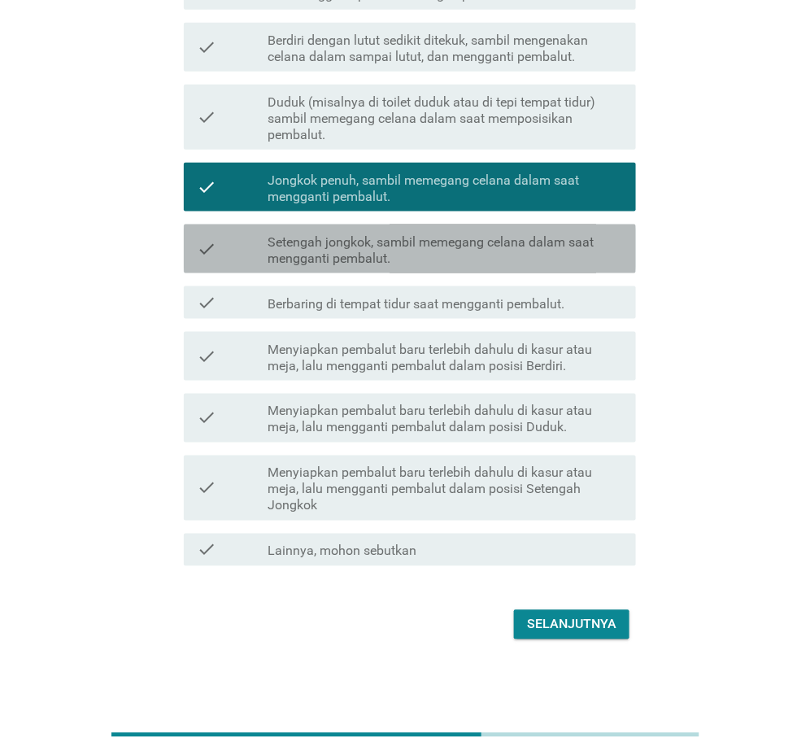
click at [364, 244] on label "Setengah jongkok, sambil memegang celana dalam saat mengganti pembalut." at bounding box center [445, 250] width 355 height 33
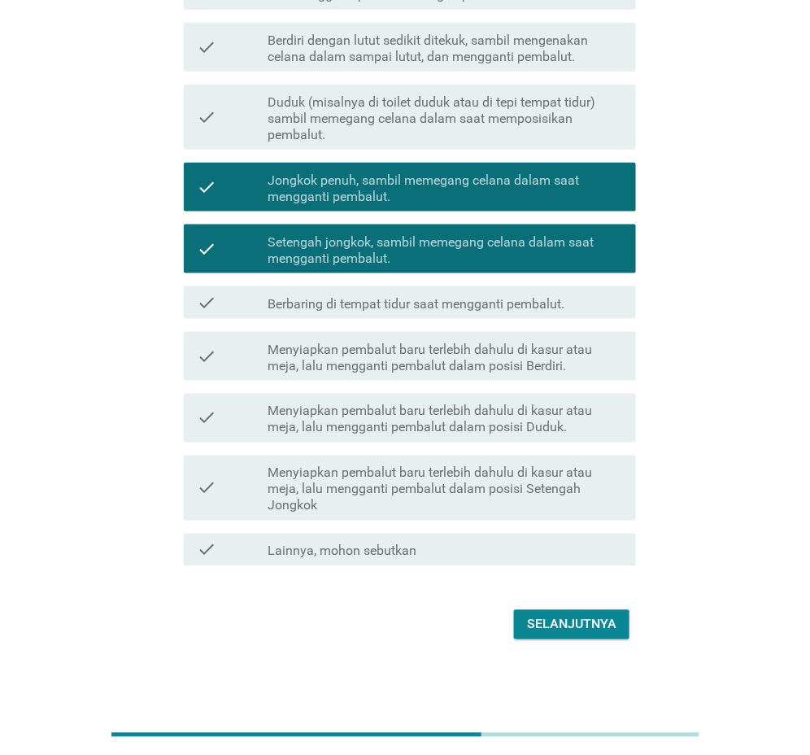
click at [567, 613] on button "Selanjutnya" at bounding box center [572, 624] width 116 height 29
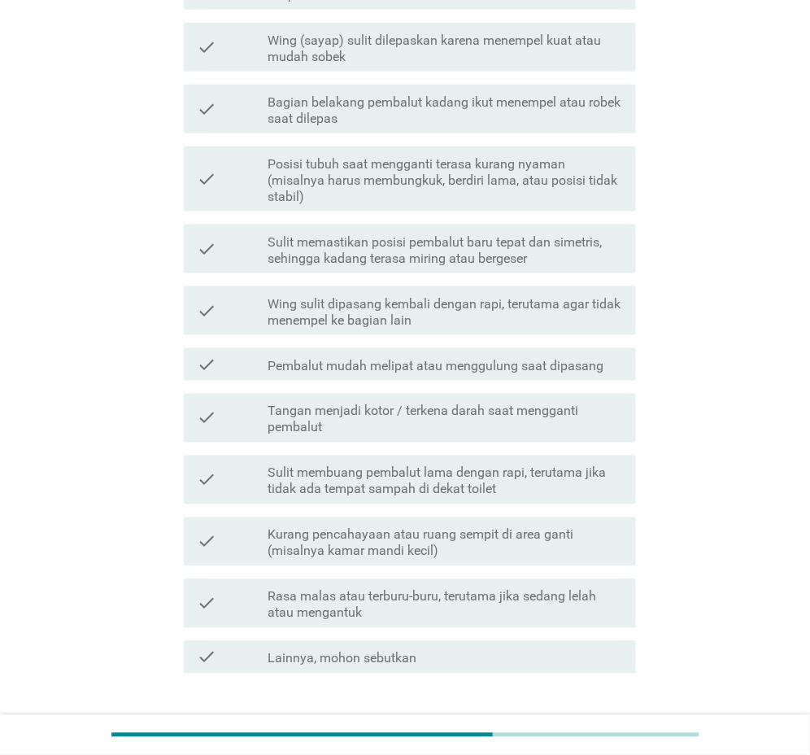
scroll to position [0, 0]
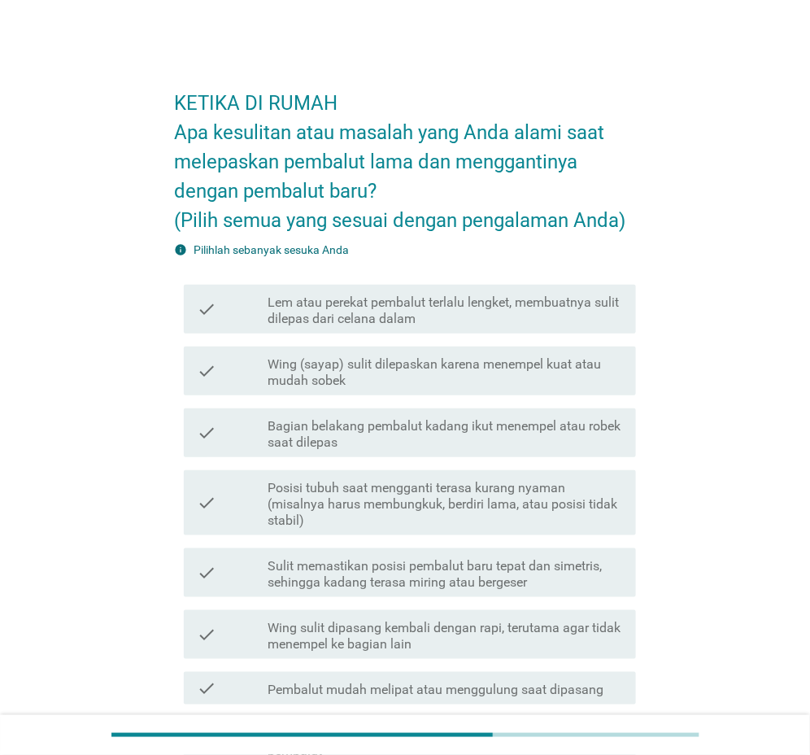
click at [318, 441] on label "Bagian belakang pembalut kadang ikut menempel atau robek saat dilepas" at bounding box center [445, 434] width 355 height 33
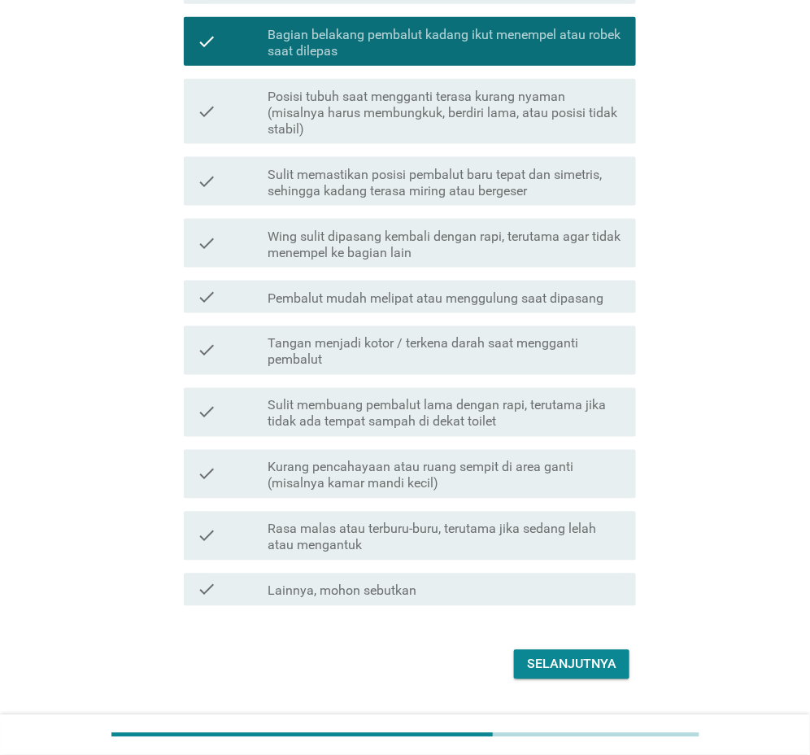
scroll to position [431, 0]
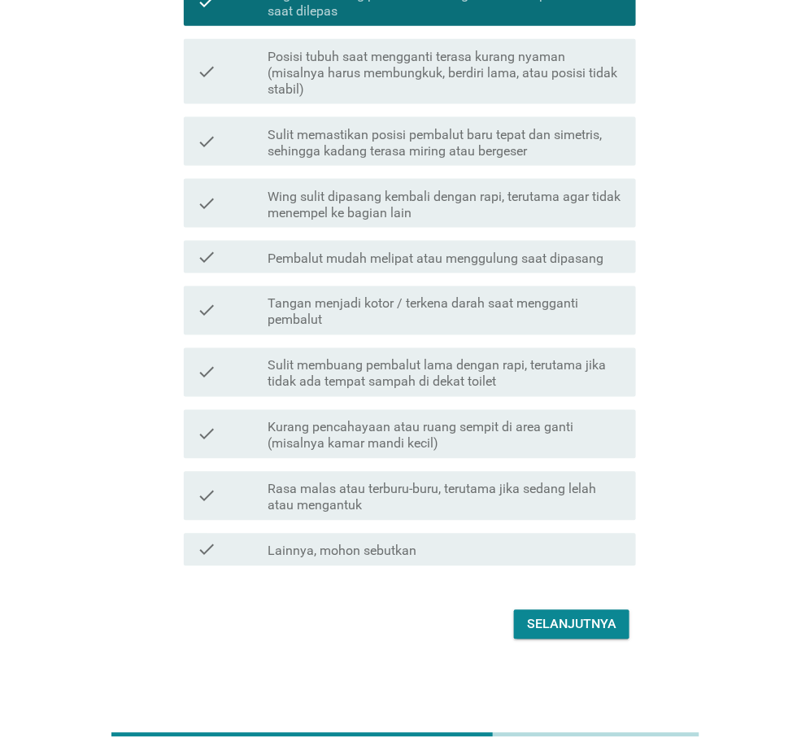
click at [582, 633] on div "Selanjutnya" at bounding box center [571, 625] width 89 height 20
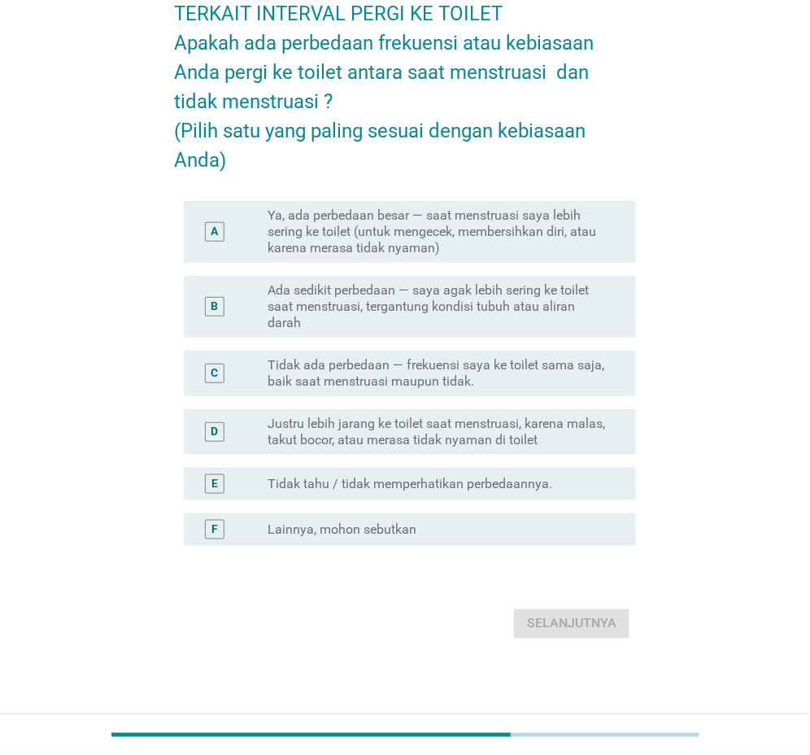
scroll to position [0, 0]
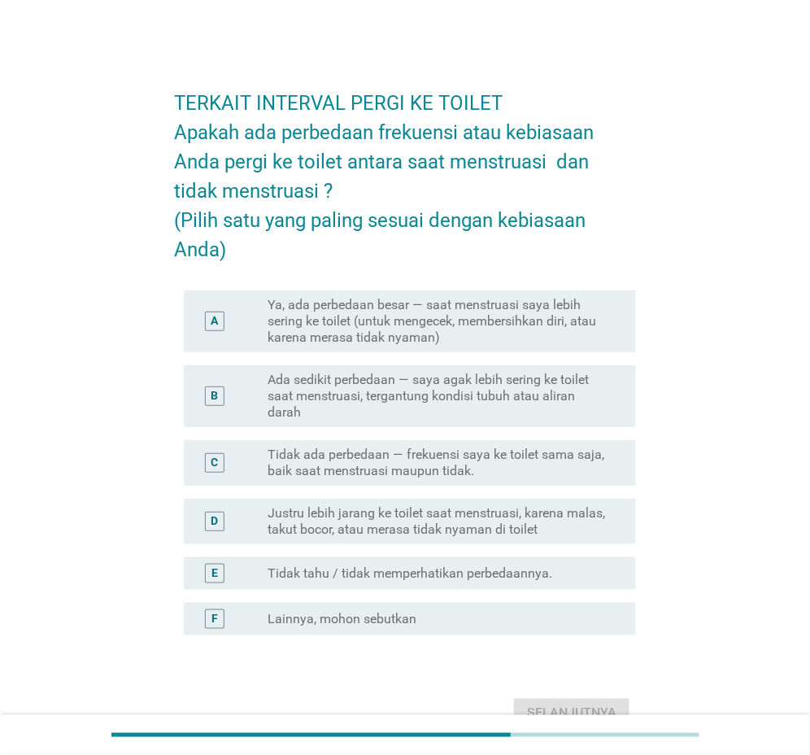
click at [348, 412] on label "Ada sedikit perbedaan — saya agak lebih sering ke toilet saat menstruasi, terga…" at bounding box center [439, 396] width 342 height 49
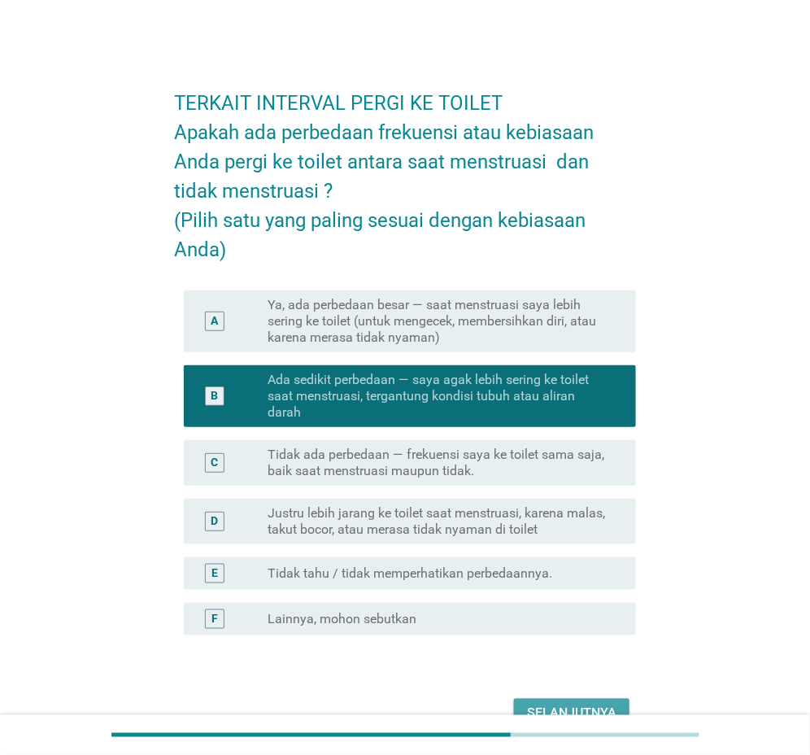
click at [612, 709] on div "Selanjutnya" at bounding box center [571, 714] width 89 height 20
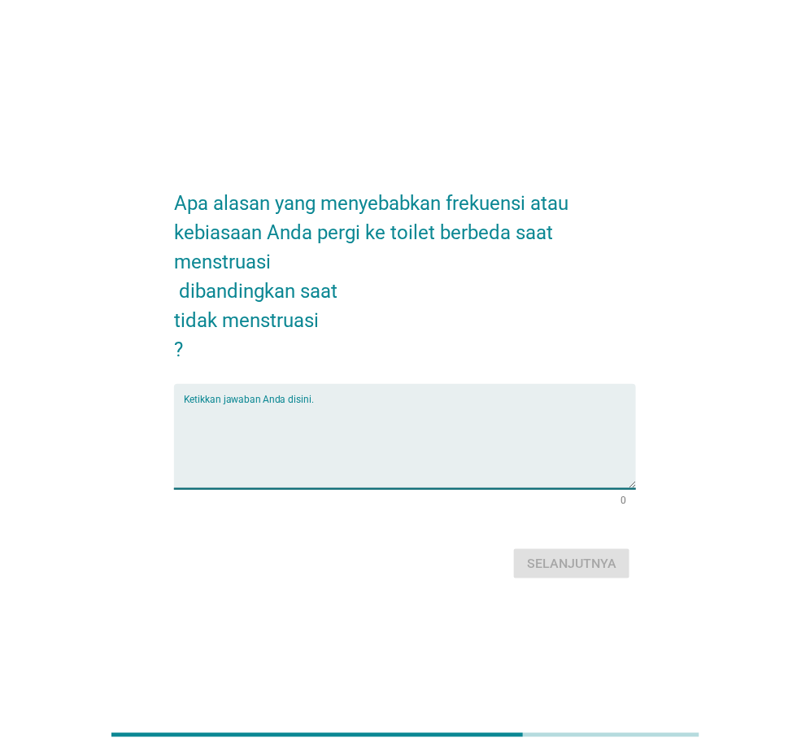
click at [309, 418] on textarea "Ketikkan jawaban Anda disini." at bounding box center [410, 445] width 452 height 85
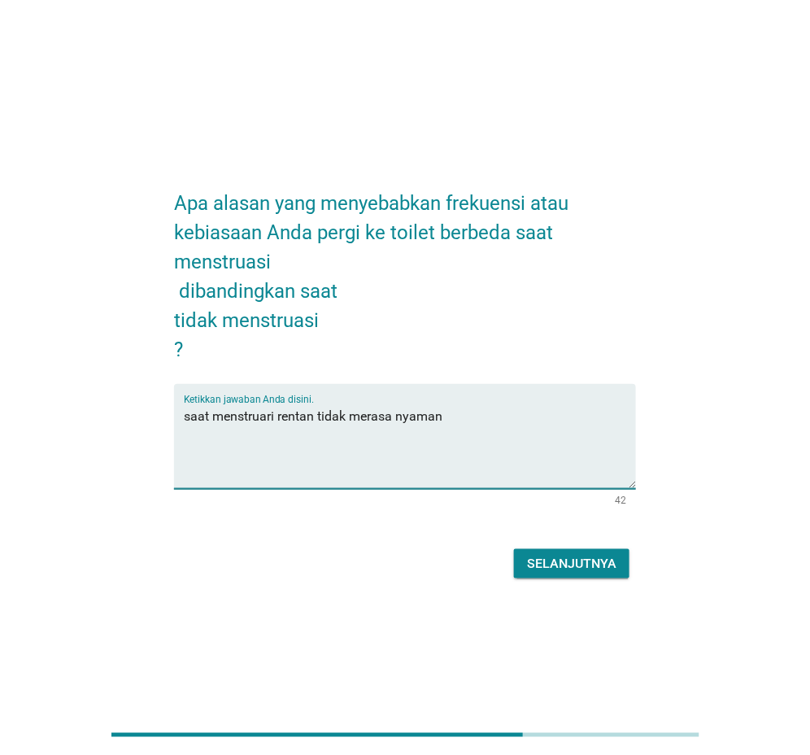
type textarea "saat menstruari rentan tidak merasa nyaman"
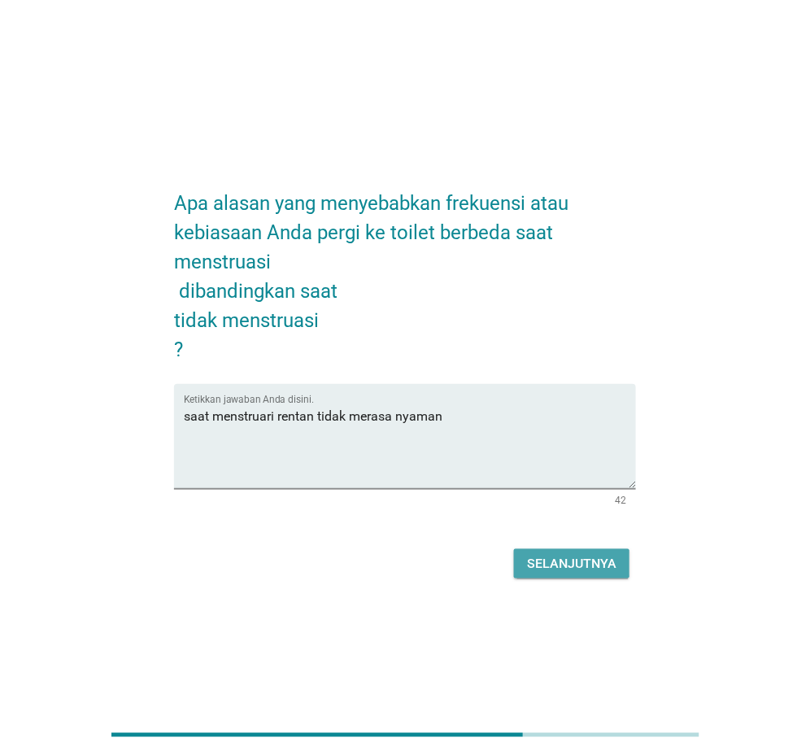
click at [566, 568] on div "Selanjutnya" at bounding box center [571, 564] width 89 height 20
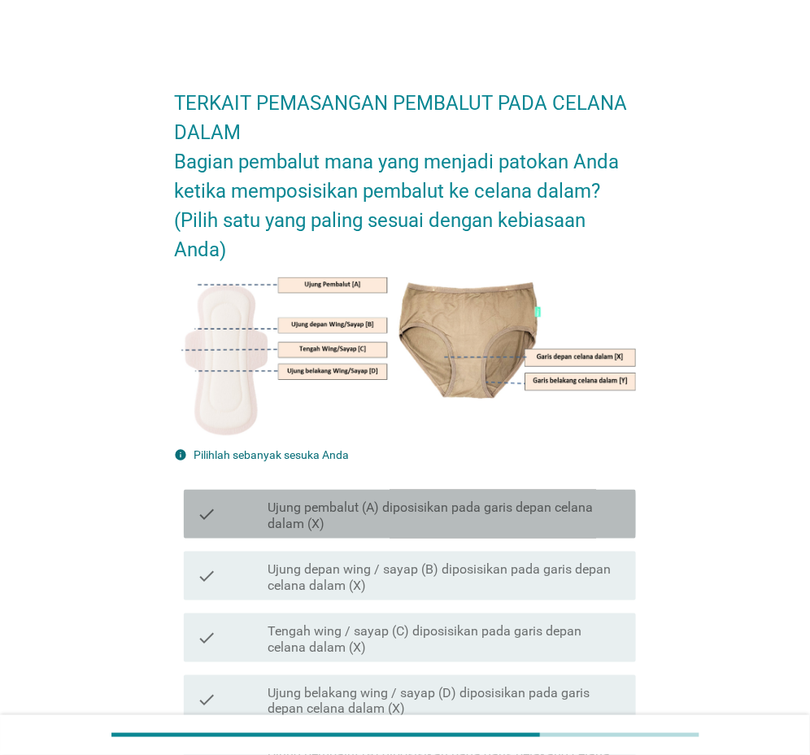
click at [387, 504] on label "Ujung pembalut (A) diposisikan pada garis depan celana dalam (X)" at bounding box center [445, 515] width 355 height 33
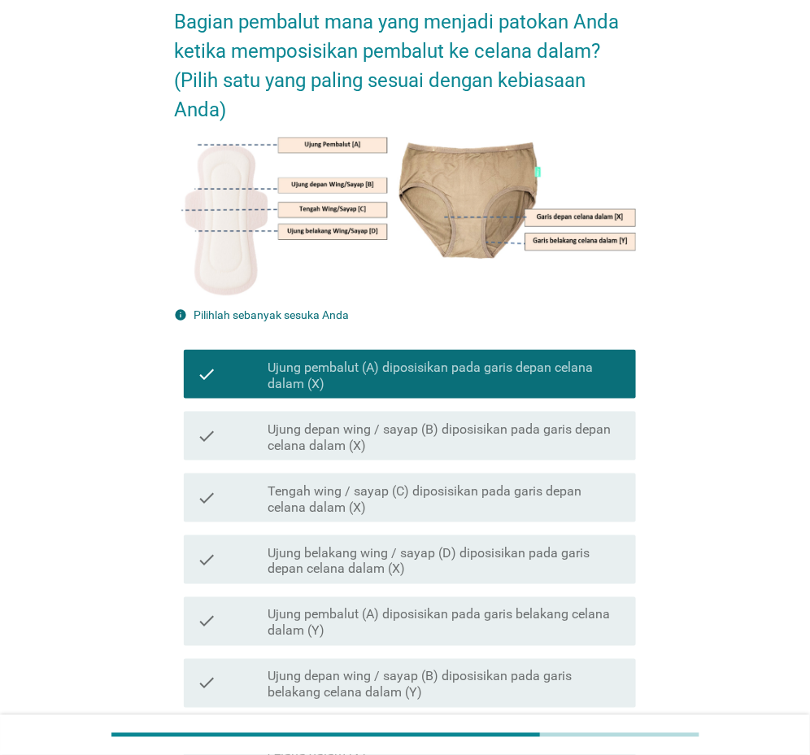
scroll to position [163, 0]
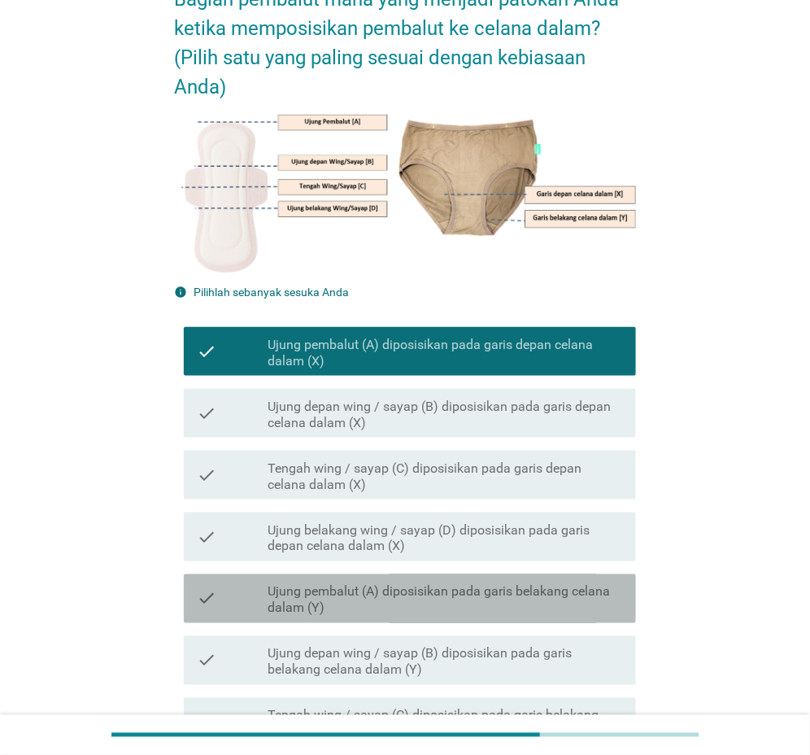
click at [338, 593] on label "Ujung pembalut (A) diposisikan pada garis belakang celana dalam (Y)" at bounding box center [445, 600] width 355 height 33
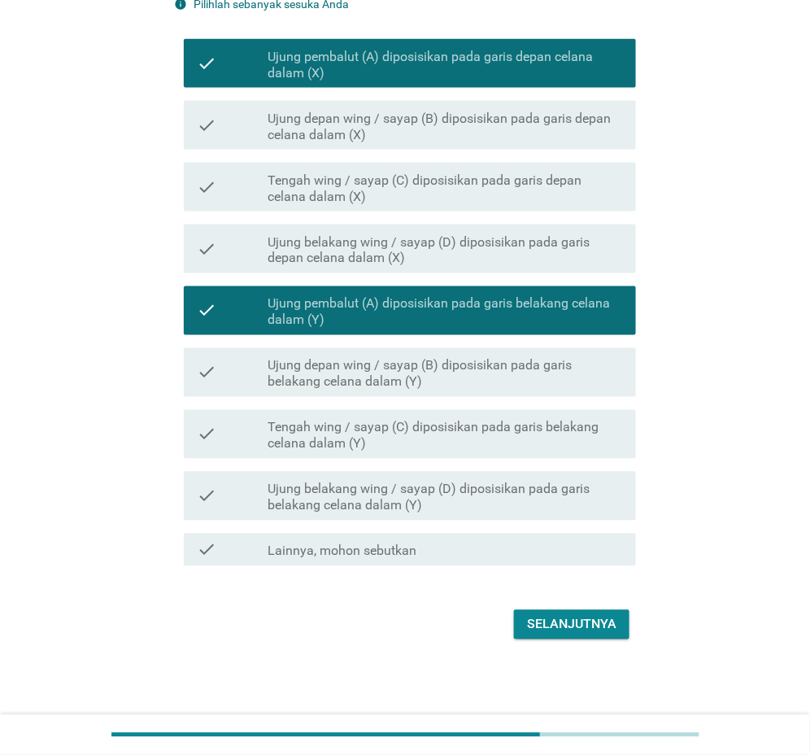
scroll to position [451, 0]
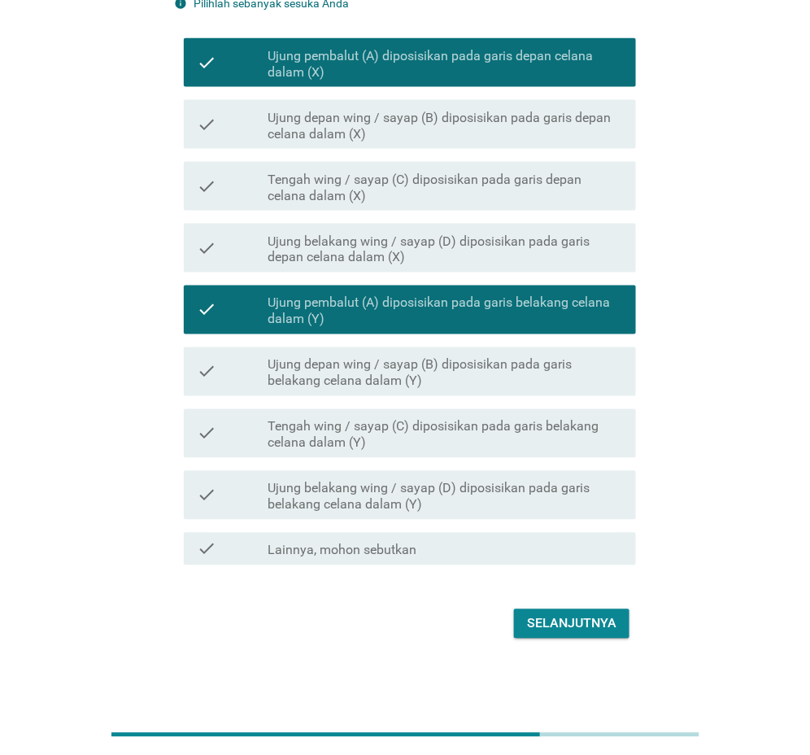
click at [563, 622] on div "Selanjutnya" at bounding box center [571, 624] width 89 height 20
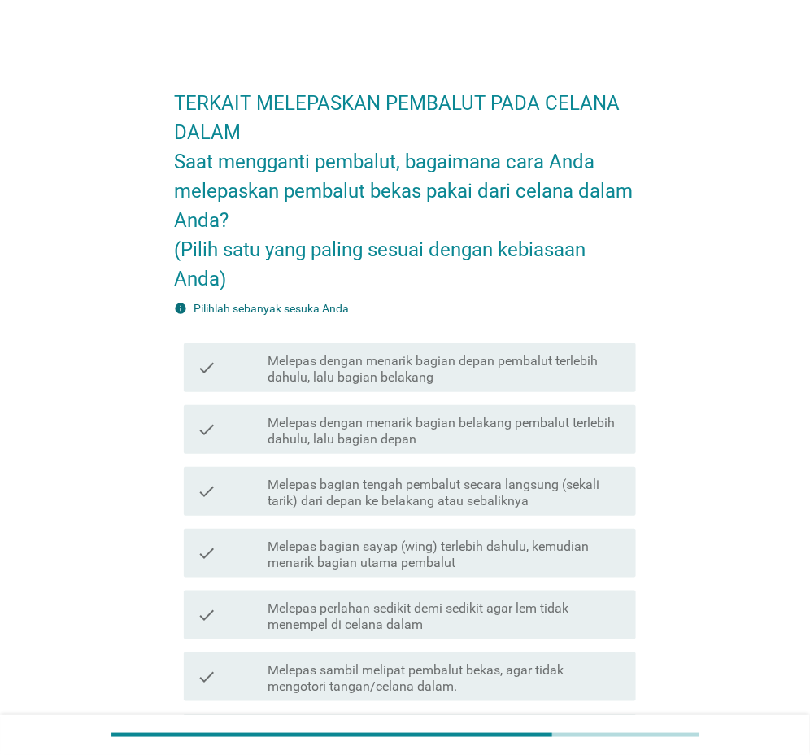
click at [412, 366] on label "Melepas dengan menarik bagian depan pembalut terlebih dahulu, lalu bagian belak…" at bounding box center [445, 369] width 355 height 33
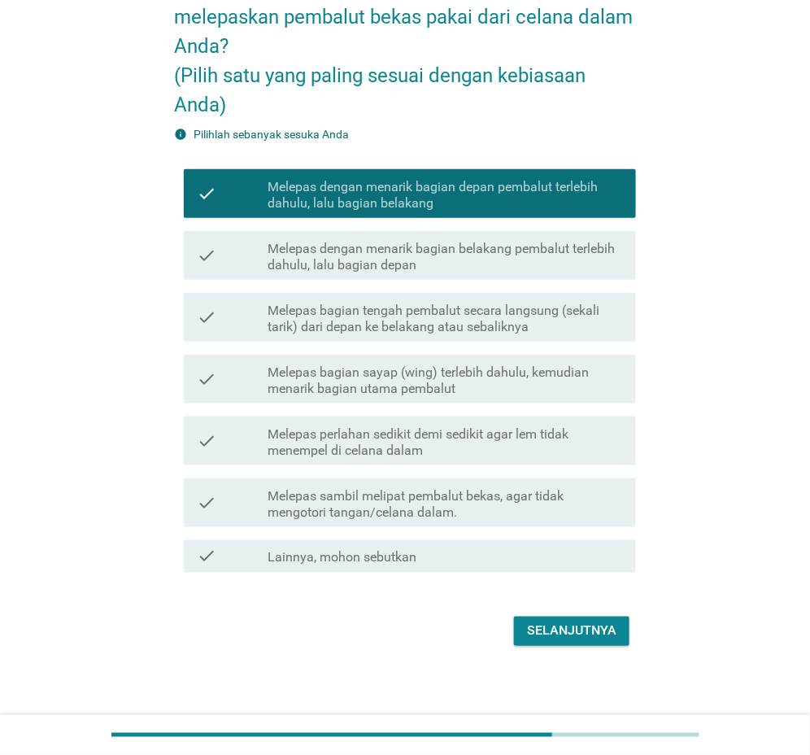
scroll to position [181, 0]
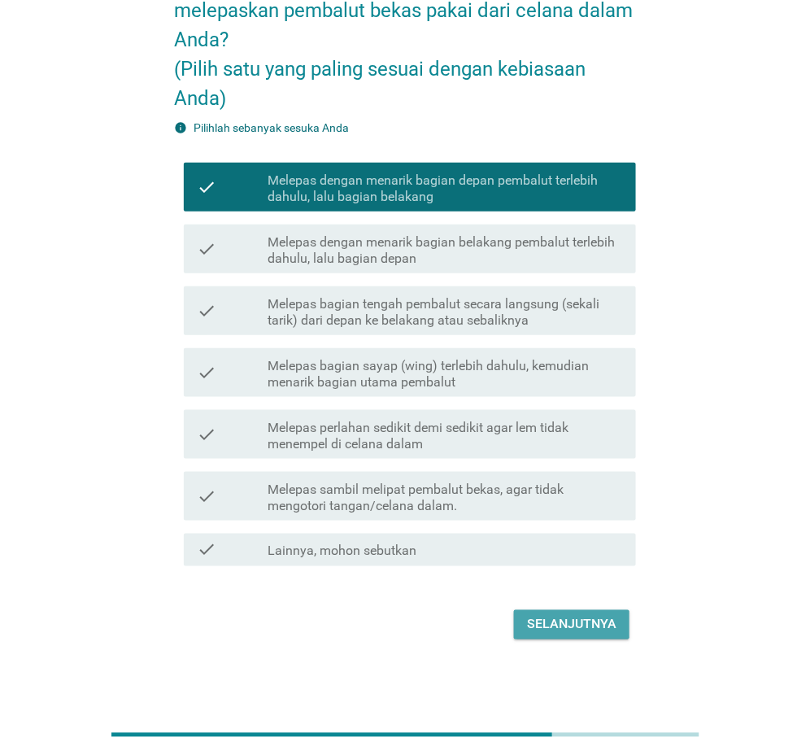
click at [543, 626] on div "Selanjutnya" at bounding box center [571, 625] width 89 height 20
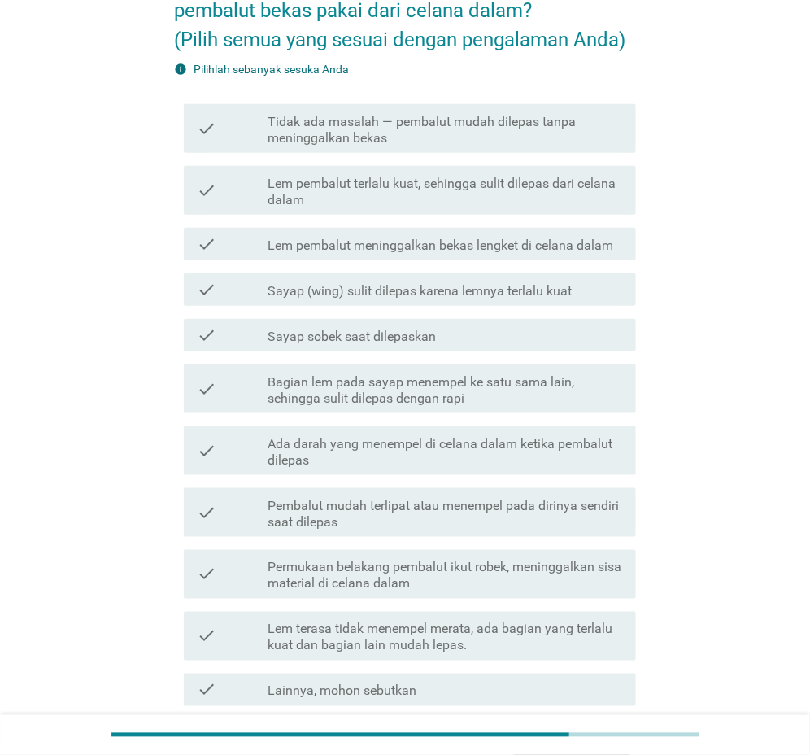
scroll to position [0, 0]
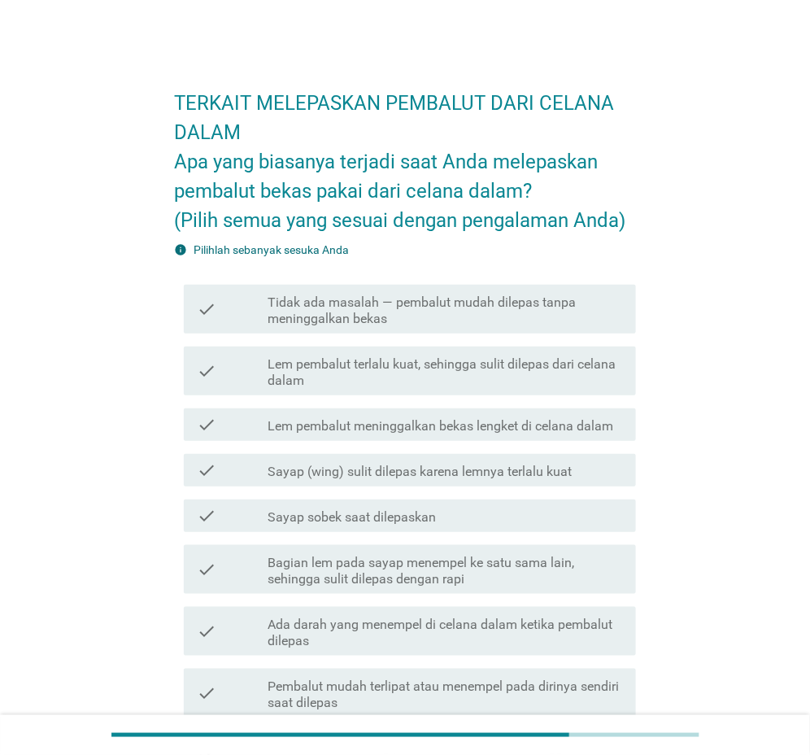
click at [669, 266] on div "TERKAIT MELEPASKAN PEMBALUT DARI CELANA DALAM Apa yang biasanya terjadi saat An…" at bounding box center [405, 518] width 732 height 918
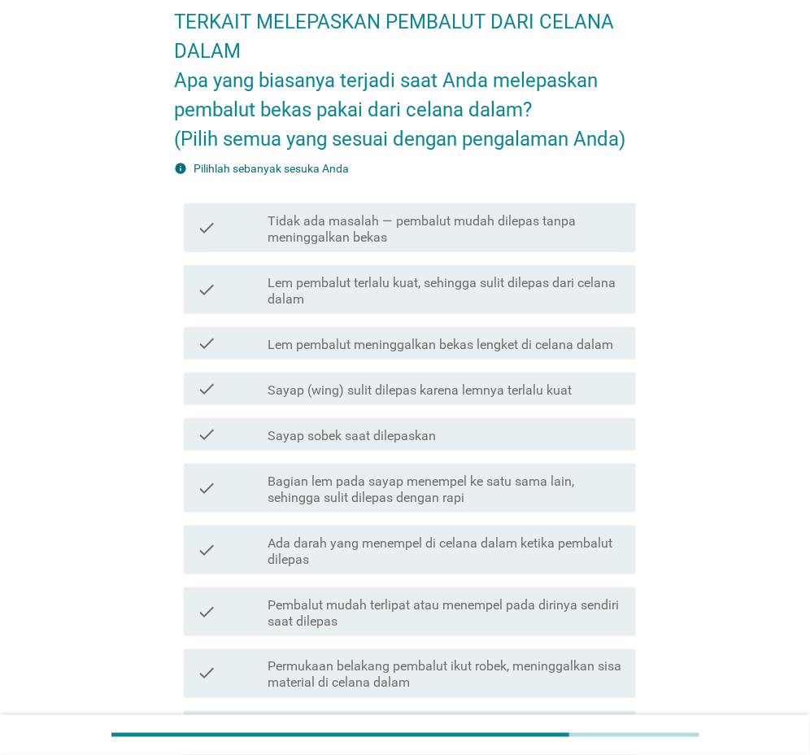
click at [399, 345] on label "Lem pembalut meninggalkan bekas lengket di celana dalam" at bounding box center [441, 345] width 346 height 16
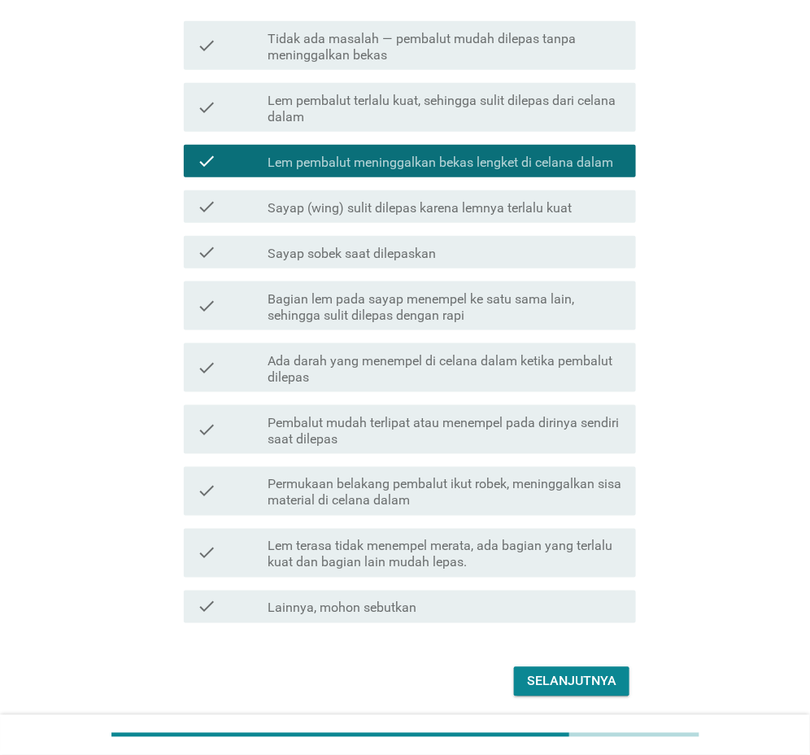
scroll to position [321, 0]
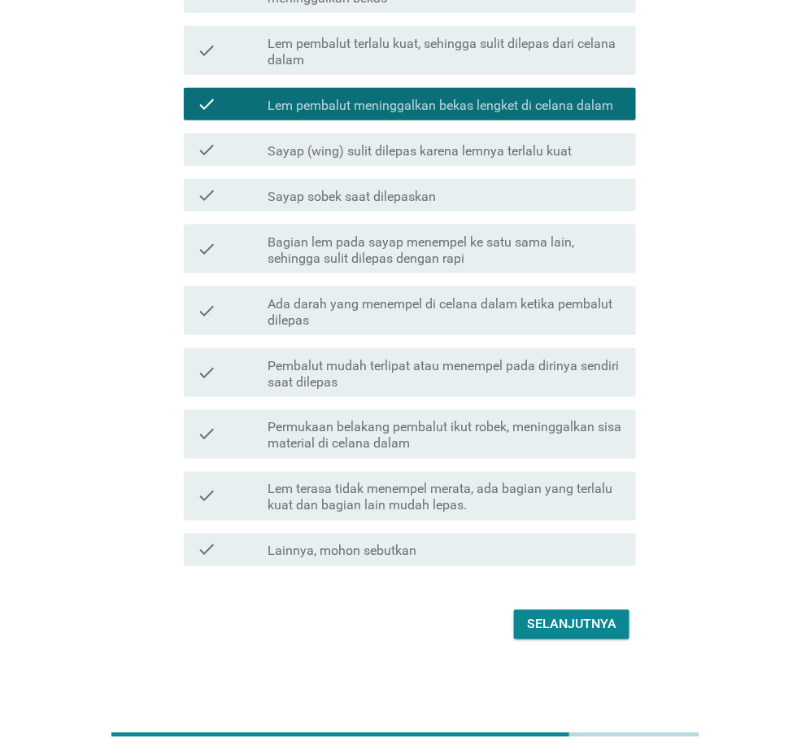
click at [560, 613] on button "Selanjutnya" at bounding box center [572, 624] width 116 height 29
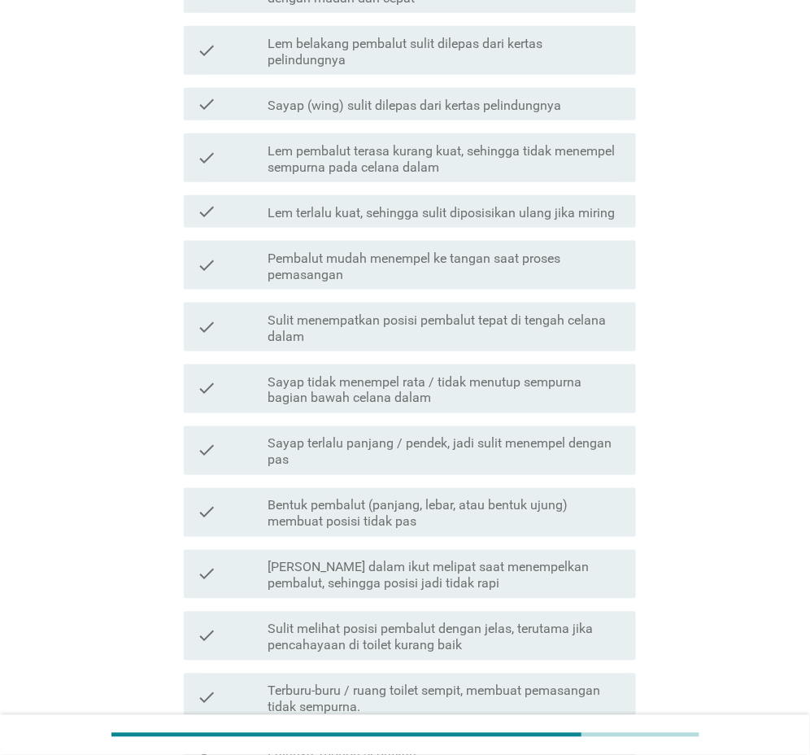
scroll to position [0, 0]
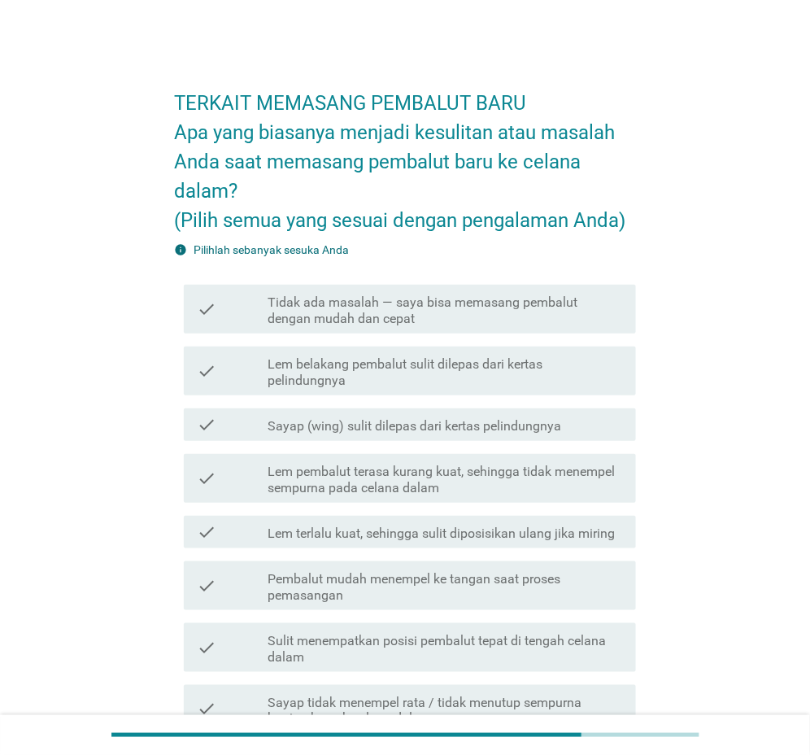
click at [360, 320] on label "Tidak ada masalah — saya bisa memasang pembalut dengan mudah dan cepat" at bounding box center [445, 310] width 355 height 33
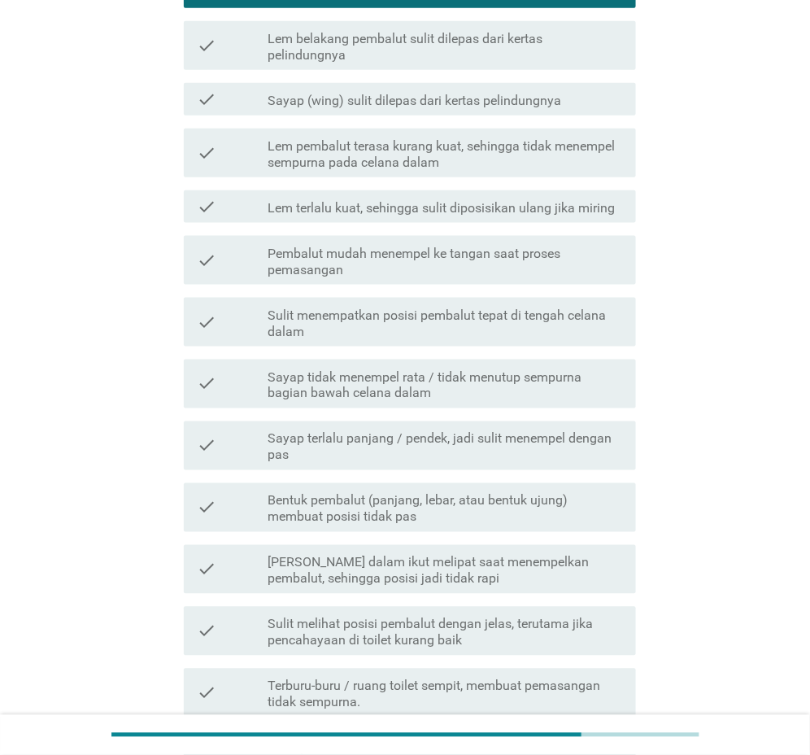
scroll to position [522, 0]
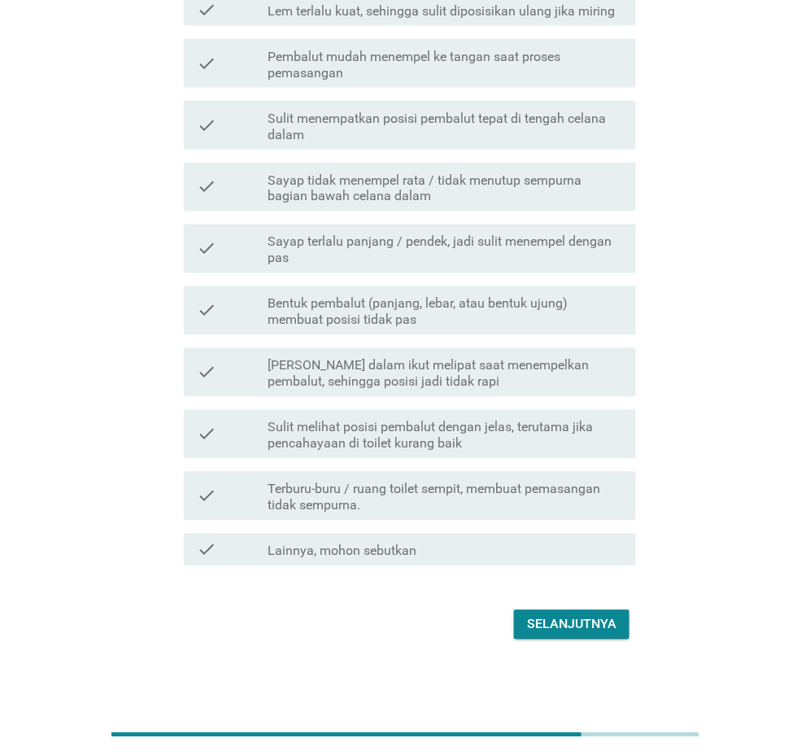
click at [535, 496] on label "Terburu-buru / ruang toilet sempit, membuat pemasangan tidak sempurna." at bounding box center [445, 498] width 355 height 33
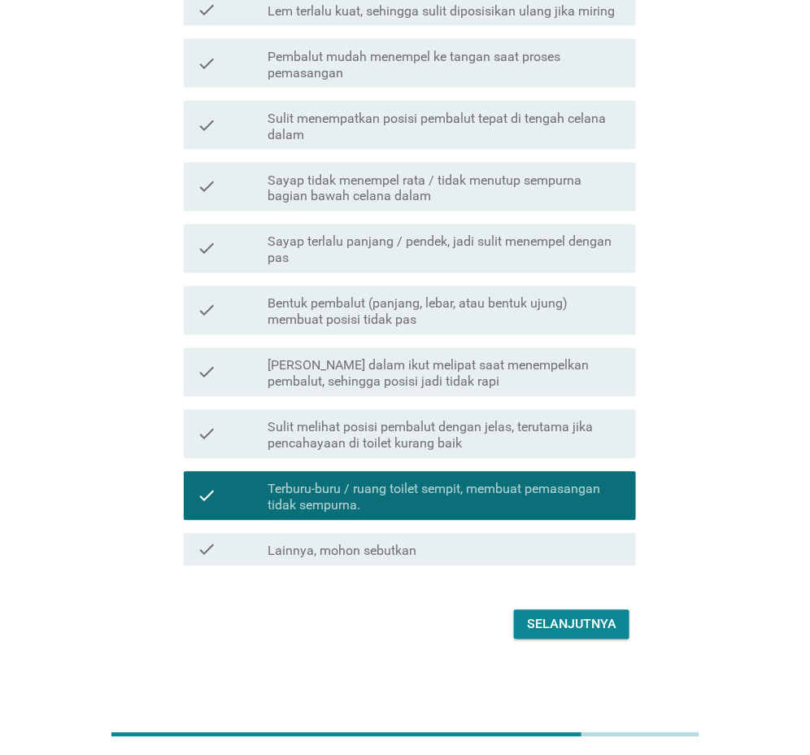
click at [581, 636] on button "Selanjutnya" at bounding box center [572, 624] width 116 height 29
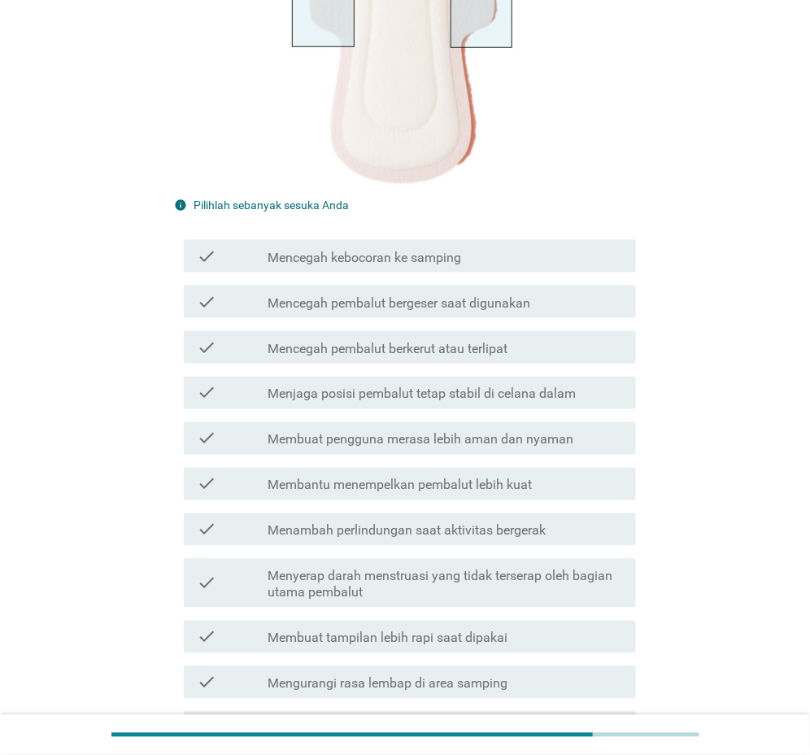
scroll to position [407, 0]
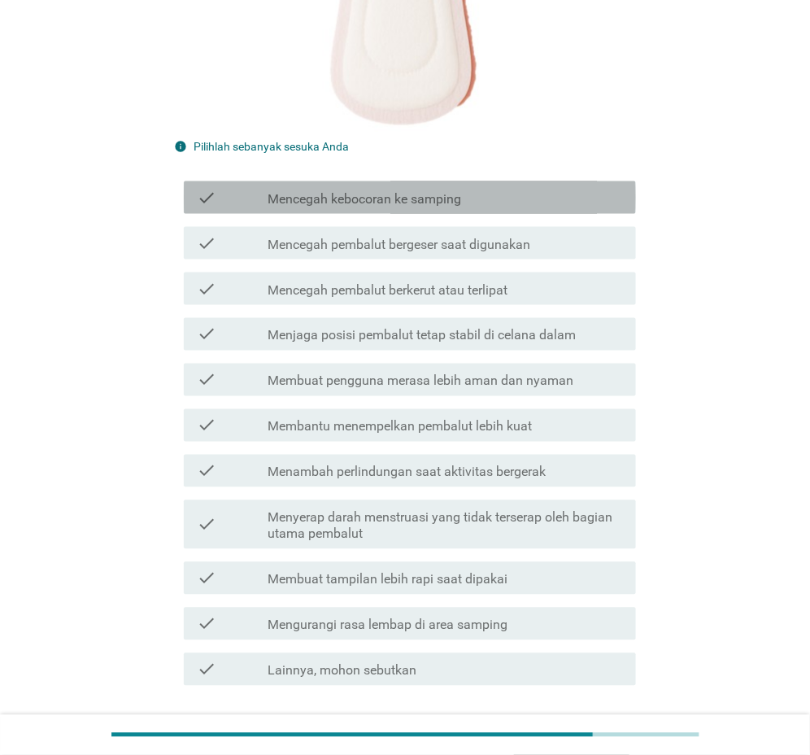
click at [390, 195] on label "Mencegah kebocoran ke samping" at bounding box center [365, 199] width 194 height 16
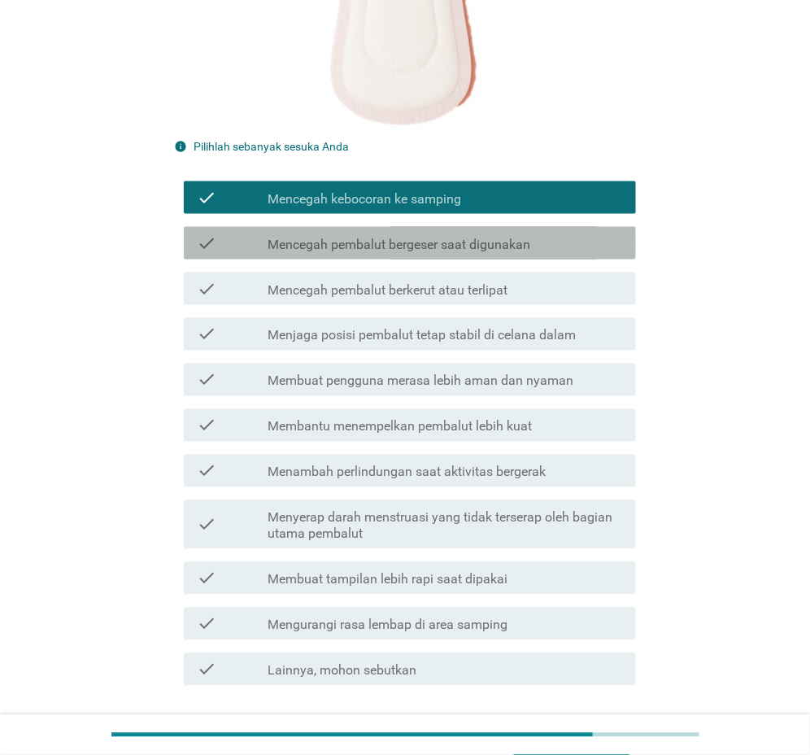
click at [399, 239] on label "Mencegah pembalut bergeser saat digunakan" at bounding box center [399, 245] width 263 height 16
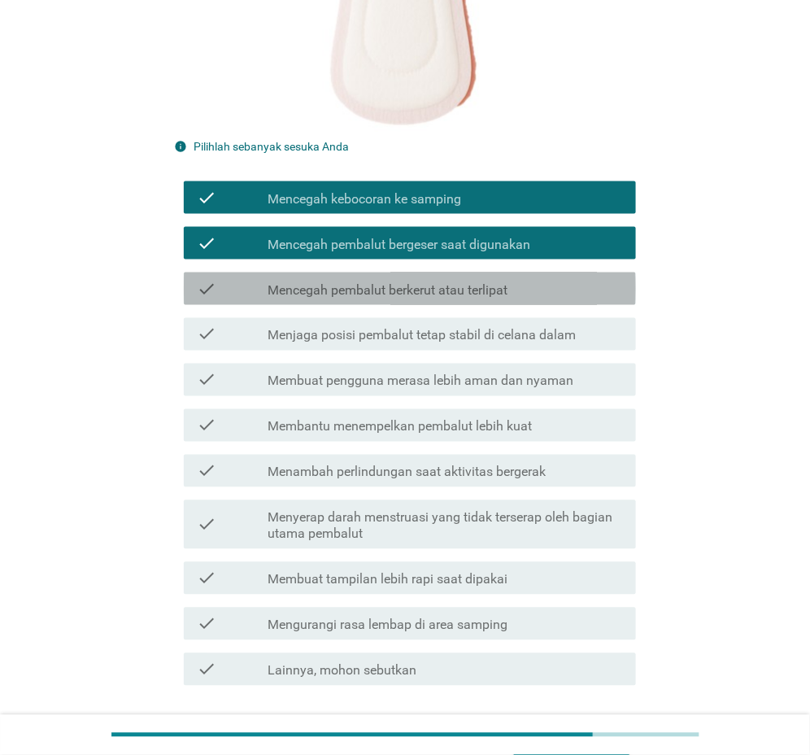
click at [401, 276] on div "check check_box_outline_blank Mencegah pembalut berkerut atau terlipat" at bounding box center [410, 289] width 452 height 33
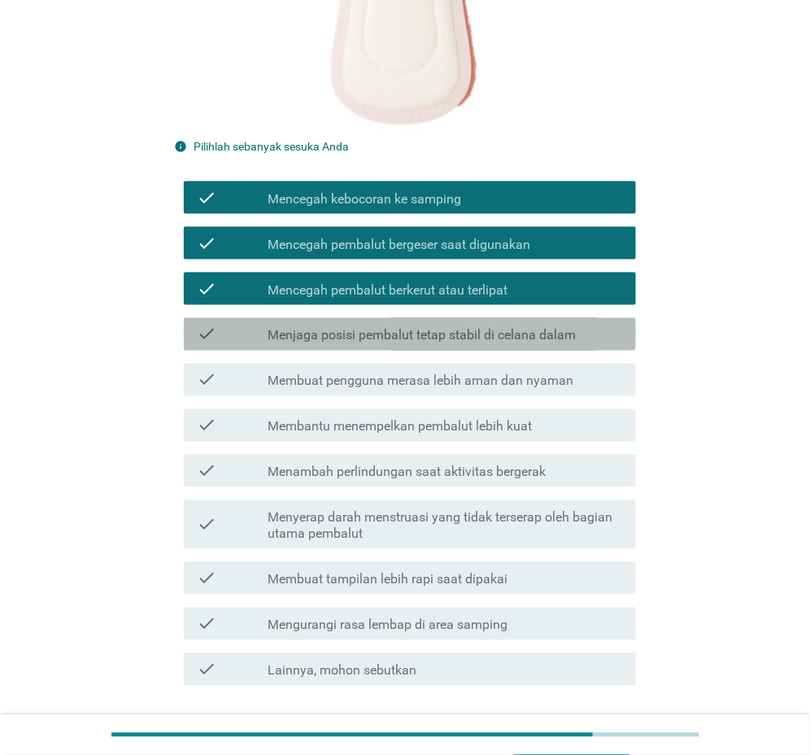
click at [417, 329] on label "Menjaga posisi pembalut tetap stabil di celana dalam" at bounding box center [422, 336] width 308 height 16
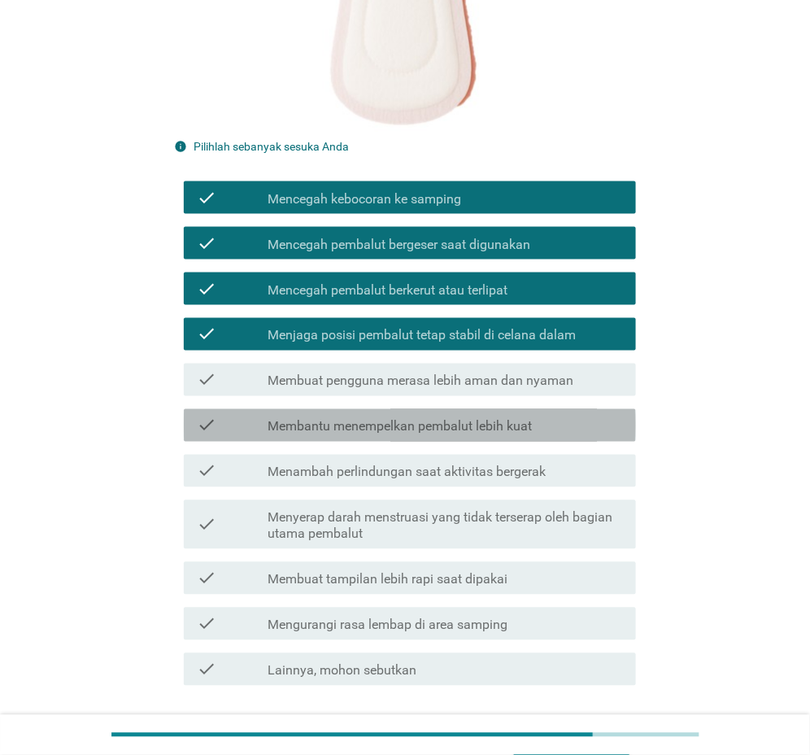
click at [417, 429] on label "Membantu menempelkan pembalut lebih kuat" at bounding box center [400, 427] width 264 height 16
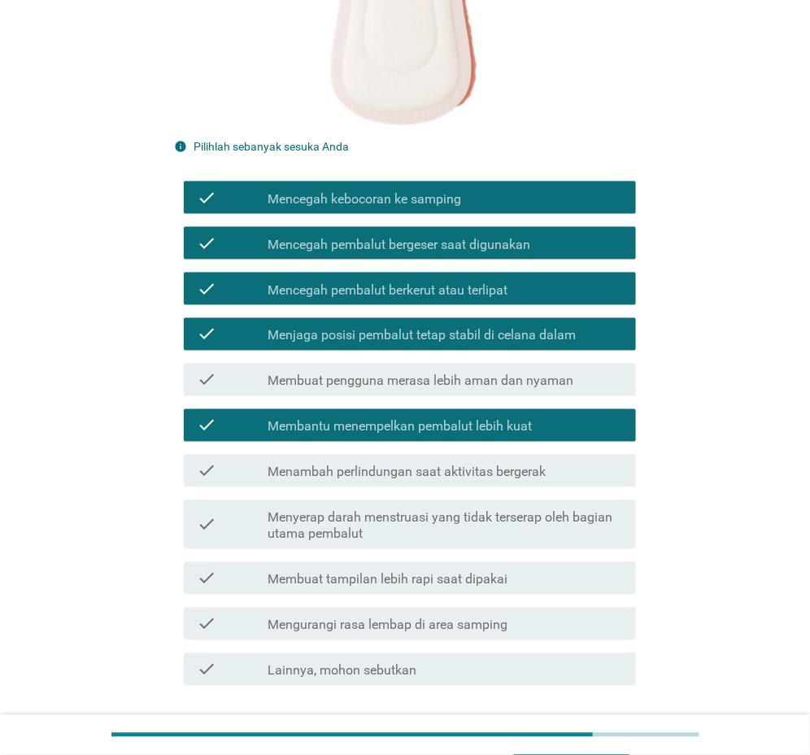
click at [425, 474] on label "Menambah perlindungan saat aktivitas bergerak" at bounding box center [407, 472] width 278 height 16
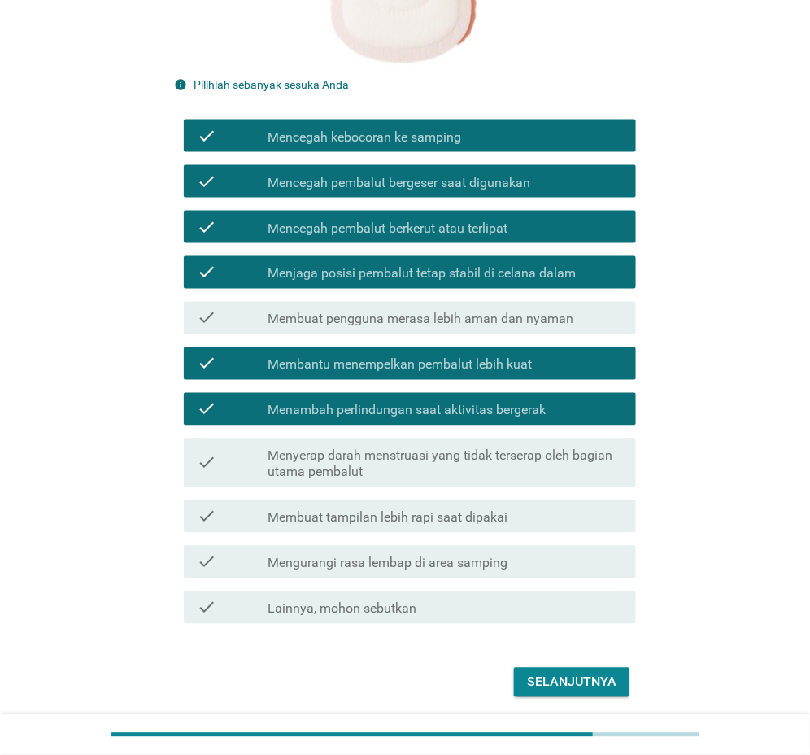
scroll to position [527, 0]
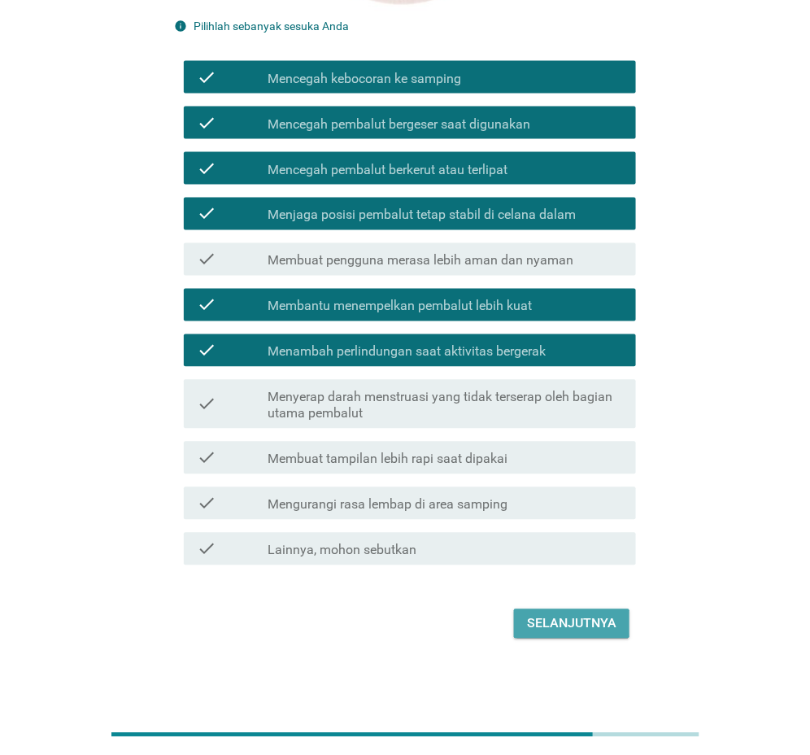
click at [547, 621] on div "Selanjutnya" at bounding box center [571, 624] width 89 height 20
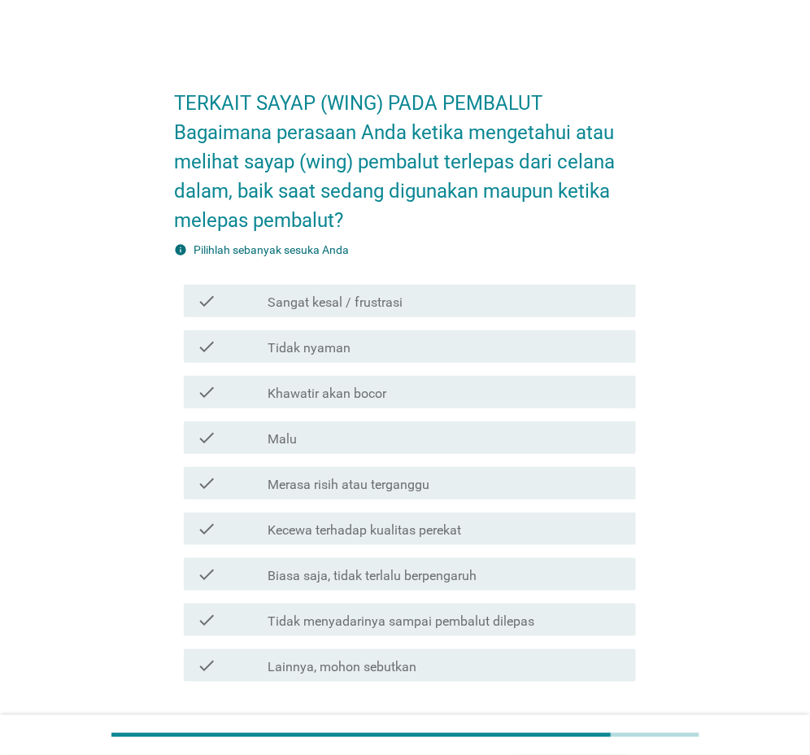
click at [548, 66] on div "TERKAIT SAYAP (WING) PADA PEMBALUT Bagaimana perasaan Anda ketika mengetahui at…" at bounding box center [405, 415] width 488 height 713
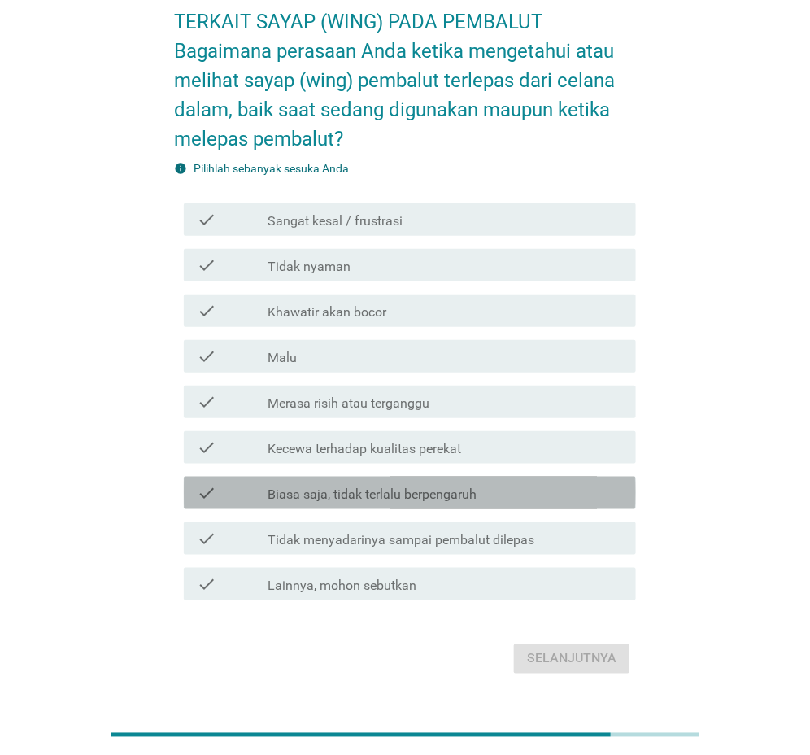
click at [450, 495] on label "Biasa saja, tidak terlalu berpengaruh" at bounding box center [372, 494] width 209 height 16
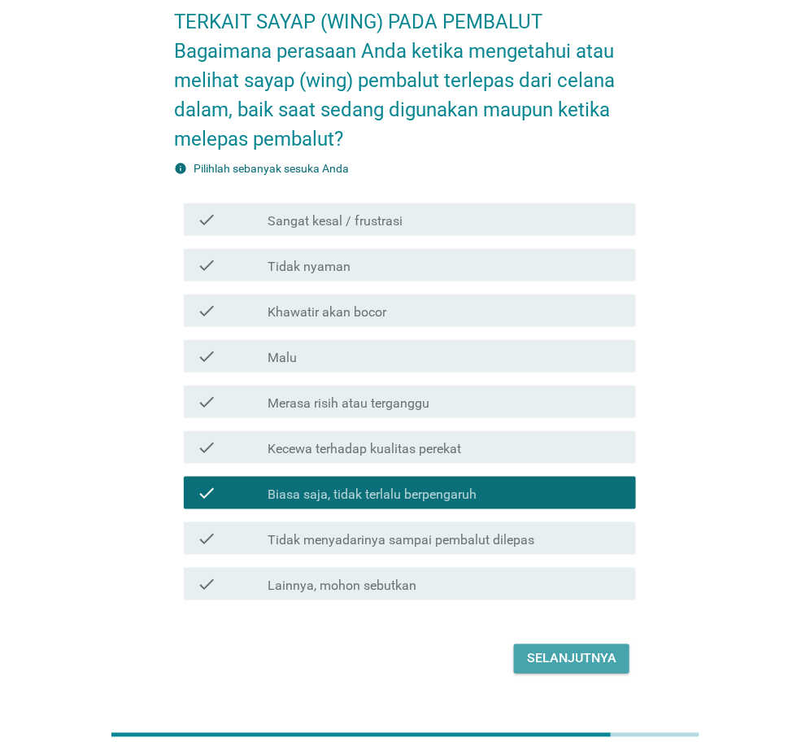
click at [542, 667] on div "Selanjutnya" at bounding box center [571, 659] width 89 height 20
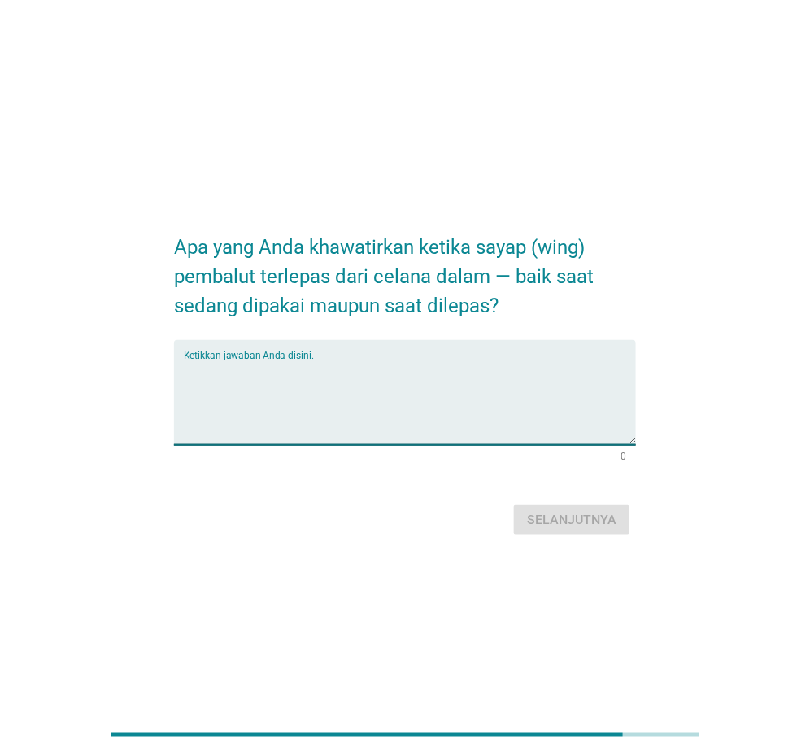
click at [327, 369] on textarea "Ketikkan jawaban Anda disini." at bounding box center [410, 402] width 452 height 85
type textarea "terlalu menempel"
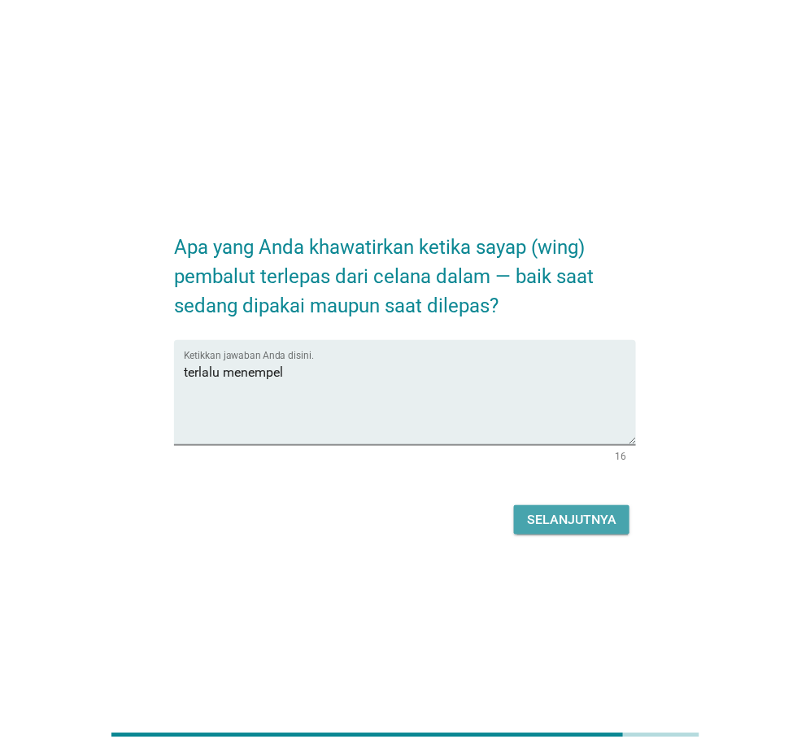
click at [594, 521] on div "Selanjutnya" at bounding box center [571, 520] width 89 height 20
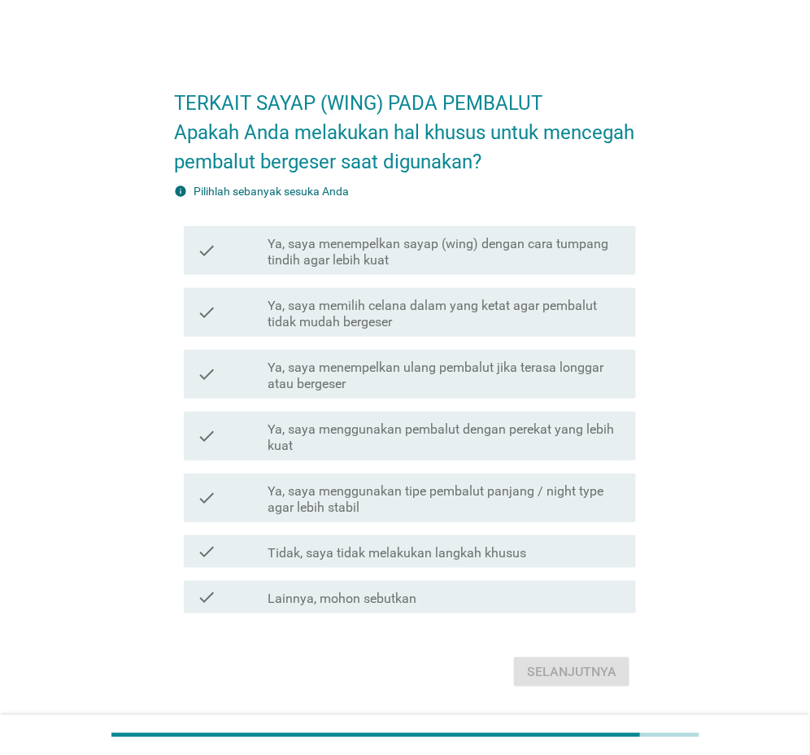
click at [661, 195] on div "TERKAIT SAYAP (WING) PADA PEMBALUT Apakah Anda melakukan hal khusus untuk mence…" at bounding box center [405, 381] width 732 height 645
click at [384, 329] on label "Ya, saya memilih celana dalam yang ketat agar pembalut tidak mudah bergeser" at bounding box center [445, 314] width 355 height 33
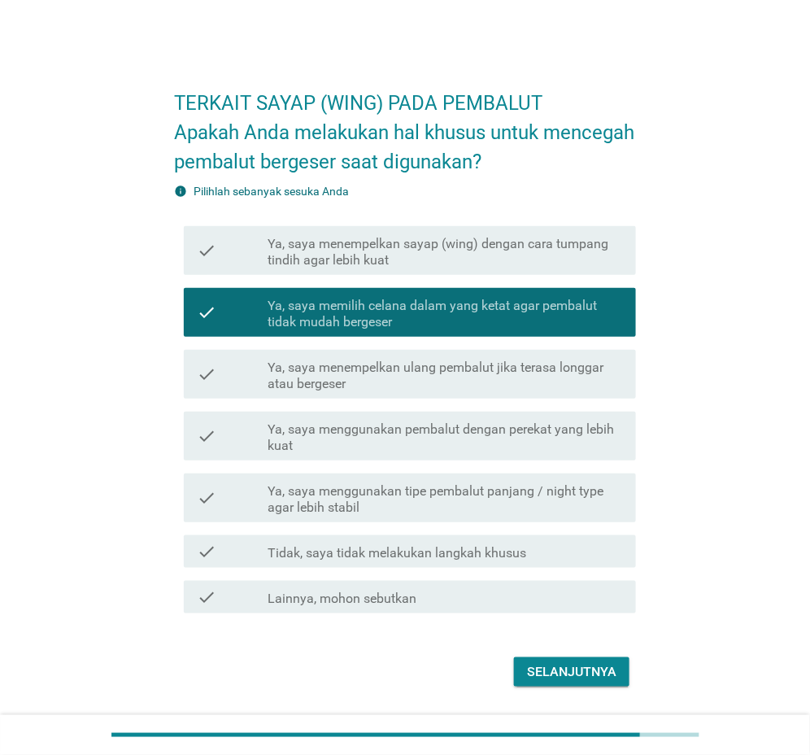
click at [561, 675] on div "Selanjutnya" at bounding box center [571, 672] width 89 height 20
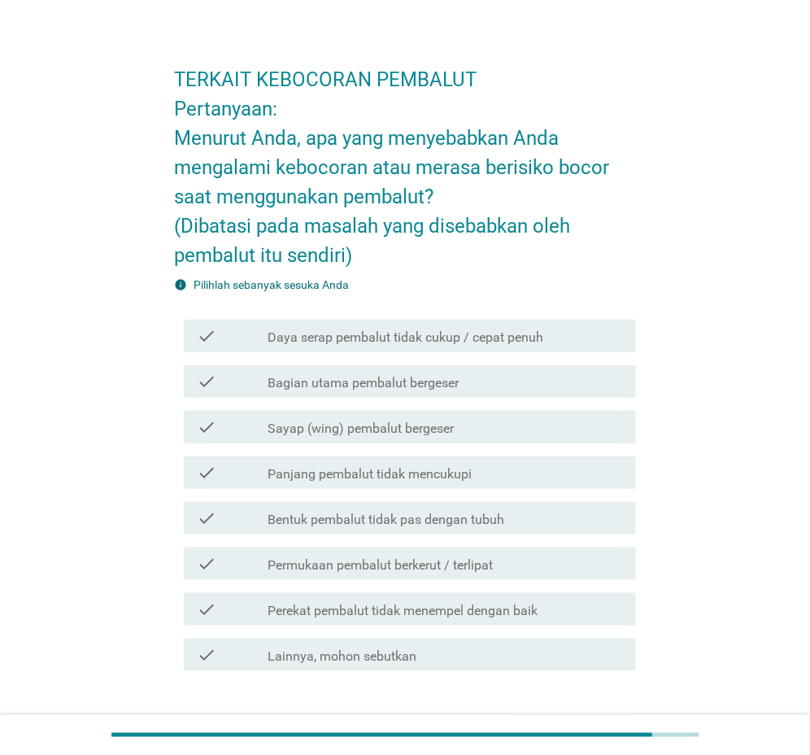
scroll to position [81, 0]
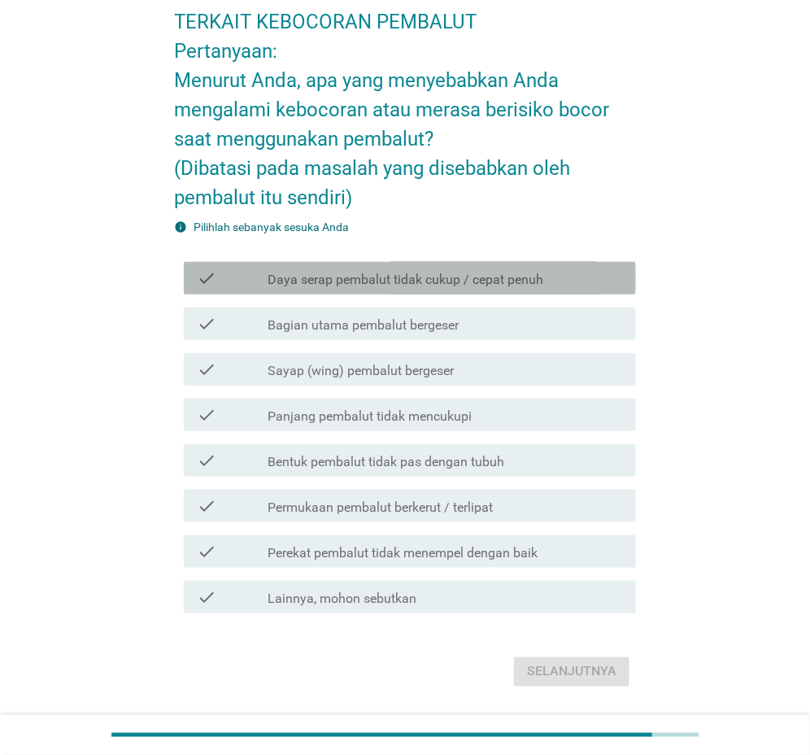
click at [402, 290] on div "check check_box_outline_blank Daya serap pembalut tidak cukup / cepat penuh" at bounding box center [410, 278] width 452 height 33
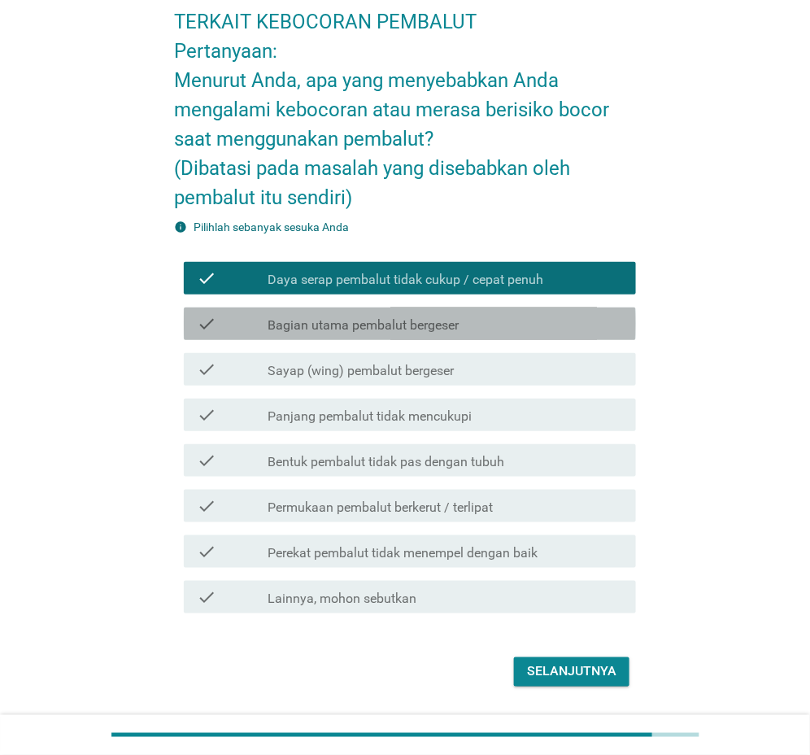
click at [359, 326] on label "Bagian utama pembalut bergeser" at bounding box center [363, 325] width 191 height 16
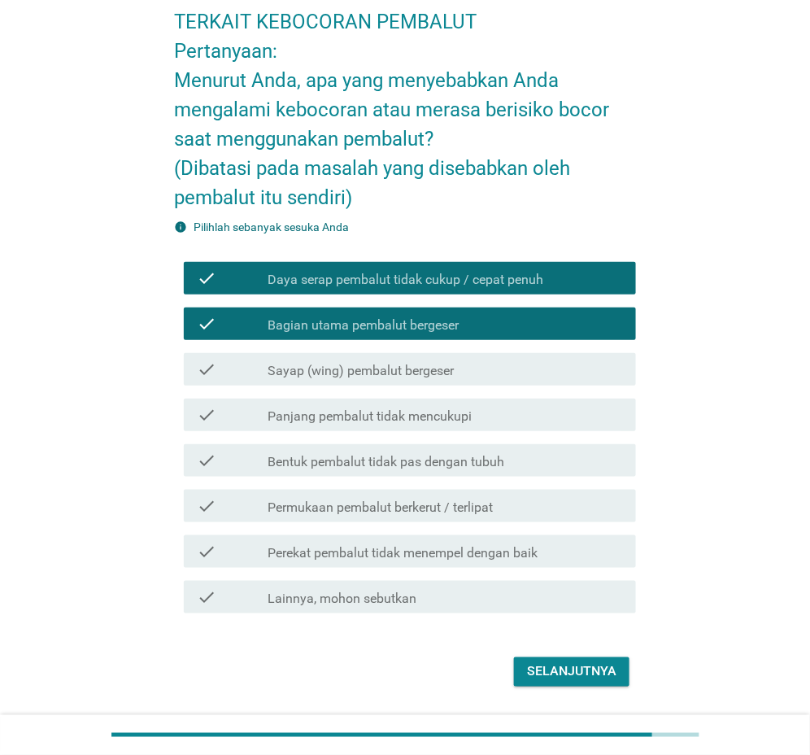
click at [425, 511] on label "Permukaan pembalut berkerut / terlipat" at bounding box center [380, 507] width 225 height 16
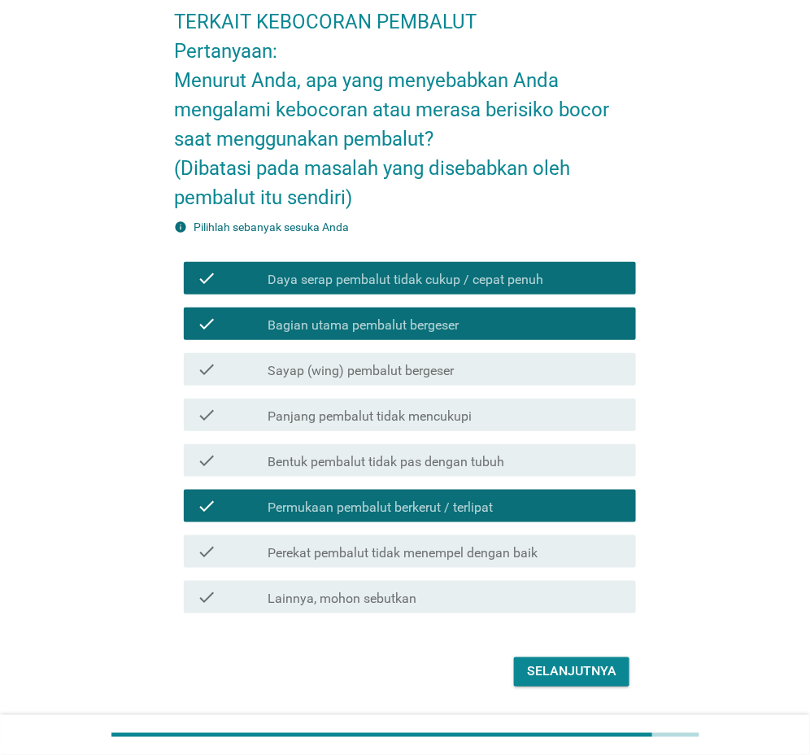
click at [572, 672] on div "Selanjutnya" at bounding box center [571, 672] width 89 height 20
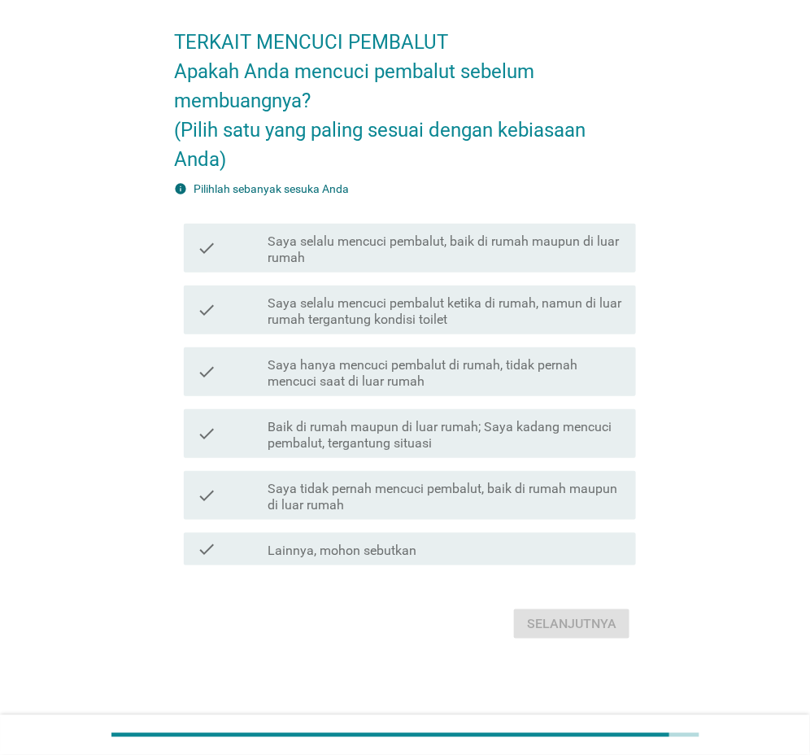
scroll to position [0, 0]
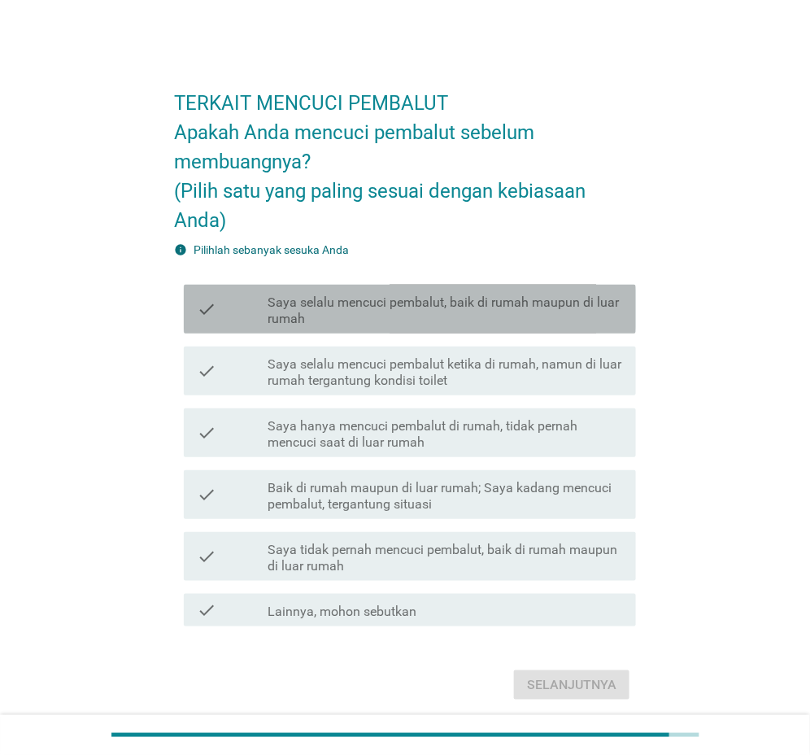
click at [394, 312] on label "Saya selalu mencuci pembalut, baik di rumah maupun di luar rumah" at bounding box center [445, 310] width 355 height 33
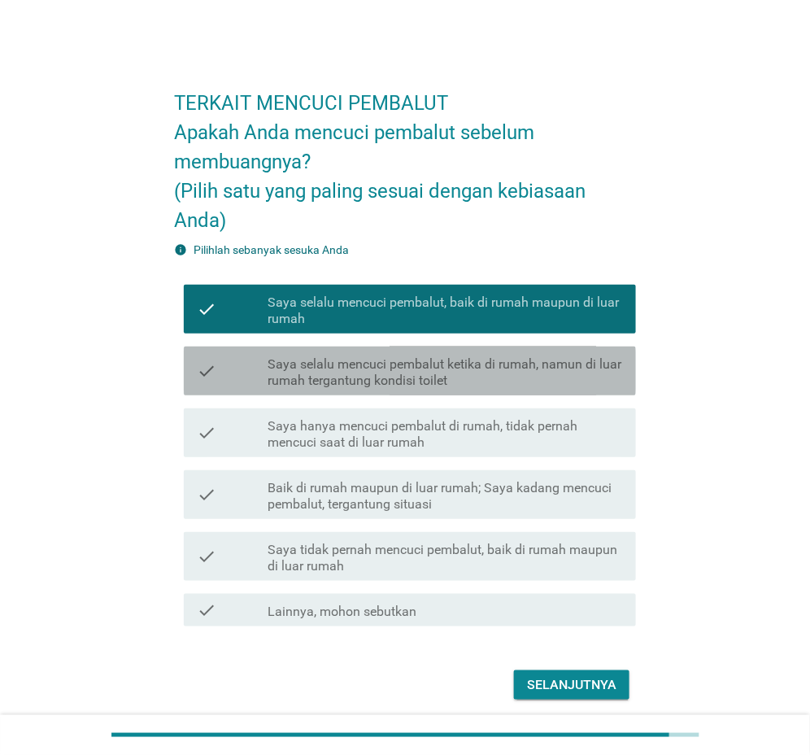
click at [495, 387] on label "Saya selalu mencuci pembalut ketika di rumah, namun di luar rumah tergantung ko…" at bounding box center [445, 372] width 355 height 33
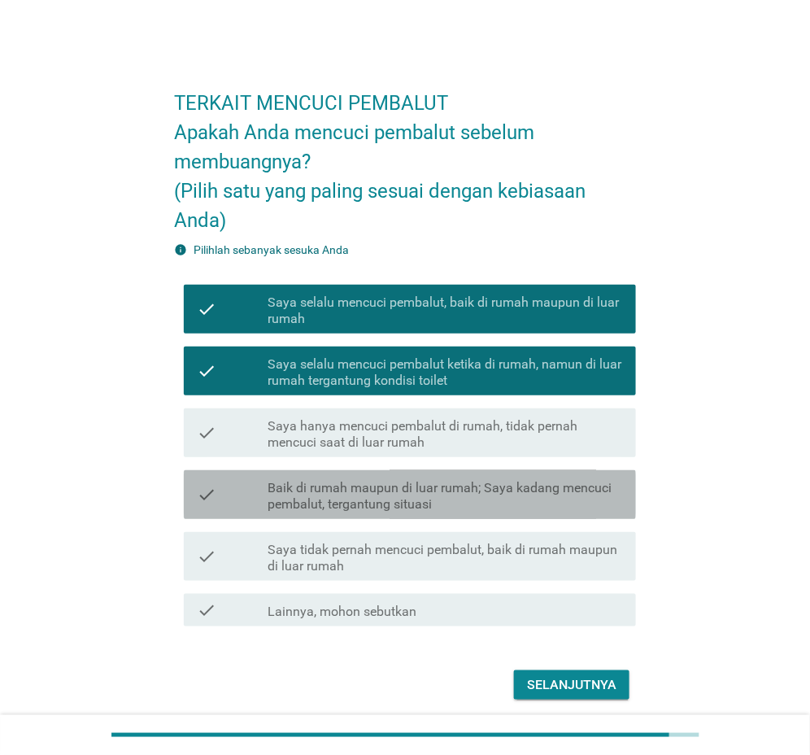
click at [447, 502] on label "Baik di rumah maupun di luar rumah; Saya kadang mencuci pembalut, tergantung si…" at bounding box center [445, 496] width 355 height 33
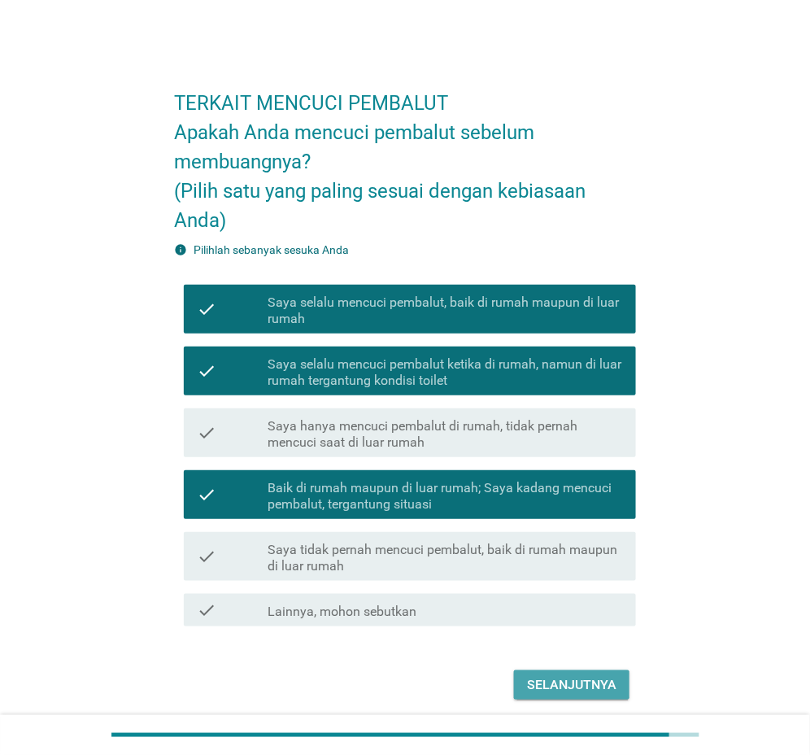
click at [536, 687] on div "Selanjutnya" at bounding box center [571, 685] width 89 height 20
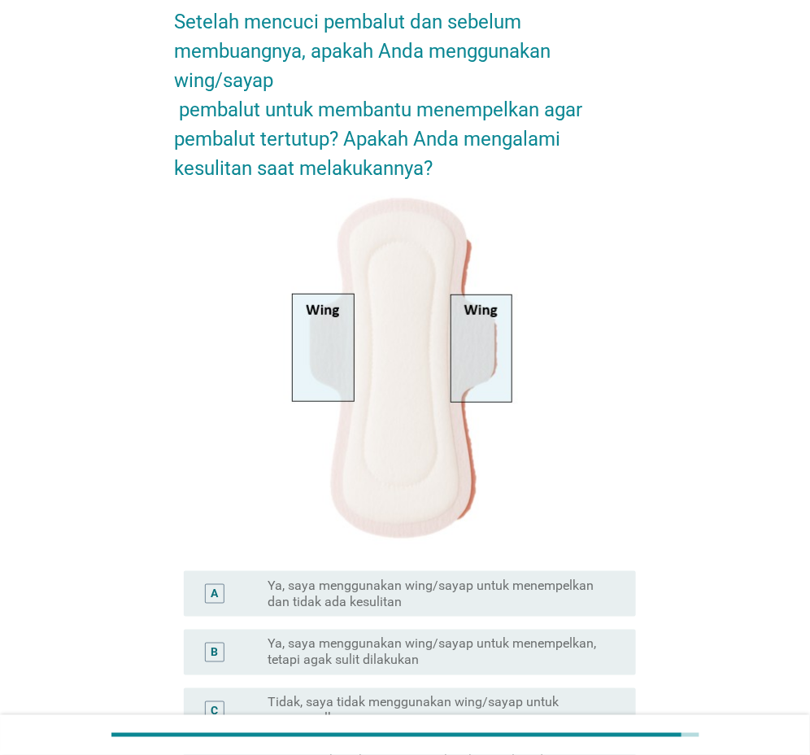
scroll to position [163, 0]
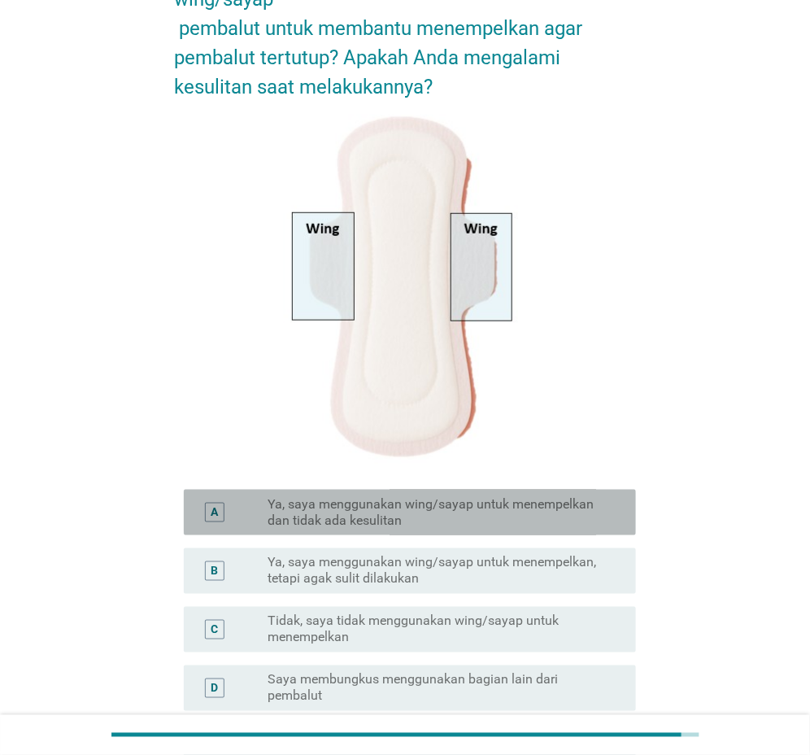
click at [351, 517] on label "Ya, saya menggunakan wing/sayap untuk menempelkan dan tidak ada kesulitan" at bounding box center [439, 512] width 342 height 33
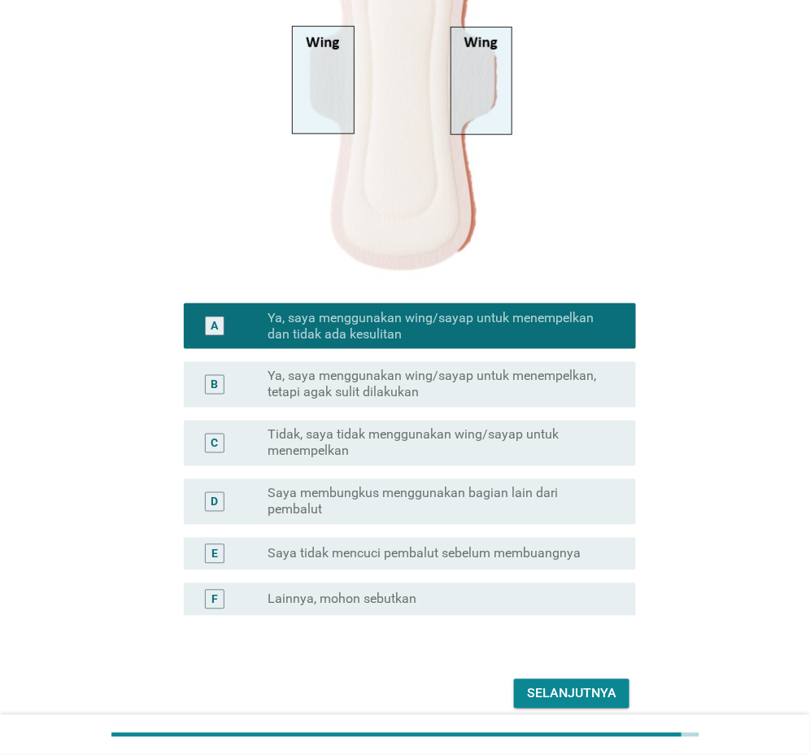
scroll to position [418, 0]
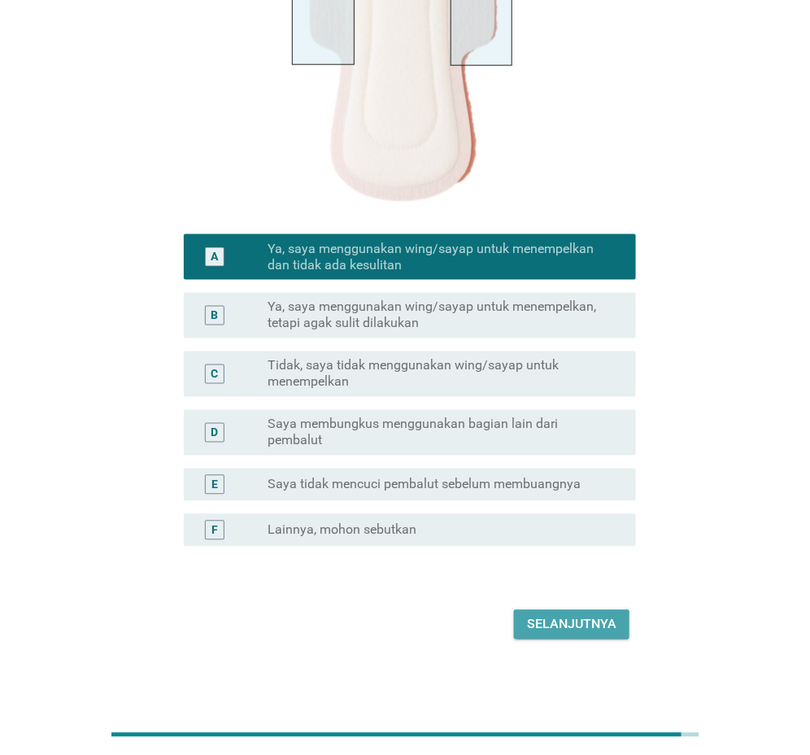
click at [579, 621] on div "Selanjutnya" at bounding box center [571, 625] width 89 height 20
